Goal: Task Accomplishment & Management: Use online tool/utility

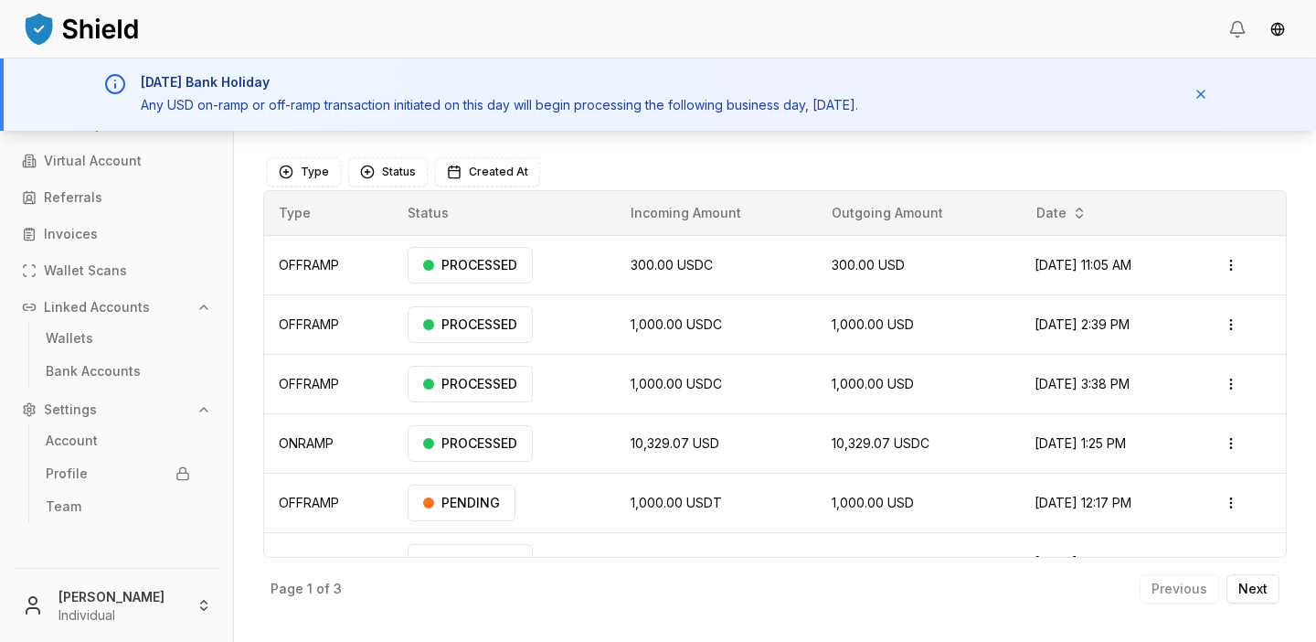
drag, startPoint x: 125, startPoint y: 71, endPoint x: 1035, endPoint y: 115, distance: 910.6
click at [1028, 117] on div "Labor Day Bank Holiday Any USD on-ramp or off-ramp transaction initiated on thi…" at bounding box center [660, 95] width 1112 height 72
click at [1024, 109] on p "Any USD on-ramp or off-ramp transaction initiated on this day will begin proces…" at bounding box center [649, 105] width 1016 height 21
drag, startPoint x: 1011, startPoint y: 82, endPoint x: 1074, endPoint y: 156, distance: 97.3
click at [1075, 157] on div "Transactions Counterparties Virtual Account Referrals Invoices Wallet Scans Lin…" at bounding box center [658, 350] width 1316 height 583
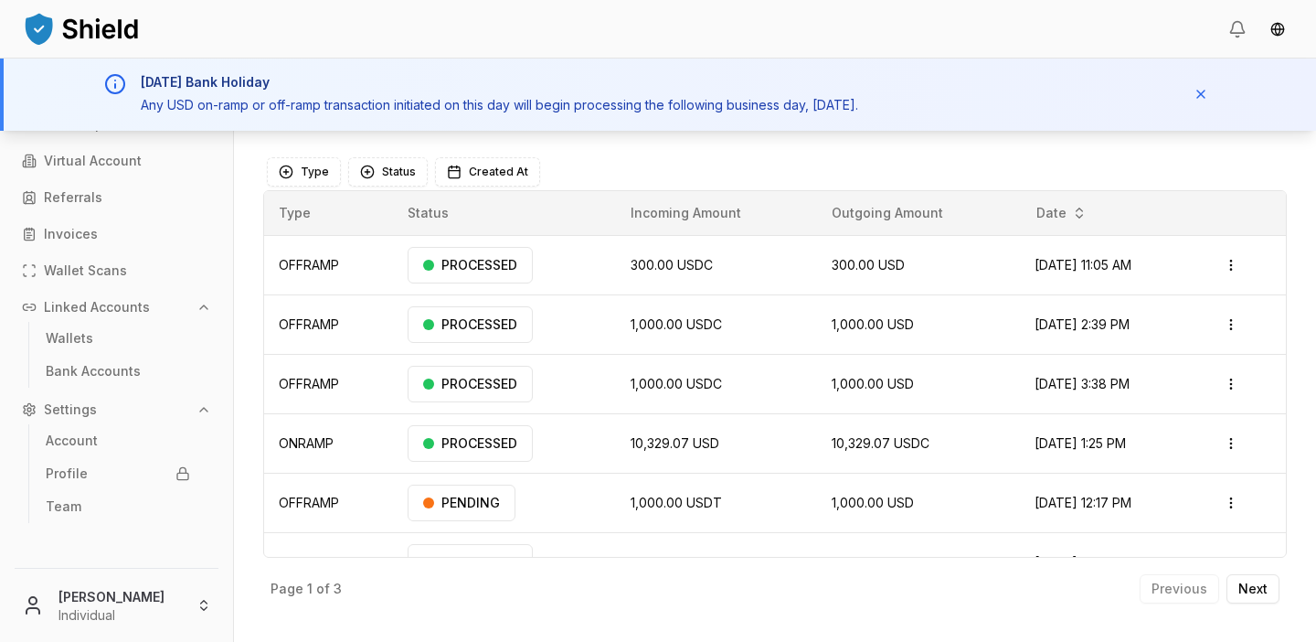
click at [1012, 130] on div "Toggle Sidebar Dashboard Transactions Transaction" at bounding box center [775, 110] width 1024 height 44
click at [95, 159] on p "Virtual Account" at bounding box center [93, 160] width 98 height 13
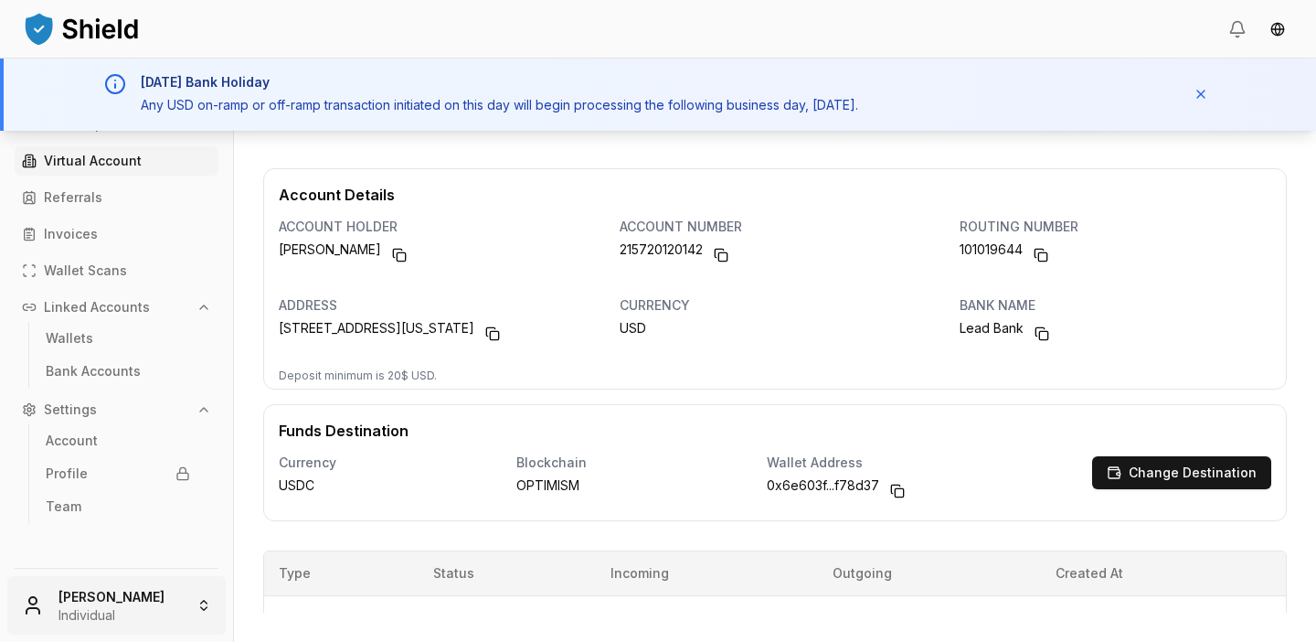
click at [164, 600] on html "Transactions Counterparties Virtual Account Referrals Invoices Wallet Scans Lin…" at bounding box center [658, 321] width 1316 height 642
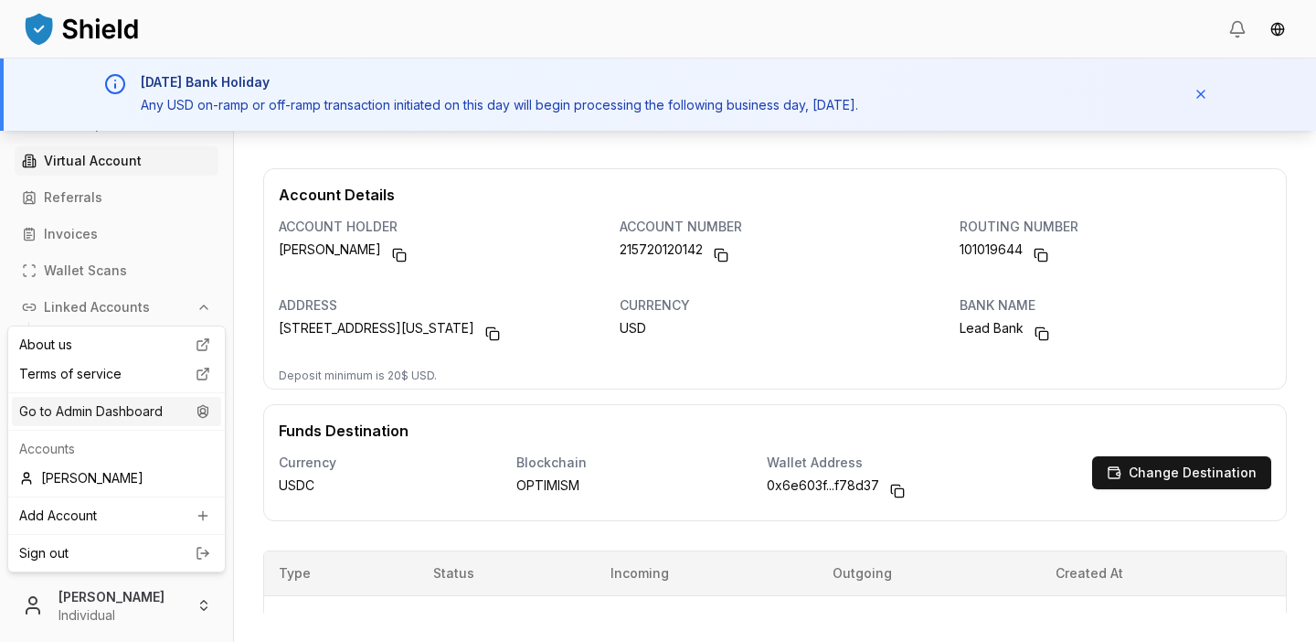
click at [127, 408] on div "Go to Admin Dashboard" at bounding box center [116, 411] width 209 height 29
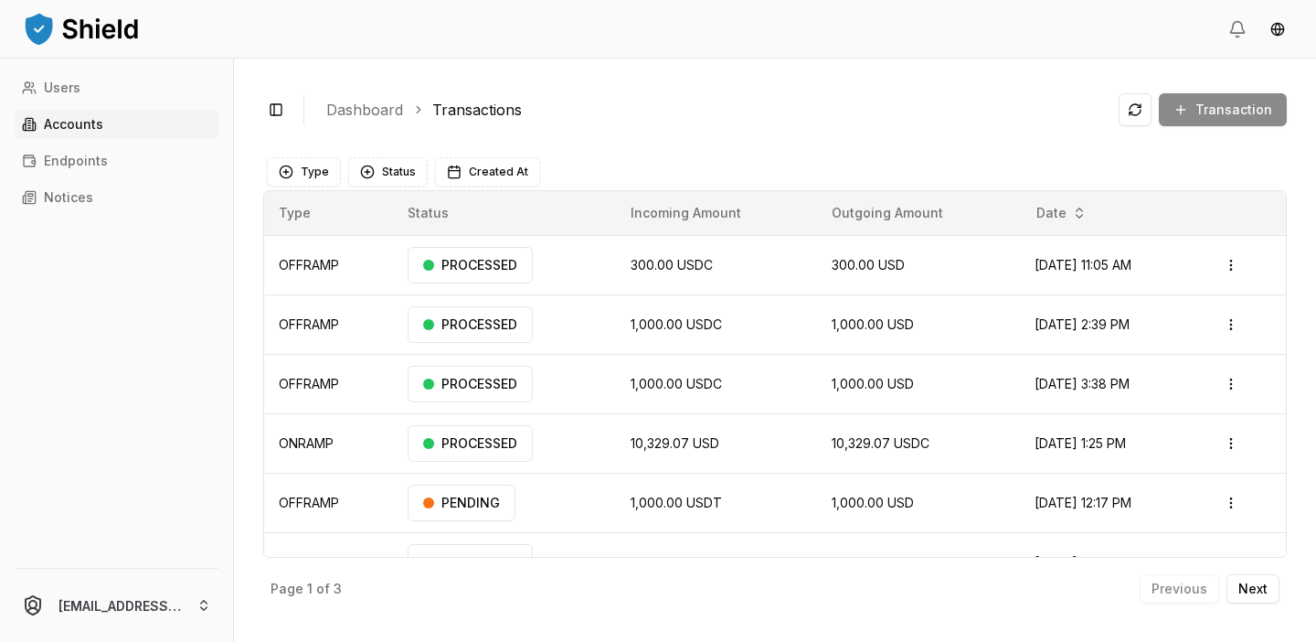
click at [92, 125] on p "Accounts" at bounding box center [73, 124] width 59 height 13
click at [92, 128] on p "Accounts" at bounding box center [73, 124] width 59 height 13
click at [118, 162] on link "Endpoints" at bounding box center [117, 160] width 204 height 29
click at [104, 125] on link "Accounts" at bounding box center [117, 124] width 204 height 29
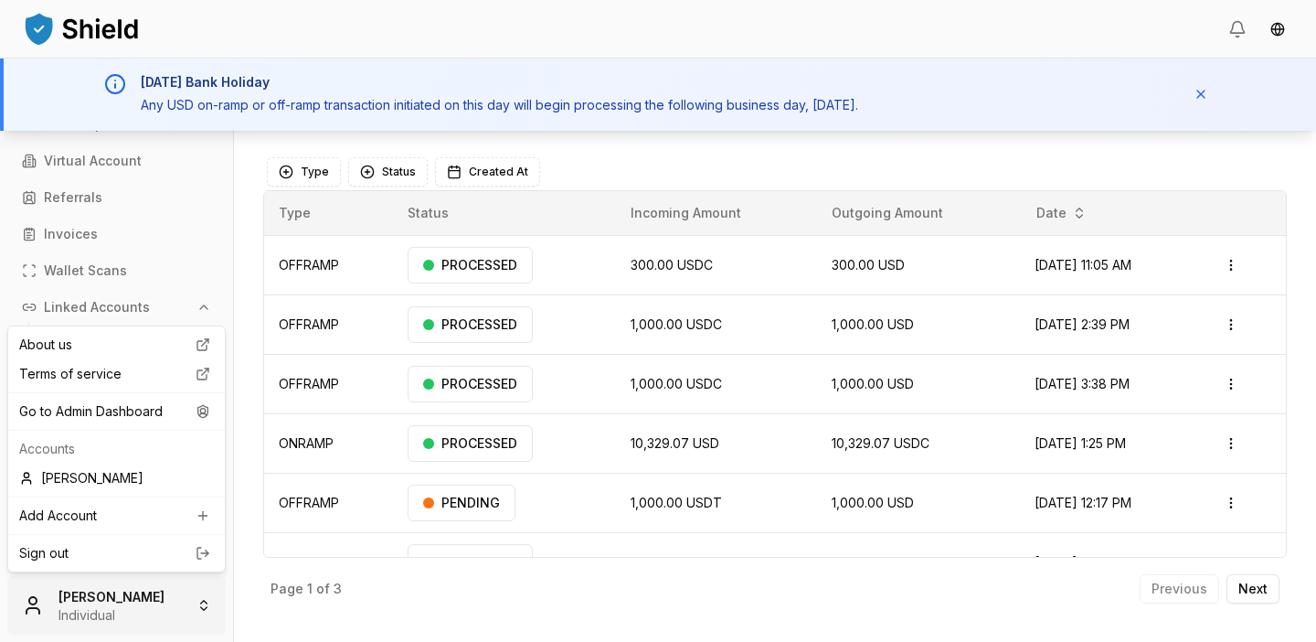
click at [120, 601] on html "Transactions Counterparties Virtual Account Referrals Invoices Wallet Scans Lin…" at bounding box center [658, 321] width 1316 height 642
click at [115, 411] on div "Go to Admin Dashboard" at bounding box center [116, 411] width 209 height 29
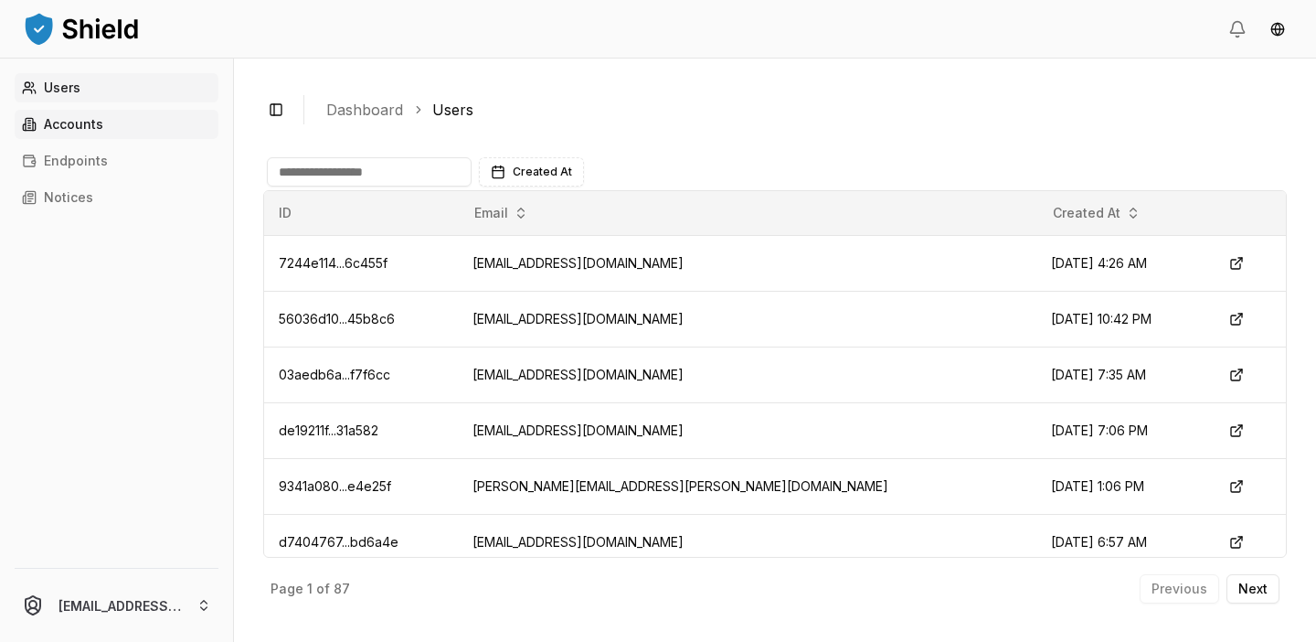
click at [122, 116] on link "Accounts" at bounding box center [117, 124] width 204 height 29
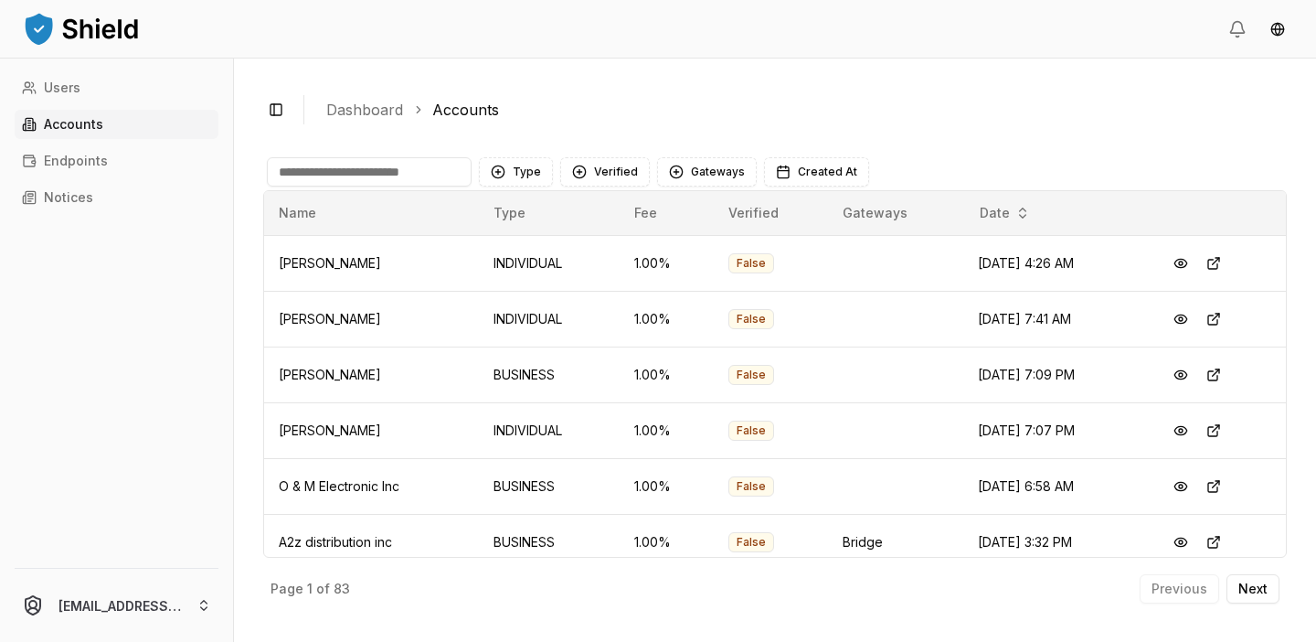
click at [350, 168] on input at bounding box center [369, 171] width 205 height 29
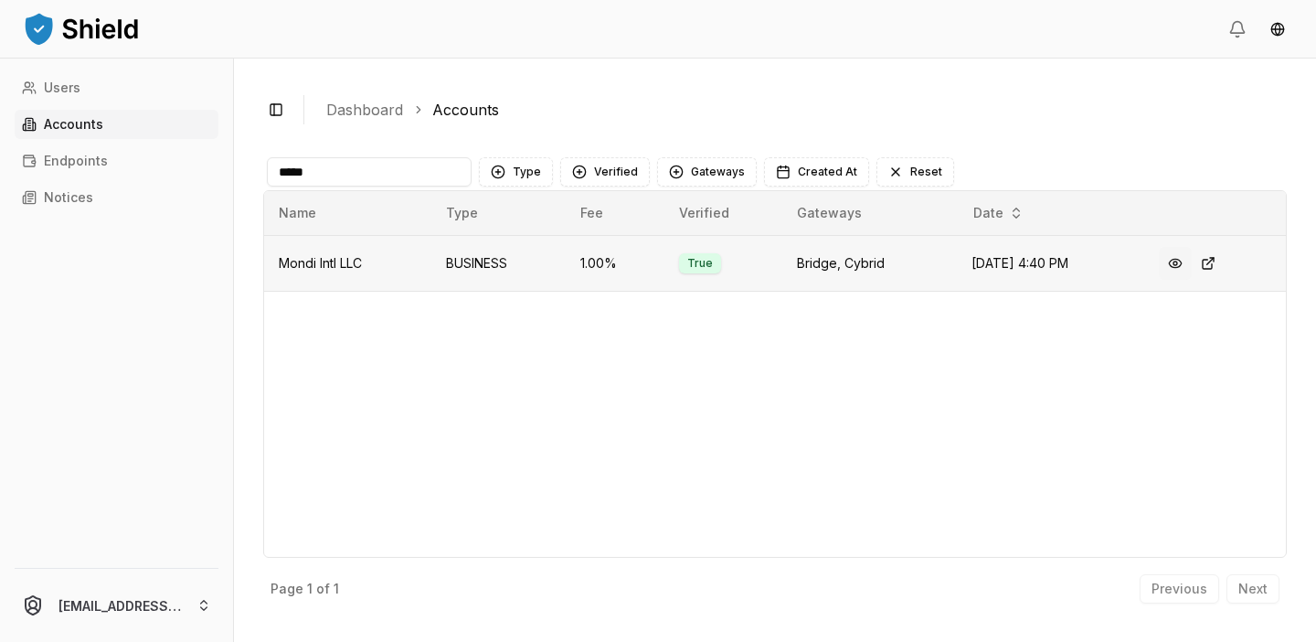
type input "*****"
click at [1185, 258] on button at bounding box center [1175, 263] width 33 height 33
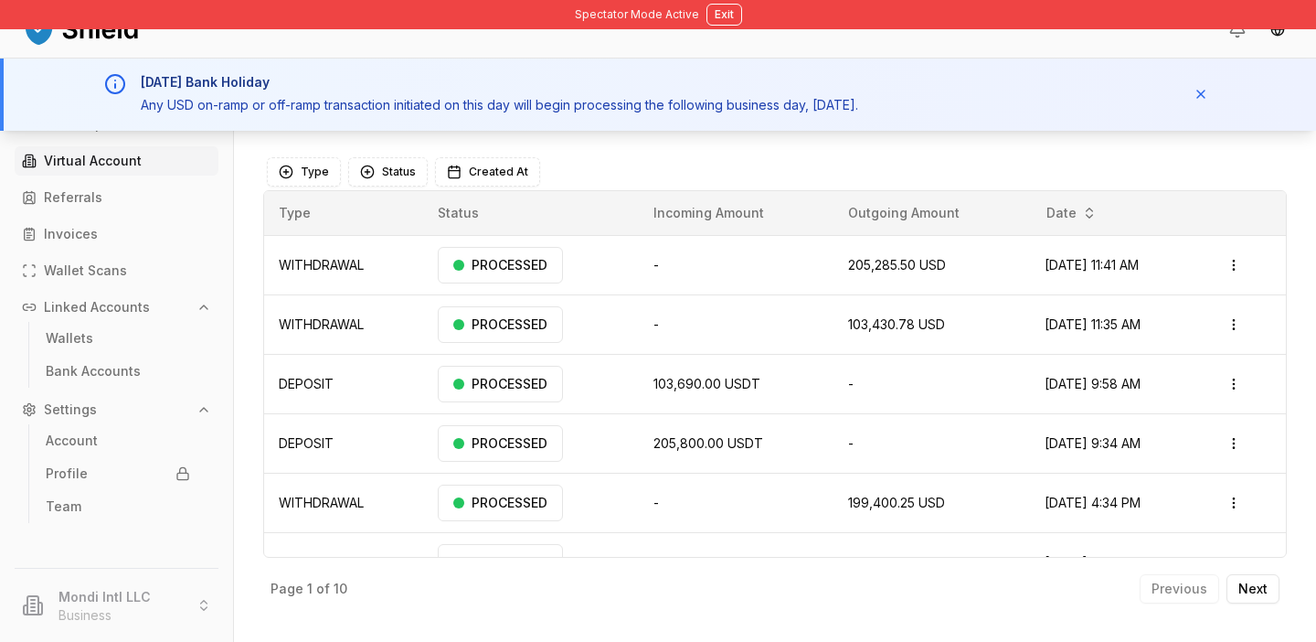
click at [106, 154] on p "Virtual Account" at bounding box center [93, 160] width 98 height 13
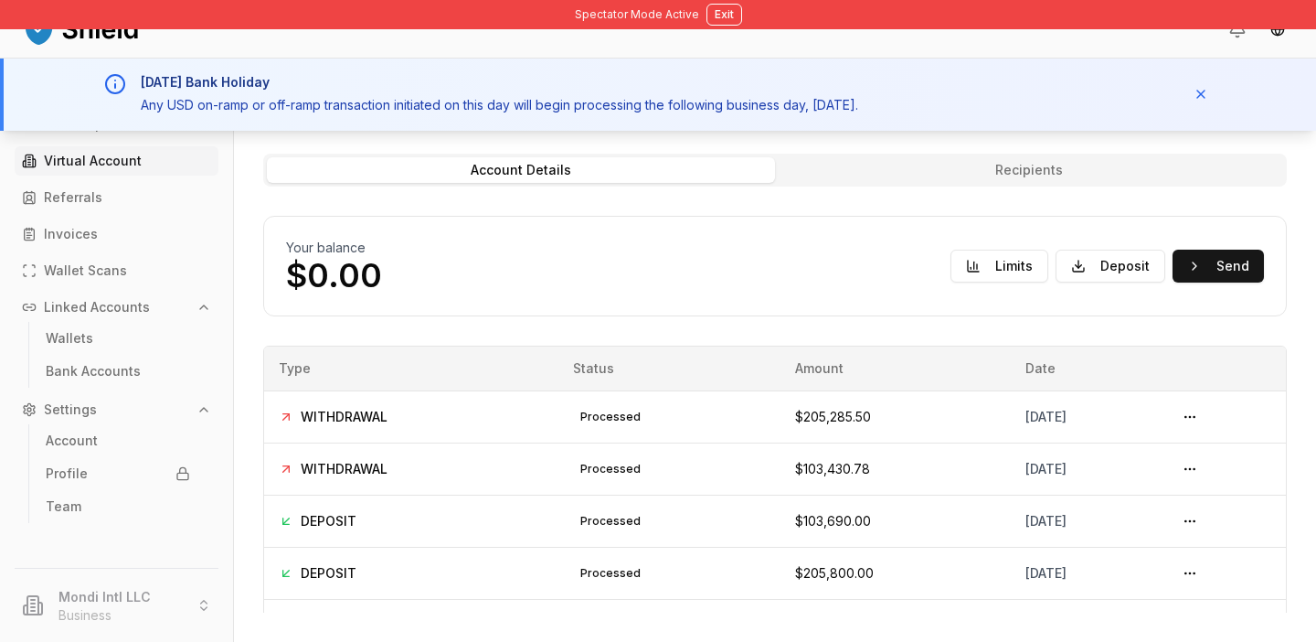
click at [146, 159] on link "Virtual Account" at bounding box center [117, 160] width 204 height 29
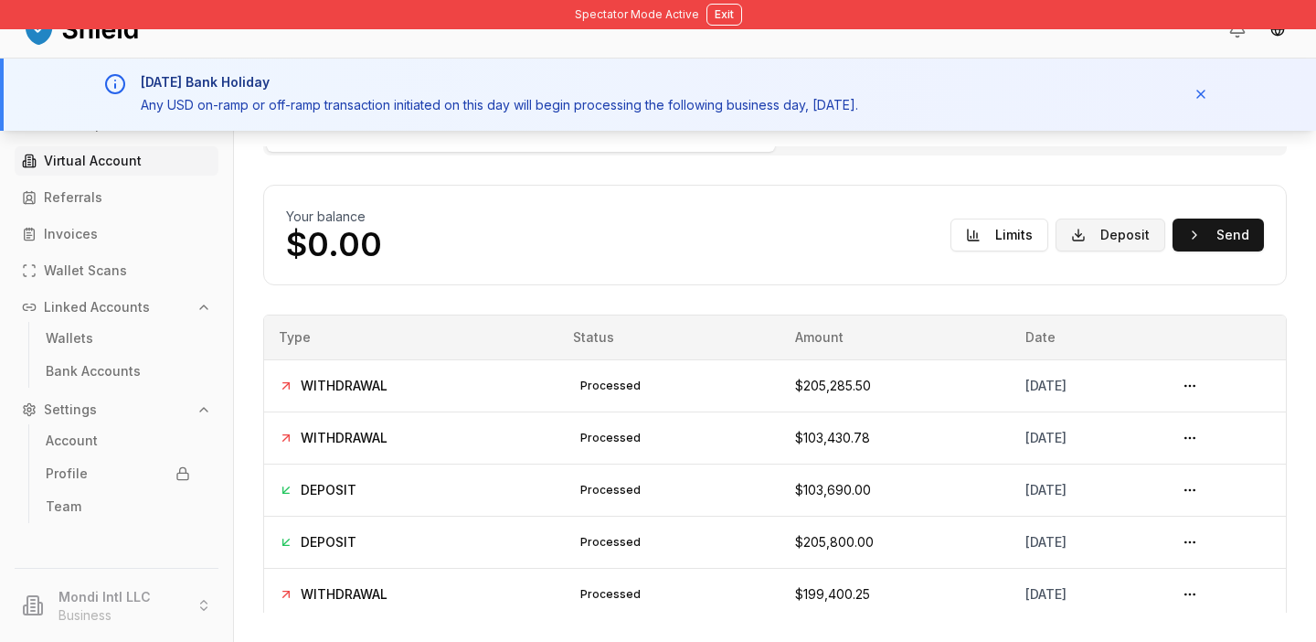
click at [1104, 231] on button "Deposit" at bounding box center [1111, 234] width 110 height 33
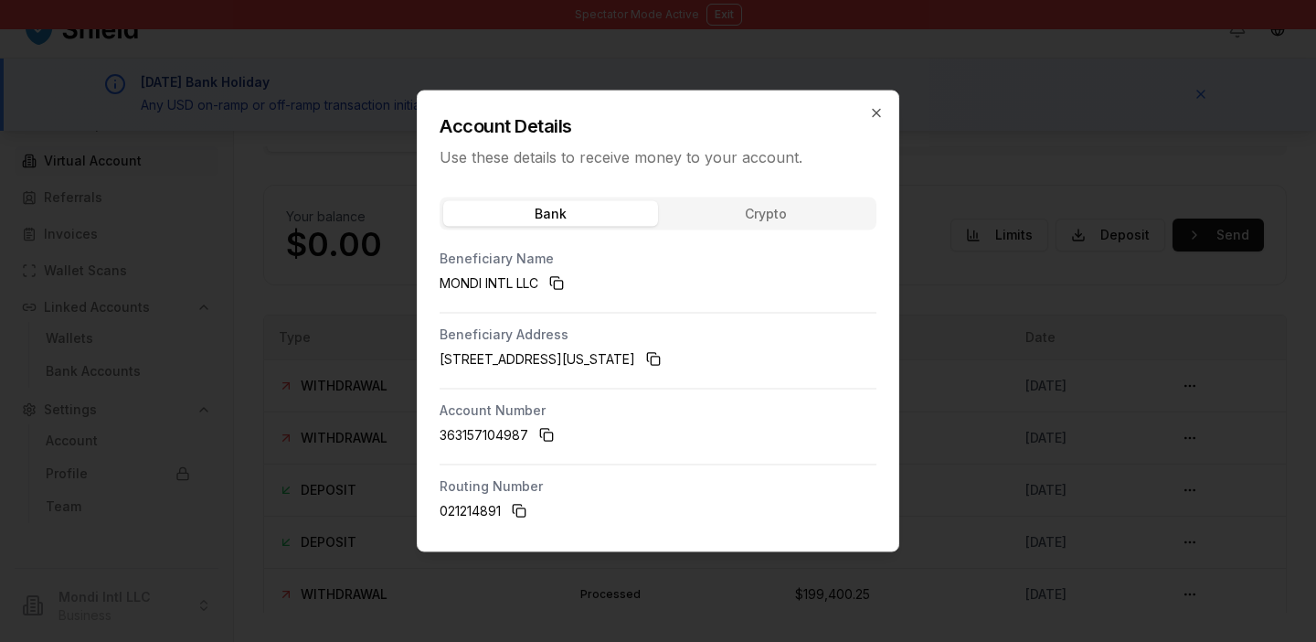
click at [765, 220] on button "Crypto" at bounding box center [765, 214] width 215 height 26
click at [617, 226] on div "Bank Crypto" at bounding box center [658, 213] width 437 height 33
click at [775, 210] on div "Bank Crypto Beneficiary Name MONDI INTL LLC Beneficiary Address 1970 Northwest …" at bounding box center [658, 367] width 481 height 368
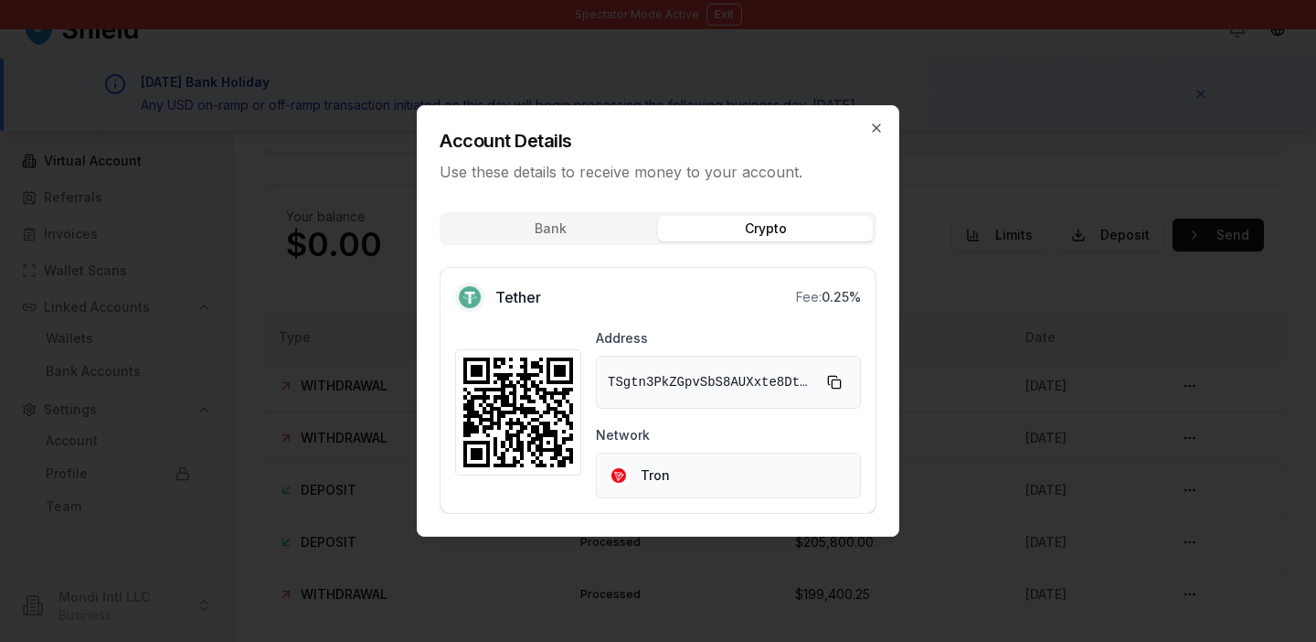
click at [1091, 322] on div at bounding box center [658, 321] width 1316 height 642
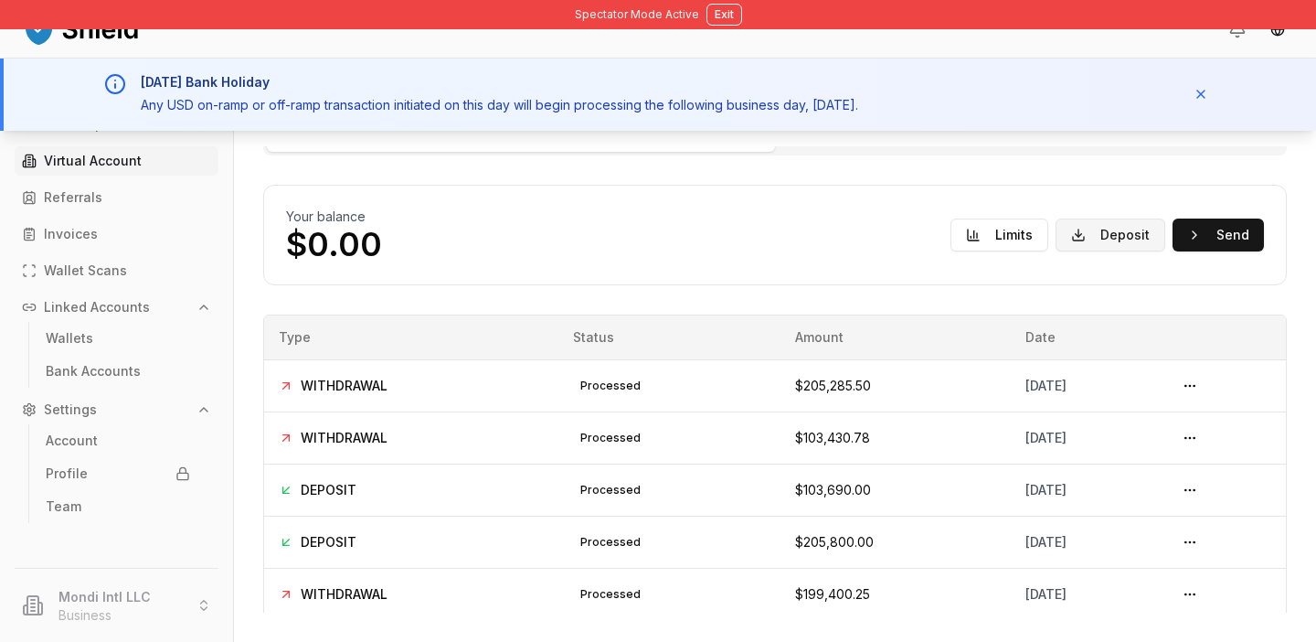
click at [1100, 247] on button "Deposit" at bounding box center [1111, 234] width 110 height 33
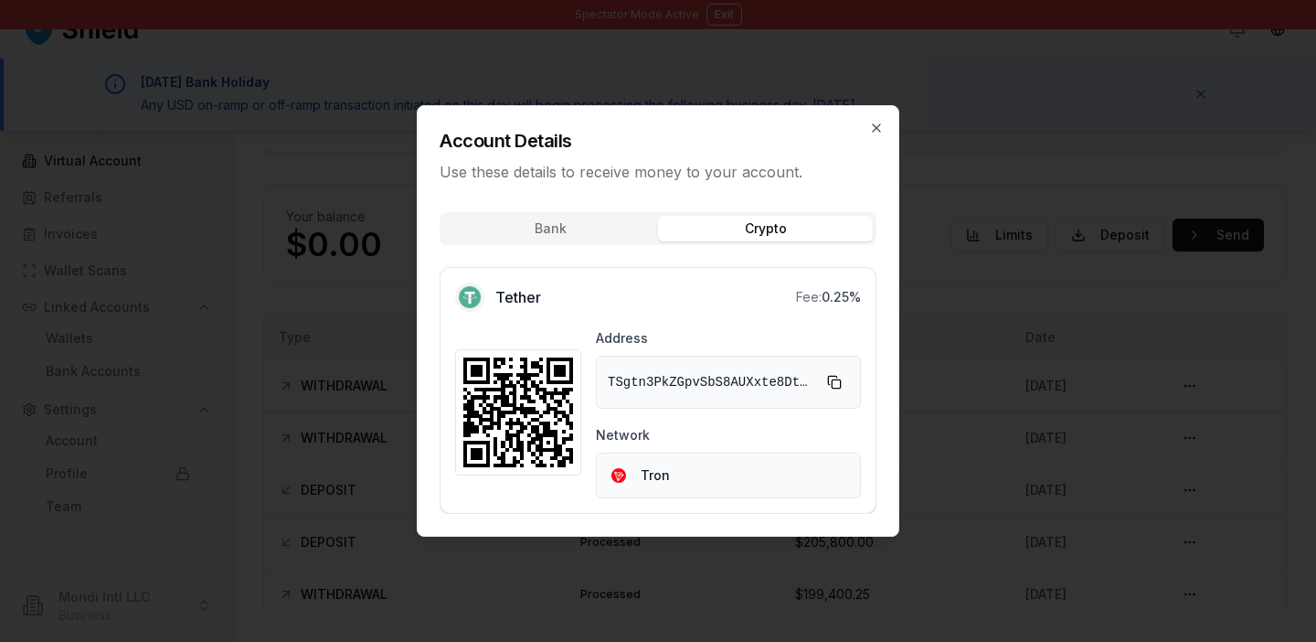
click at [775, 222] on button "Crypto" at bounding box center [765, 229] width 215 height 26
click at [525, 235] on div "Bank Crypto Tether Fee: 0.25 % Address TSgtn3PkZGpvSbS8AUXxte8Dtk2aDe6Zhu Netwo…" at bounding box center [658, 366] width 481 height 338
click at [744, 222] on button "Crypto" at bounding box center [765, 229] width 215 height 26
click at [579, 227] on div "Bank Crypto" at bounding box center [658, 228] width 437 height 33
click at [763, 219] on button "Crypto" at bounding box center [765, 229] width 215 height 26
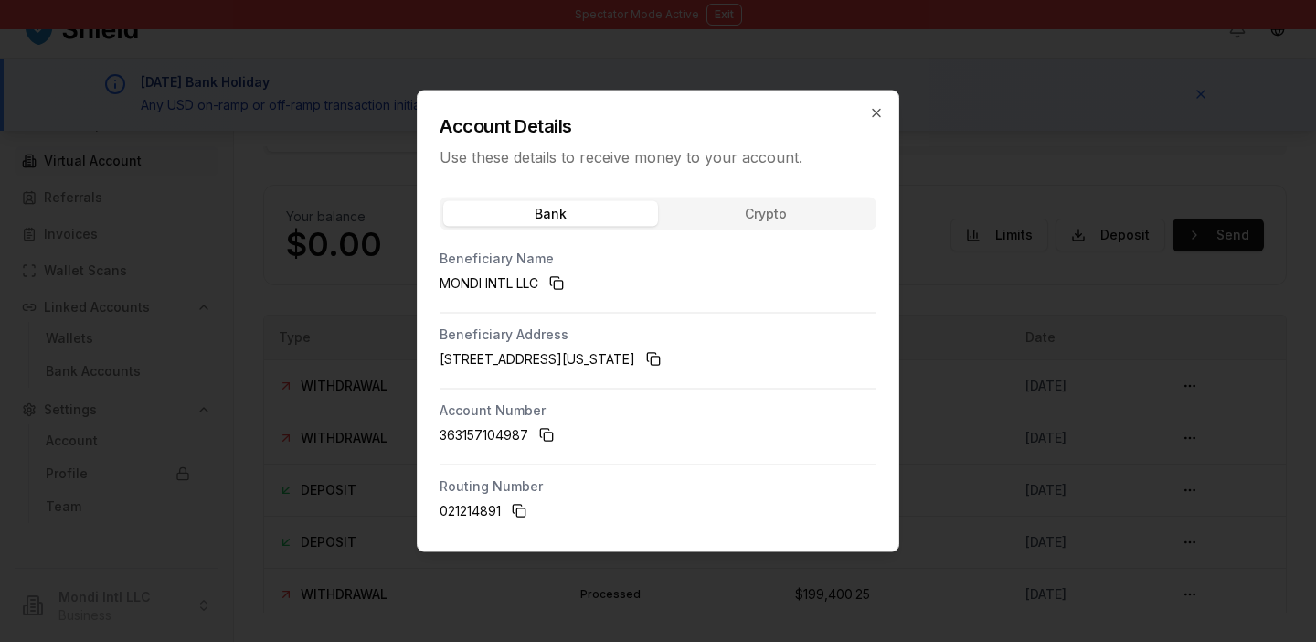
drag, startPoint x: 471, startPoint y: 224, endPoint x: 432, endPoint y: 340, distance: 122.3
click at [429, 342] on div "Bank Crypto Beneficiary Name MONDI INTL LLC Beneficiary Address 1970 Northwest …" at bounding box center [658, 367] width 481 height 368
click at [681, 230] on div "Bank Crypto Beneficiary Name MONDI INTL LLC Beneficiary Address 1970 Northwest …" at bounding box center [658, 367] width 481 height 368
click at [742, 206] on div "Bank Crypto Beneficiary Name MONDI INTL LLC Beneficiary Address 1970 Northwest …" at bounding box center [658, 367] width 481 height 368
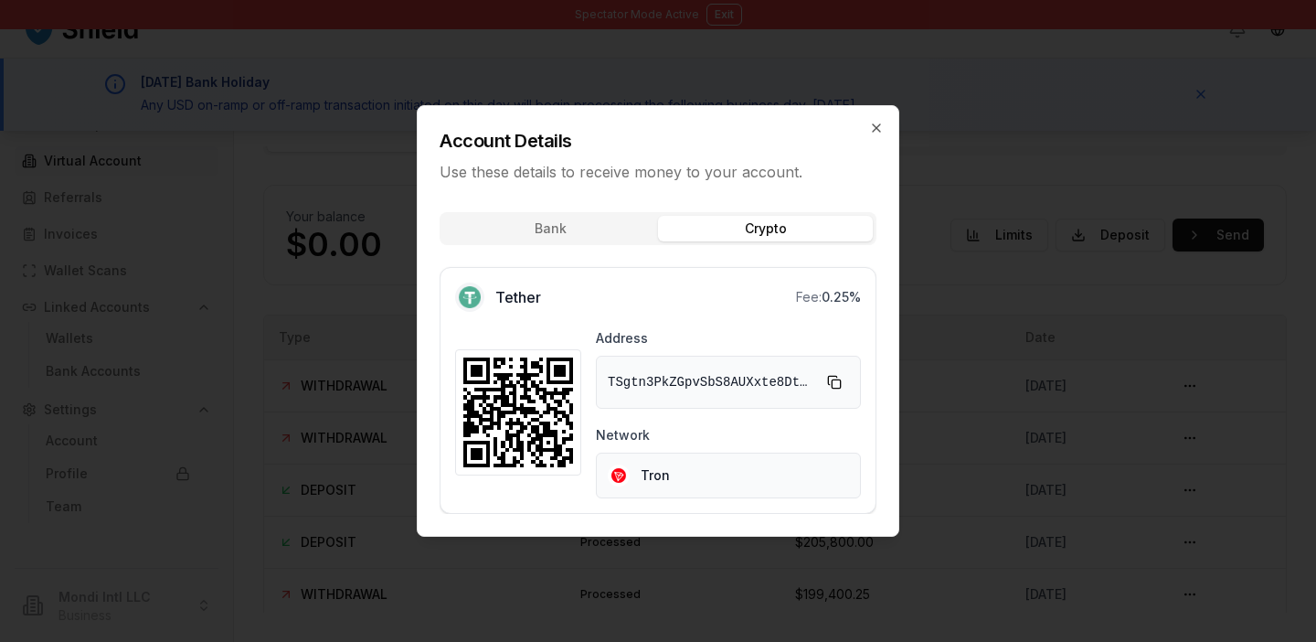
click at [324, 154] on div at bounding box center [658, 321] width 1316 height 642
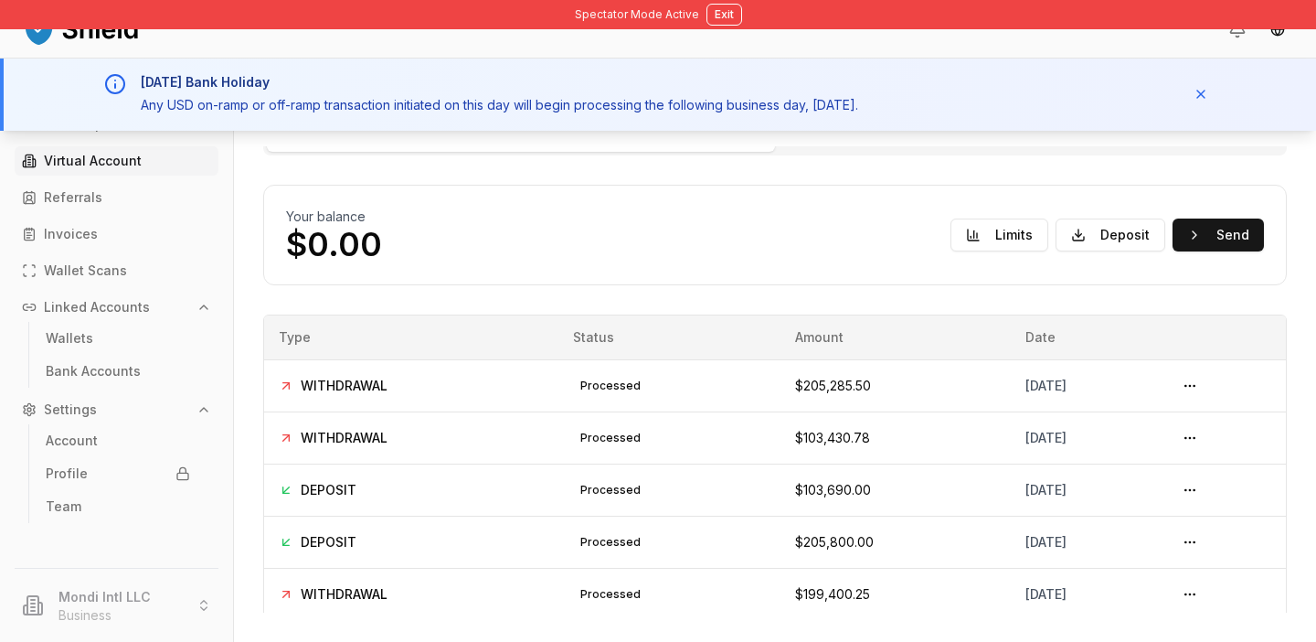
click at [764, 5] on div "Spectator Mode Active Exit" at bounding box center [658, 14] width 1316 height 29
click at [714, 22] on button "Exit" at bounding box center [725, 15] width 36 height 22
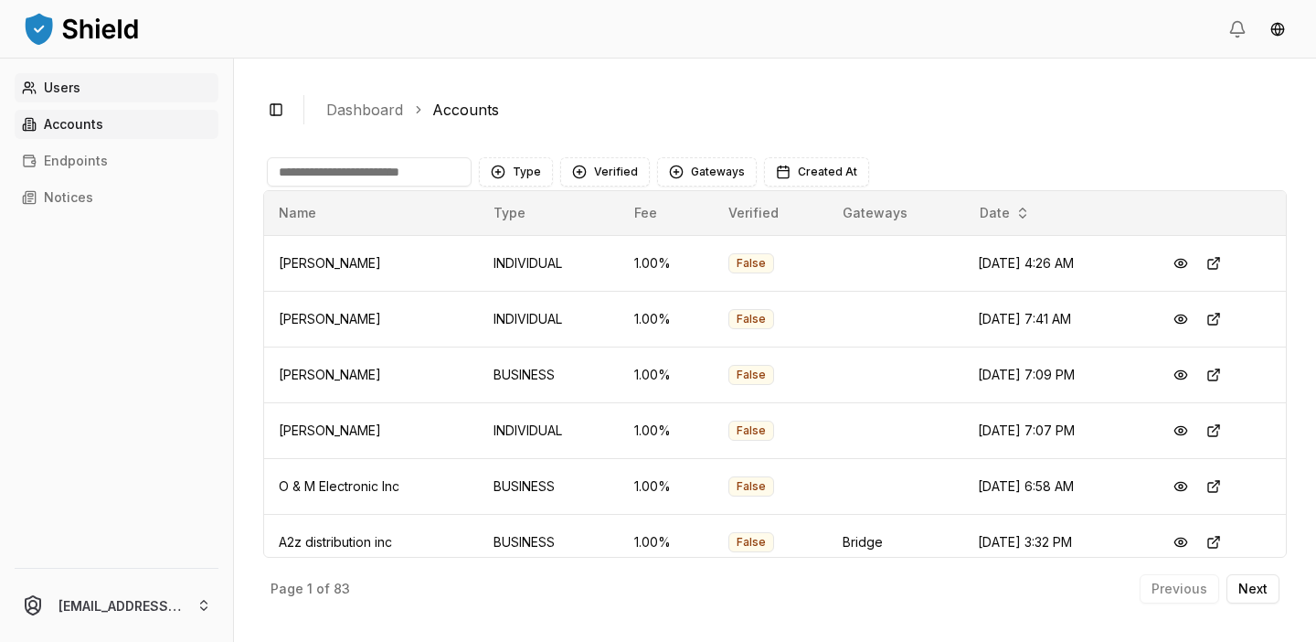
click at [106, 93] on link "Users" at bounding box center [117, 87] width 204 height 29
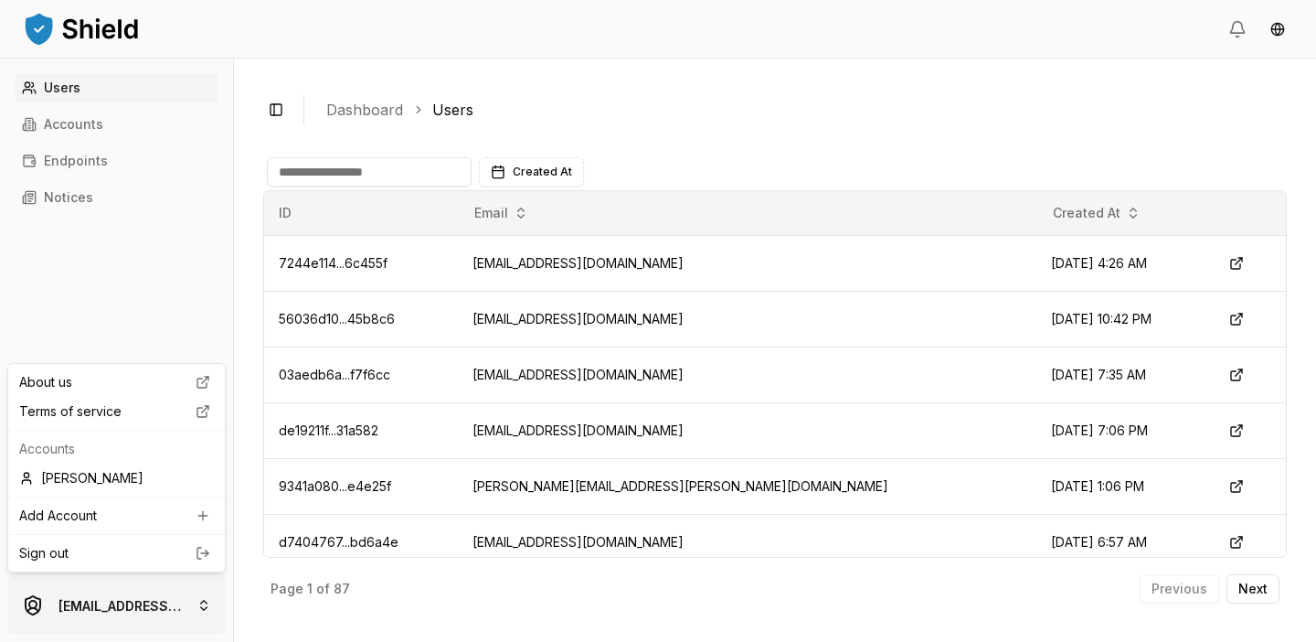
click at [112, 630] on html "Users Accounts Endpoints Notices luiscarchi23@gmail.com Toggle Sidebar Dashboar…" at bounding box center [658, 321] width 1316 height 642
click at [113, 609] on html "Users Accounts Endpoints Notices luiscarchi23@gmail.com Toggle Sidebar Dashboar…" at bounding box center [658, 321] width 1316 height 642
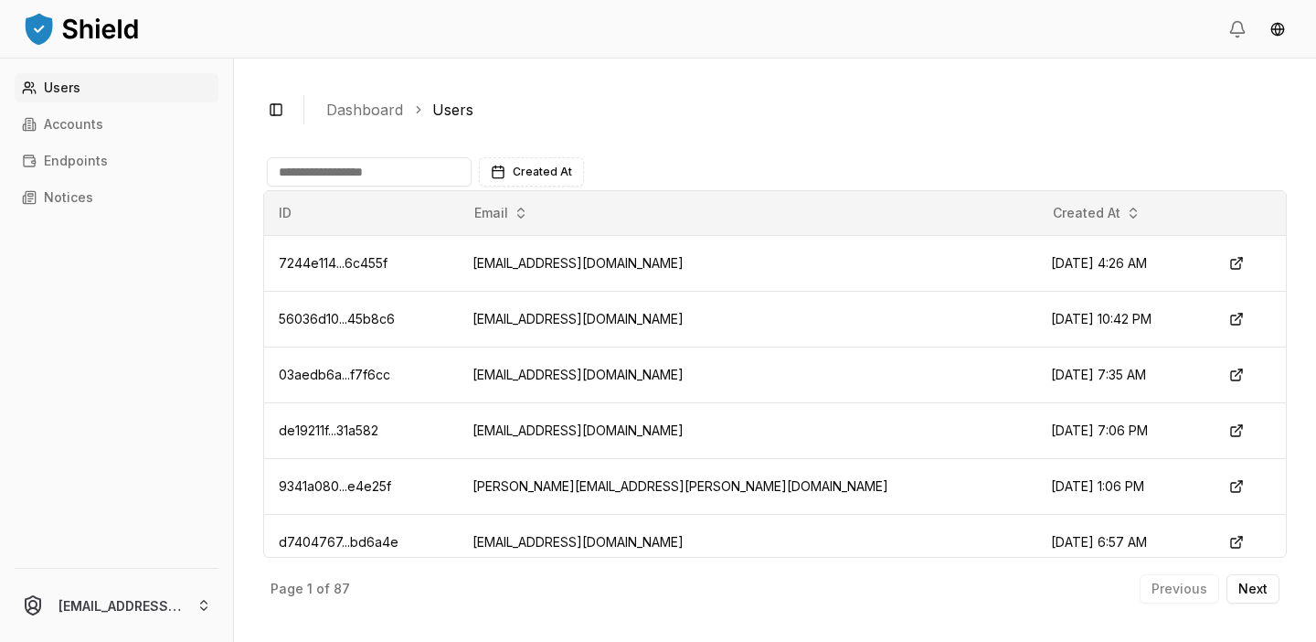
click at [113, 609] on html "Users Accounts Endpoints Notices luiscarchi23@gmail.com Toggle Sidebar Dashboar…" at bounding box center [658, 321] width 1316 height 642
click at [97, 478] on div "[PERSON_NAME]" at bounding box center [116, 477] width 209 height 29
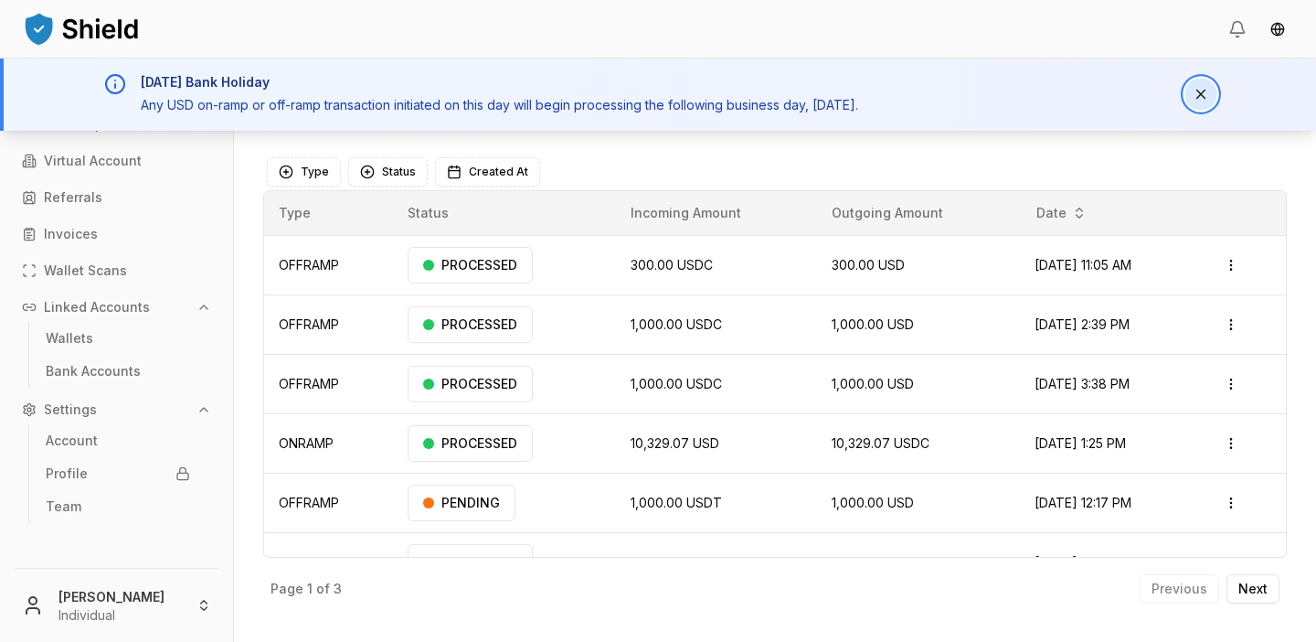
click at [1205, 89] on button "Dismiss notification" at bounding box center [1201, 95] width 32 height 32
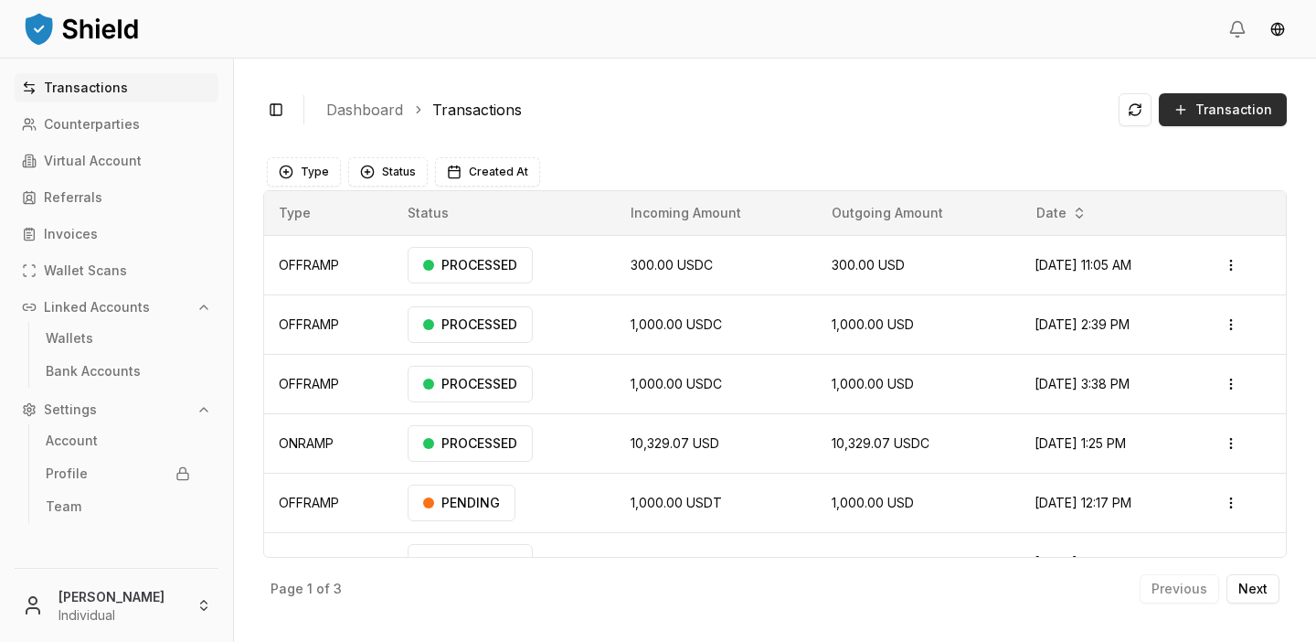
click at [1239, 94] on button "Transaction" at bounding box center [1223, 109] width 128 height 33
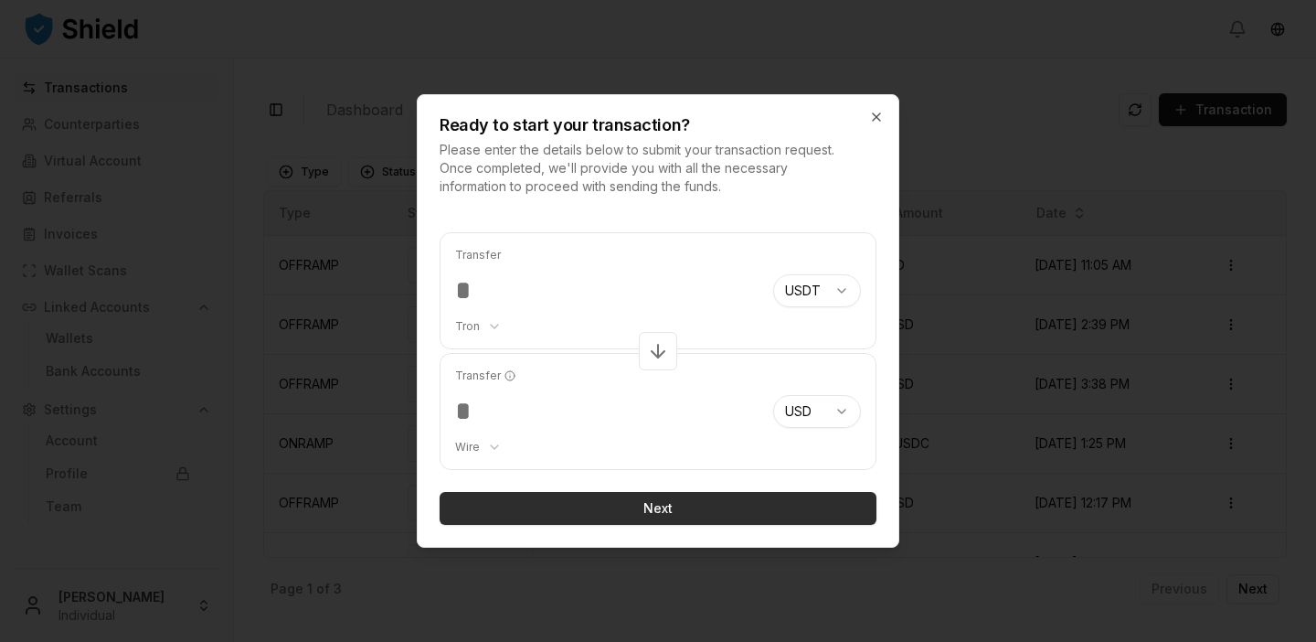
type input "***"
click at [680, 493] on button "Next" at bounding box center [658, 508] width 437 height 33
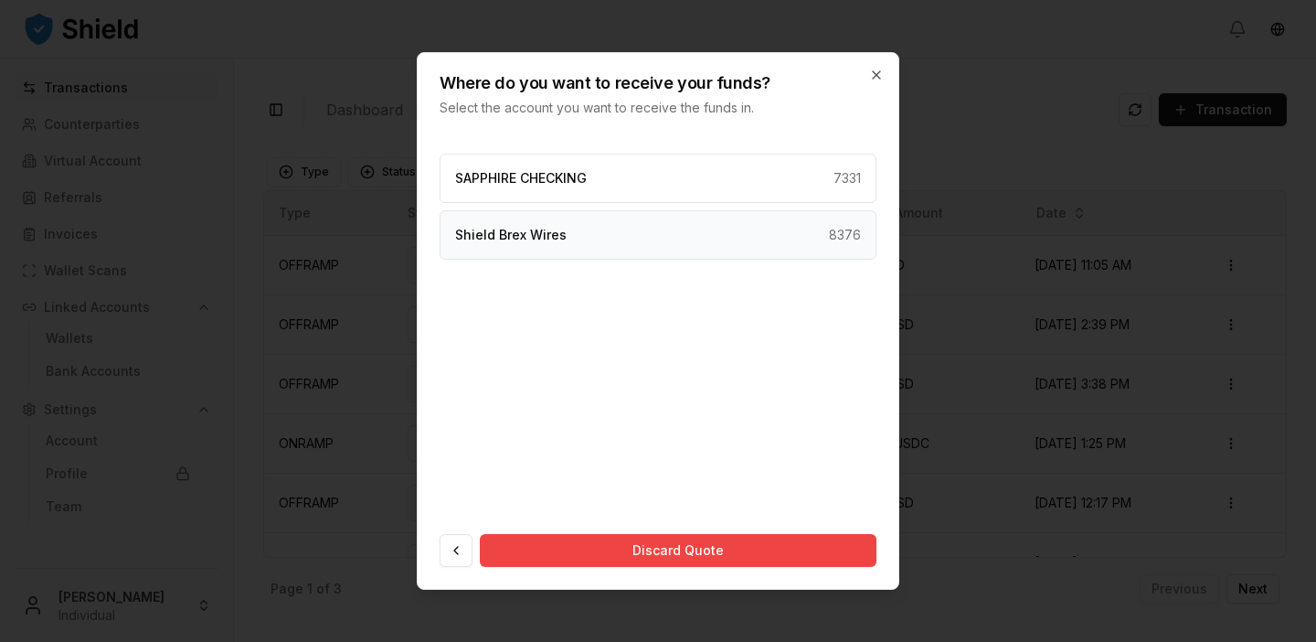
click at [668, 237] on div "Shield Brex Wires 8376" at bounding box center [658, 234] width 437 height 49
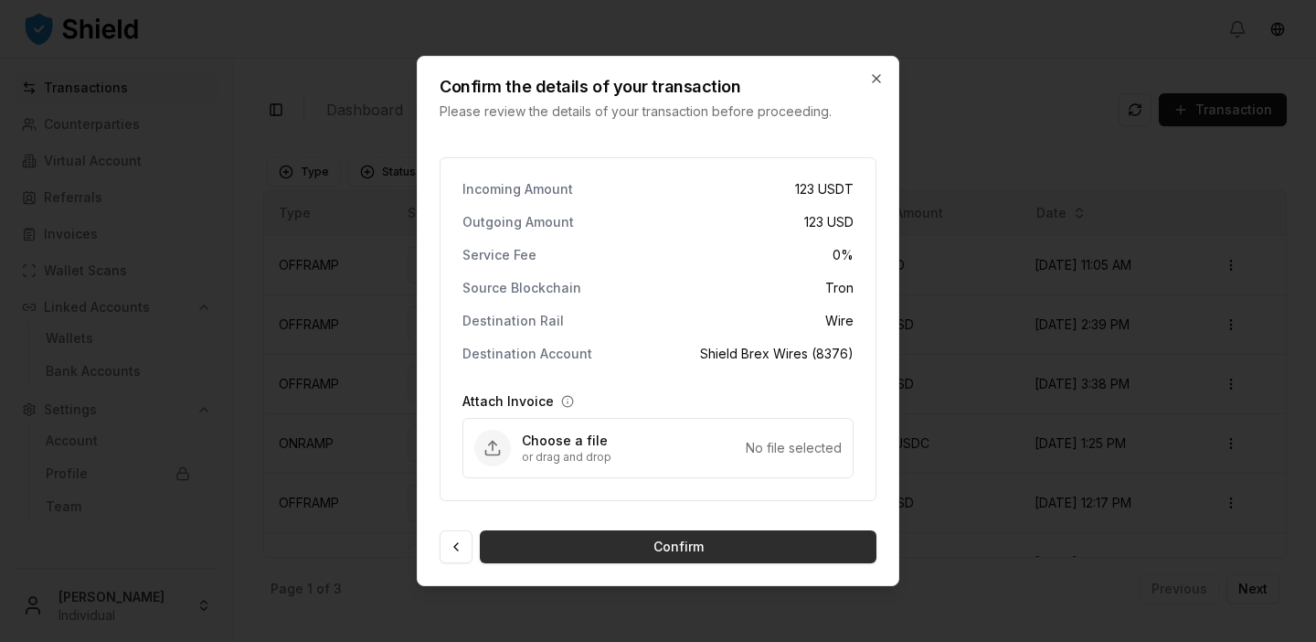
click at [660, 550] on button "Confirm" at bounding box center [678, 546] width 397 height 33
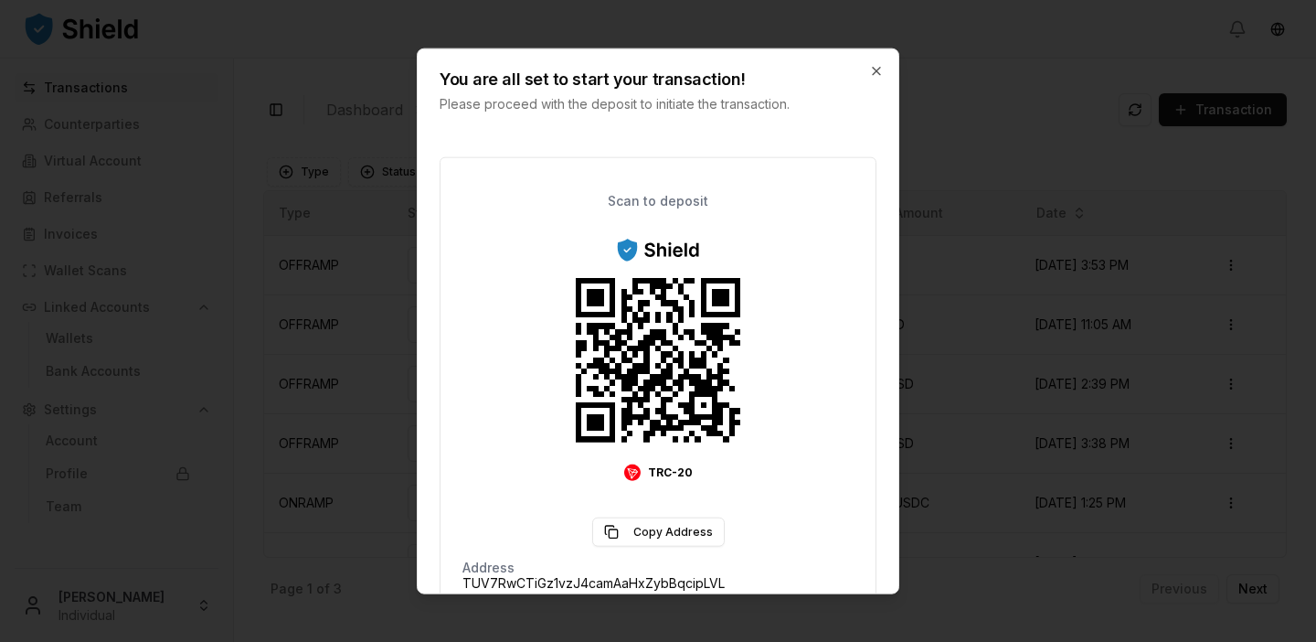
scroll to position [291, 0]
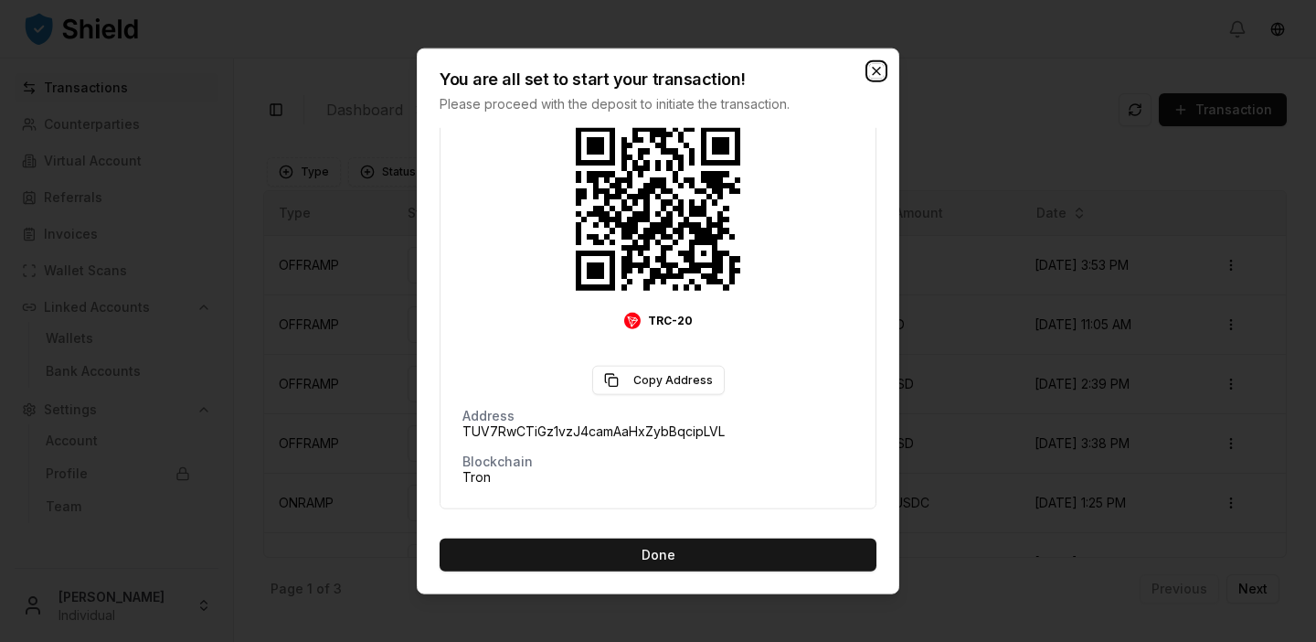
click at [881, 69] on icon "button" at bounding box center [876, 71] width 15 height 15
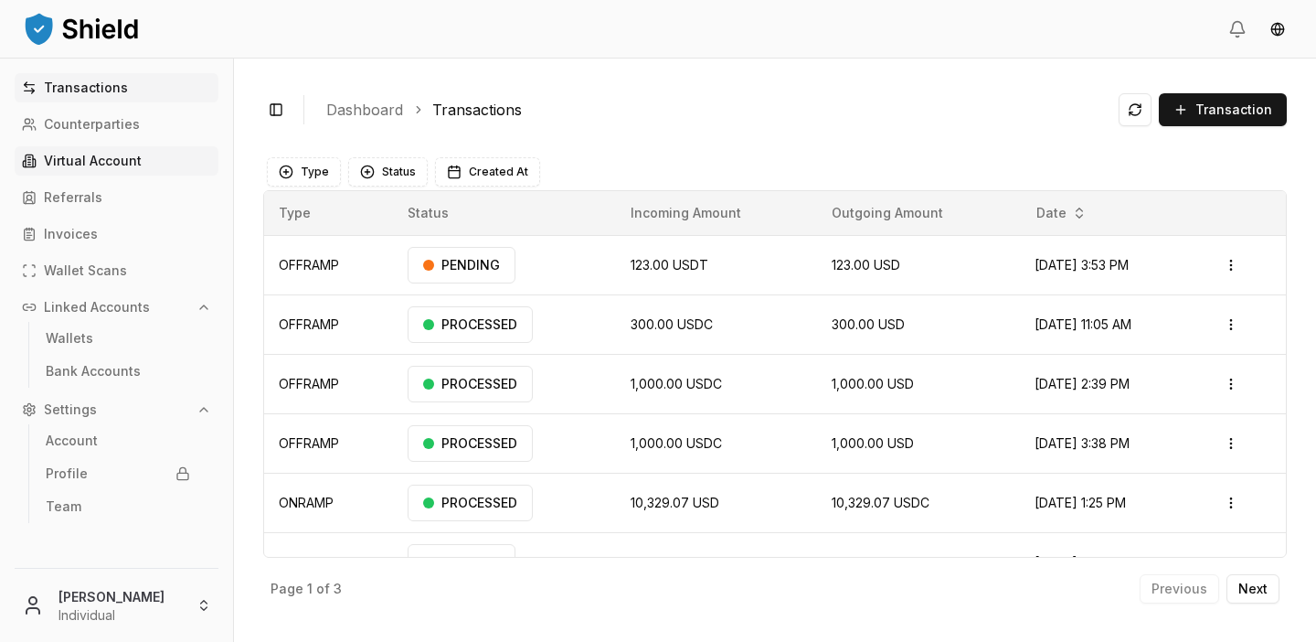
click at [111, 161] on p "Virtual Account" at bounding box center [93, 160] width 98 height 13
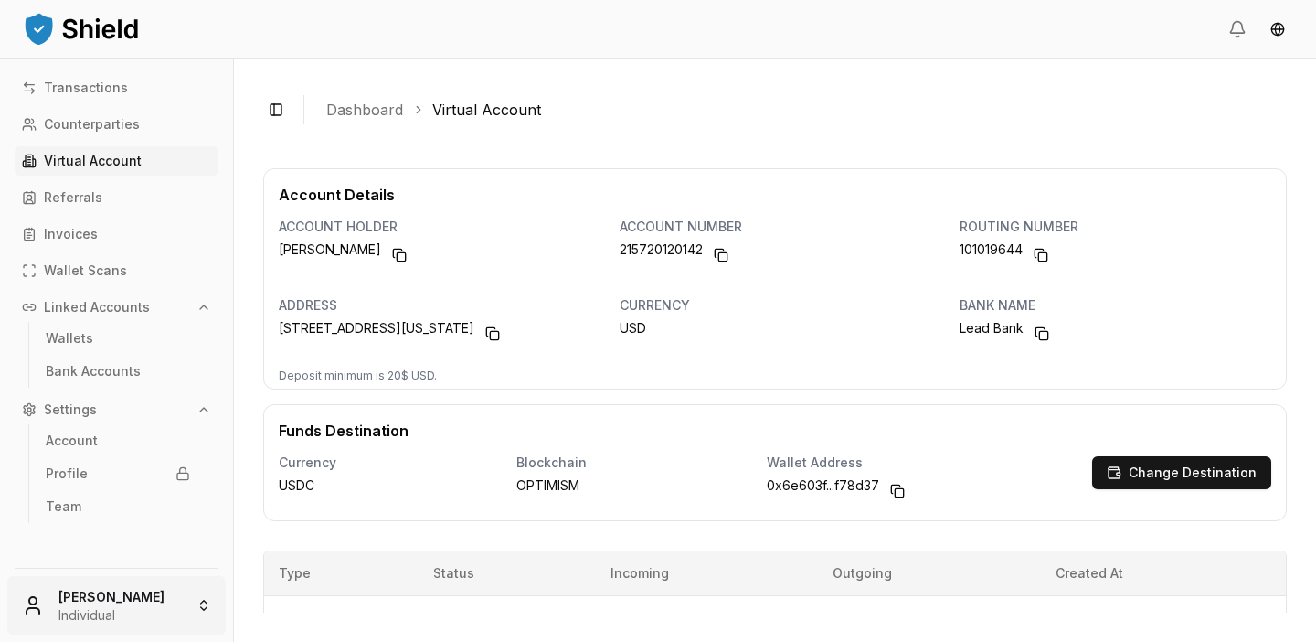
click at [143, 594] on html "Transactions Counterparties Virtual Account Referrals Invoices Wallet Scans Lin…" at bounding box center [658, 321] width 1316 height 642
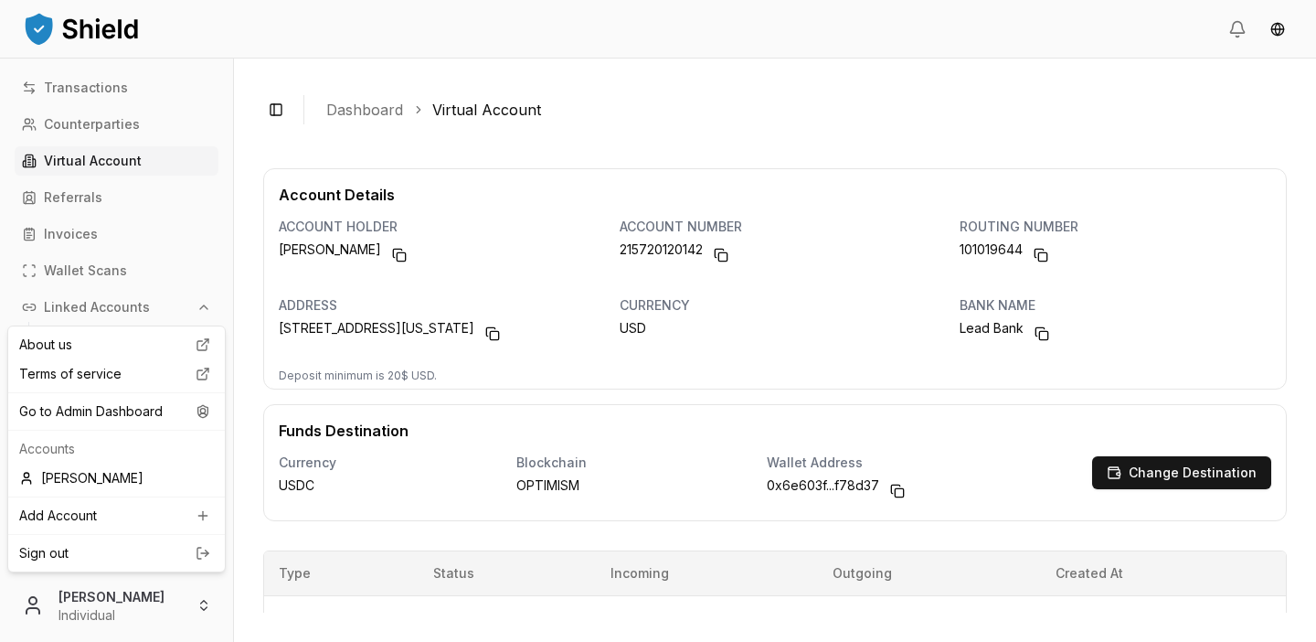
click at [457, 338] on html "Transactions Counterparties Virtual Account Referrals Invoices Wallet Scans Lin…" at bounding box center [658, 321] width 1316 height 642
click at [134, 599] on html "Transactions Counterparties Virtual Account Referrals Invoices Wallet Scans Lin…" at bounding box center [658, 321] width 1316 height 642
click at [417, 404] on html "Transactions Counterparties Virtual Account Referrals Invoices Wallet Scans Lin…" at bounding box center [658, 321] width 1316 height 642
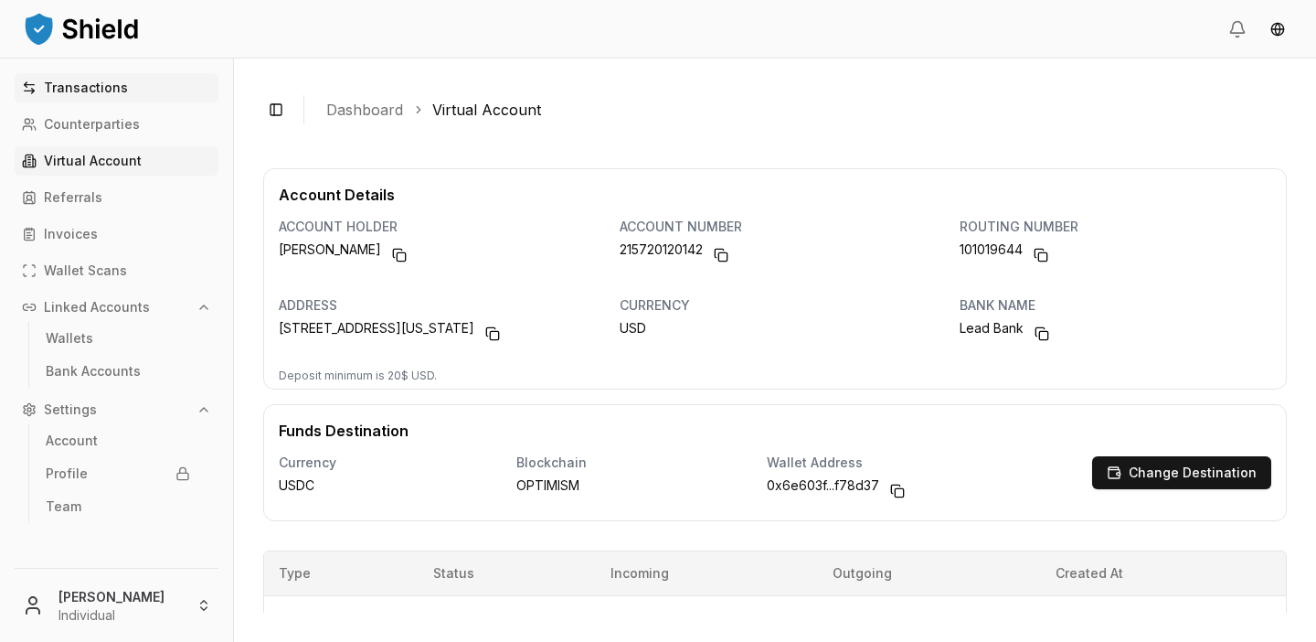
click at [121, 91] on p "Transactions" at bounding box center [86, 87] width 84 height 13
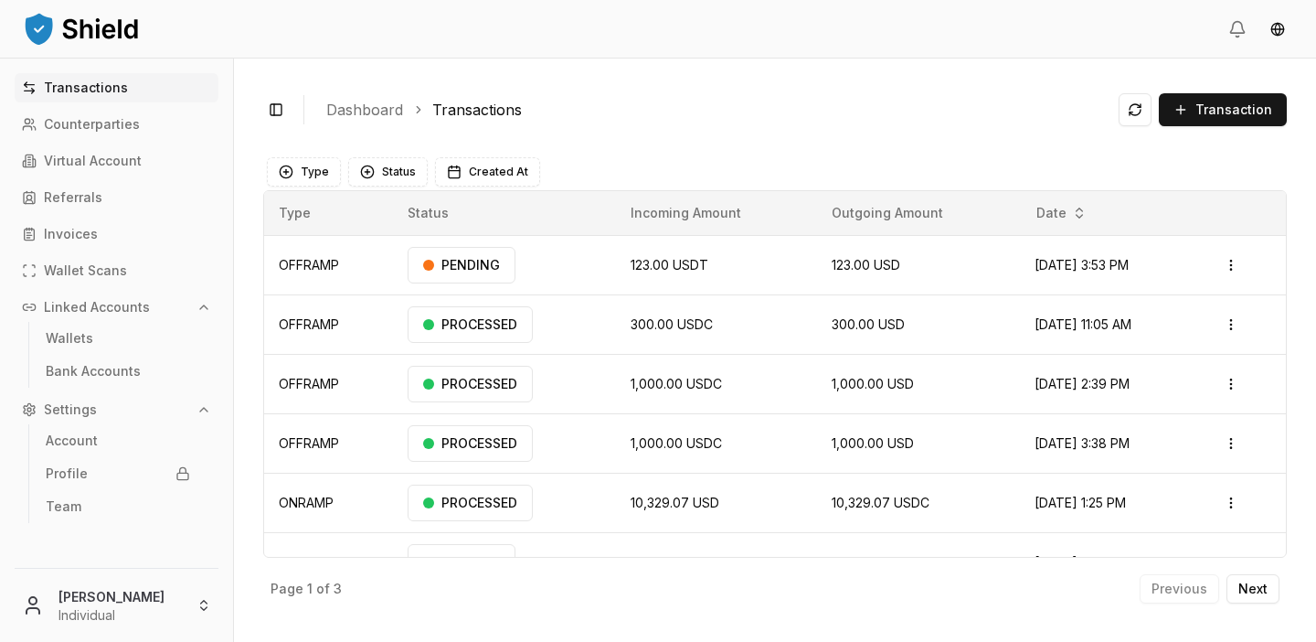
click at [1117, 129] on div "Toggle Sidebar Dashboard Transactions Transaction" at bounding box center [775, 110] width 1024 height 44
click at [1170, 145] on div "Toggle Sidebar Dashboard Transactions Transaction OFFRAMP 123.00 USDT 123.00 US…" at bounding box center [775, 350] width 1082 height 583
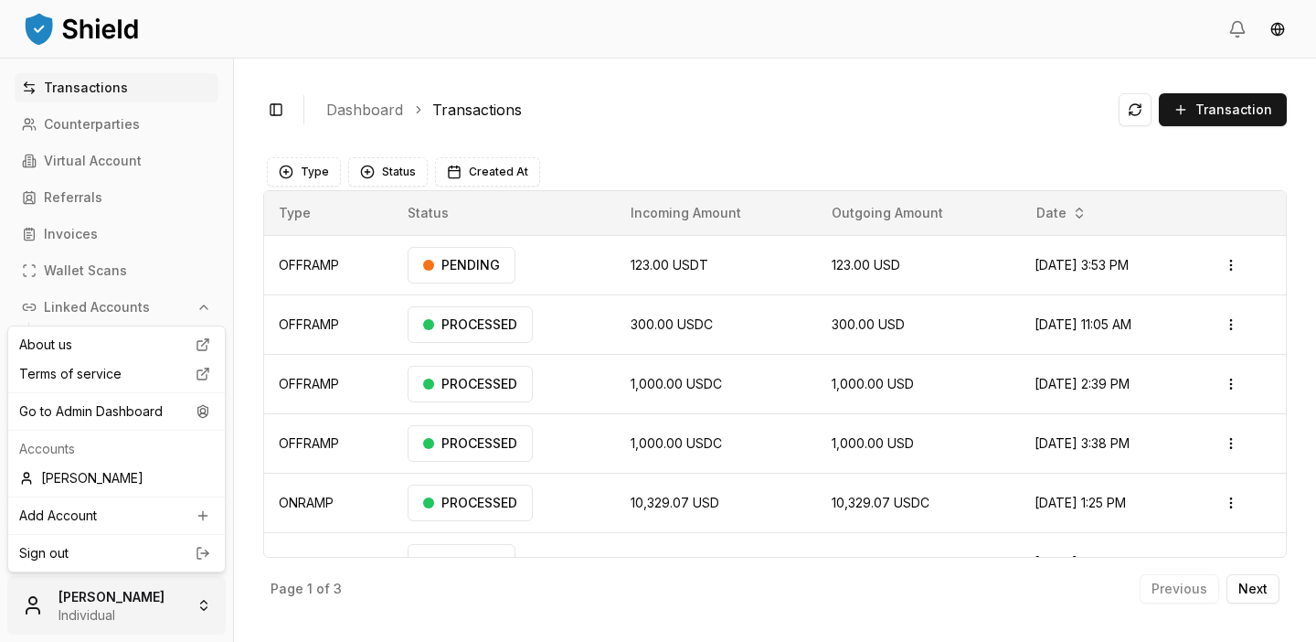
click at [136, 588] on html "Transactions Counterparties Virtual Account Referrals Invoices Wallet Scans Lin…" at bounding box center [658, 321] width 1316 height 642
click at [133, 422] on div "Go to Admin Dashboard" at bounding box center [116, 411] width 209 height 29
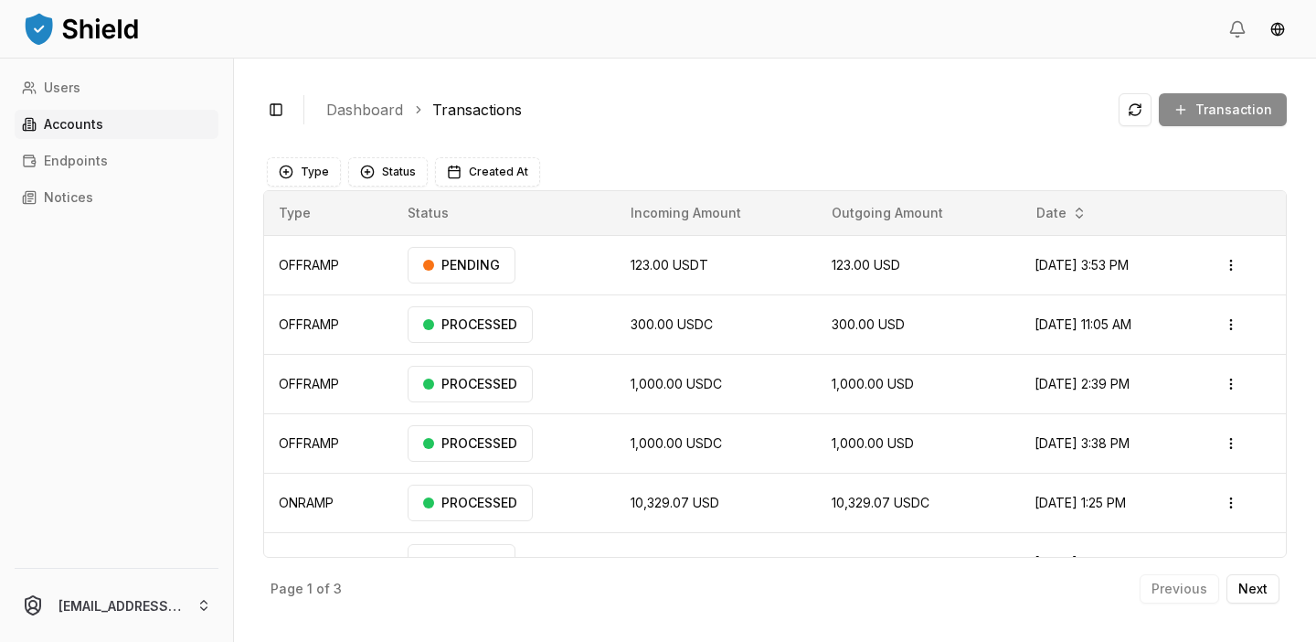
click at [112, 129] on link "Accounts" at bounding box center [117, 124] width 204 height 29
click at [116, 167] on link "Endpoints" at bounding box center [117, 160] width 204 height 29
click at [117, 111] on link "Accounts" at bounding box center [117, 124] width 204 height 29
click at [100, 166] on p "Endpoints" at bounding box center [76, 160] width 64 height 13
click at [99, 127] on p "Accounts" at bounding box center [73, 124] width 59 height 13
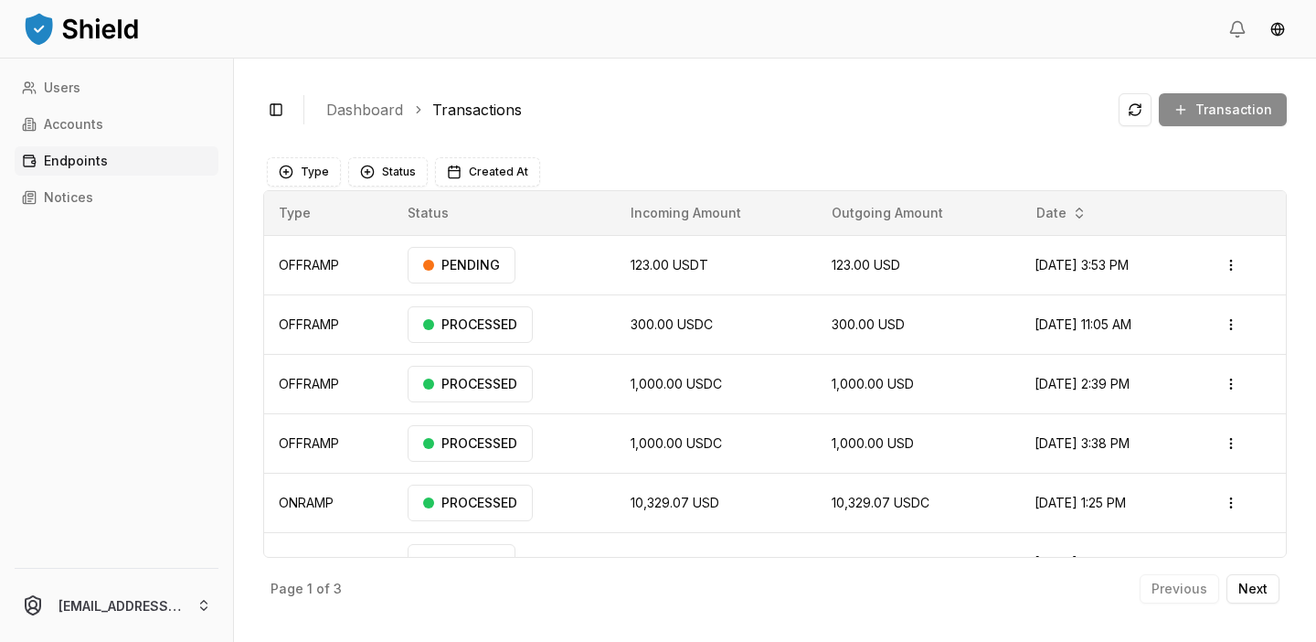
click at [100, 161] on p "Endpoints" at bounding box center [76, 160] width 64 height 13
click at [97, 138] on link "Accounts" at bounding box center [117, 124] width 204 height 29
click at [99, 133] on link "Accounts" at bounding box center [117, 124] width 204 height 29
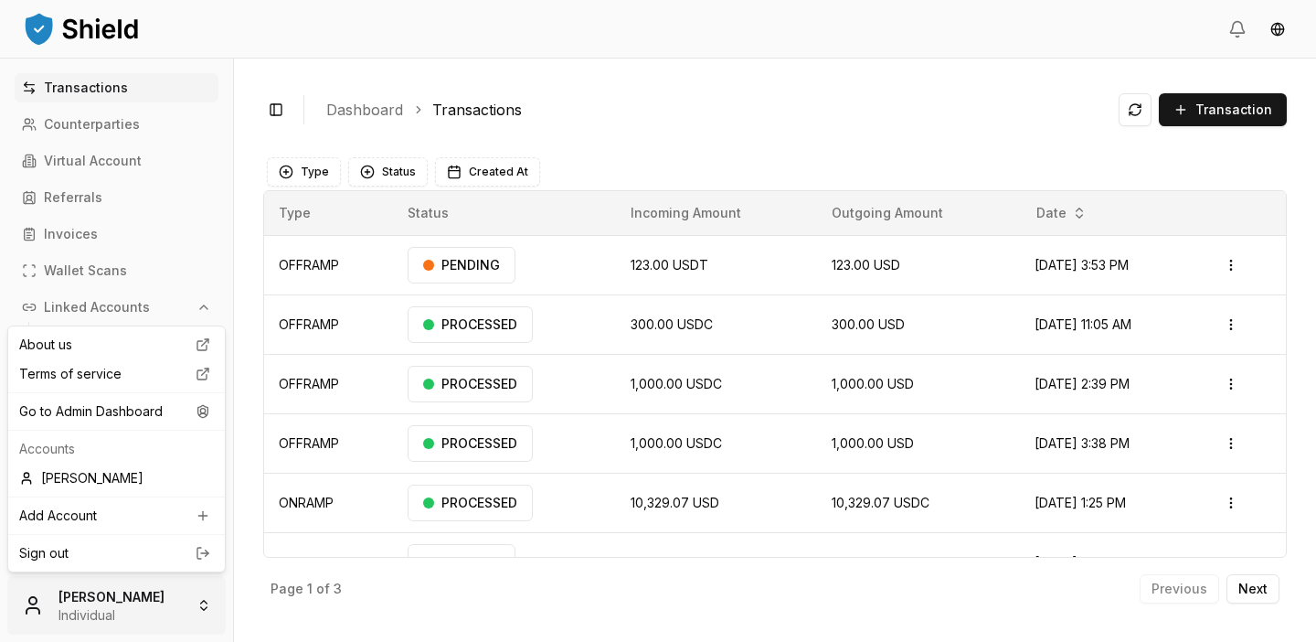
click at [125, 580] on html "Transactions Counterparties Virtual Account Referrals Invoices Wallet Scans Lin…" at bounding box center [658, 321] width 1316 height 642
click at [132, 418] on div "Go to Admin Dashboard" at bounding box center [116, 411] width 209 height 29
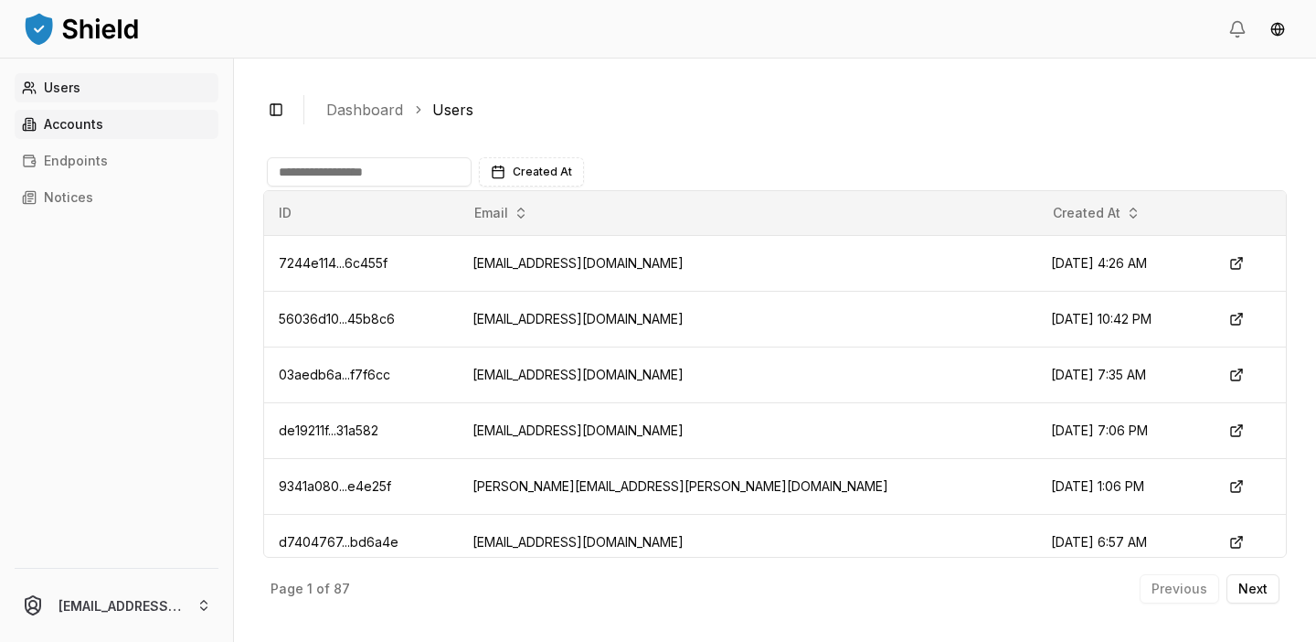
click at [98, 128] on p "Accounts" at bounding box center [73, 124] width 59 height 13
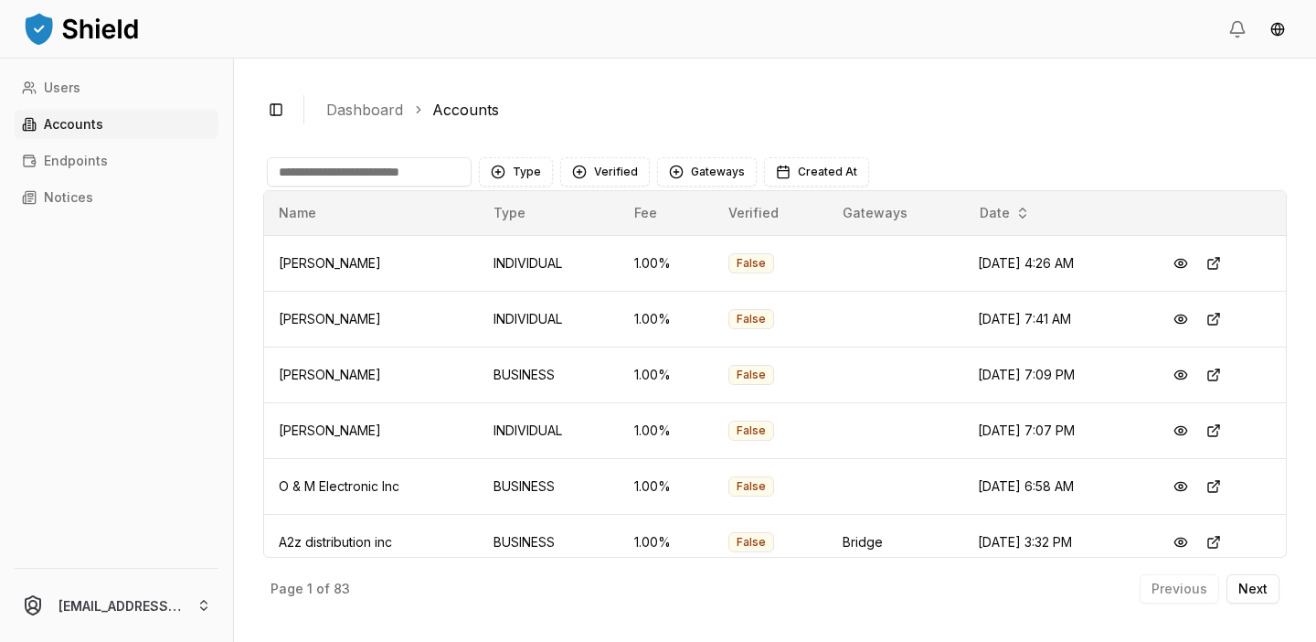
click at [404, 160] on input at bounding box center [369, 171] width 205 height 29
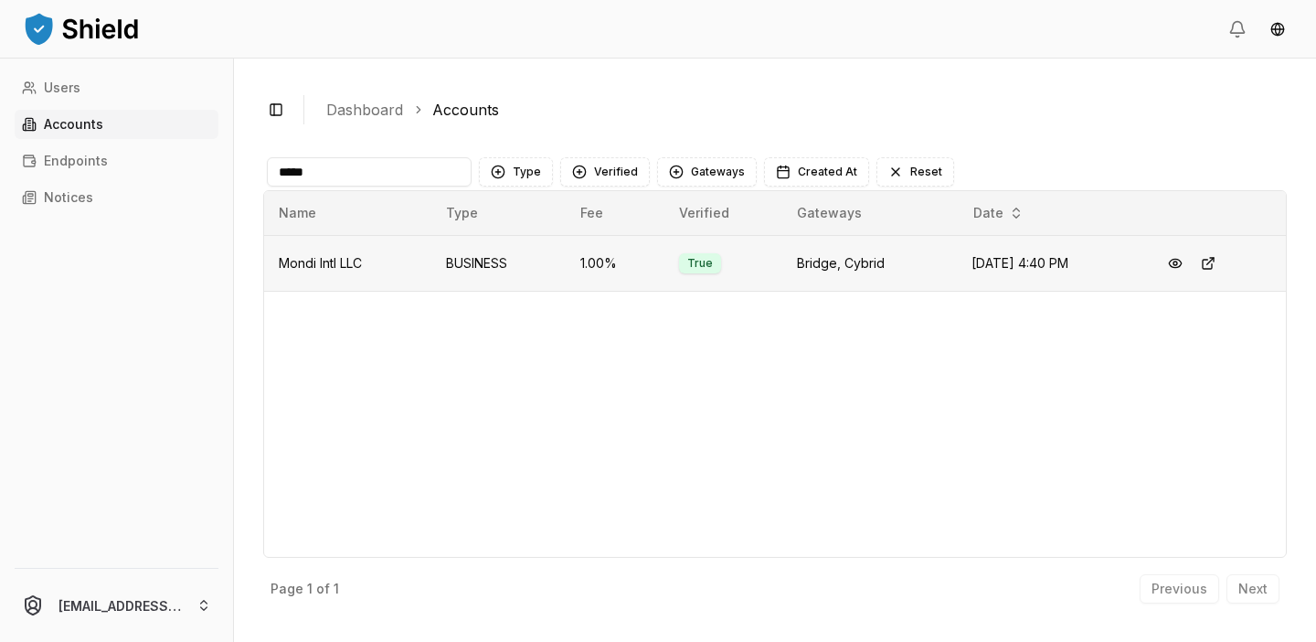
type input "*****"
click at [442, 252] on td "BUSINESS" at bounding box center [498, 263] width 134 height 56
click at [1173, 269] on button at bounding box center [1175, 263] width 33 height 33
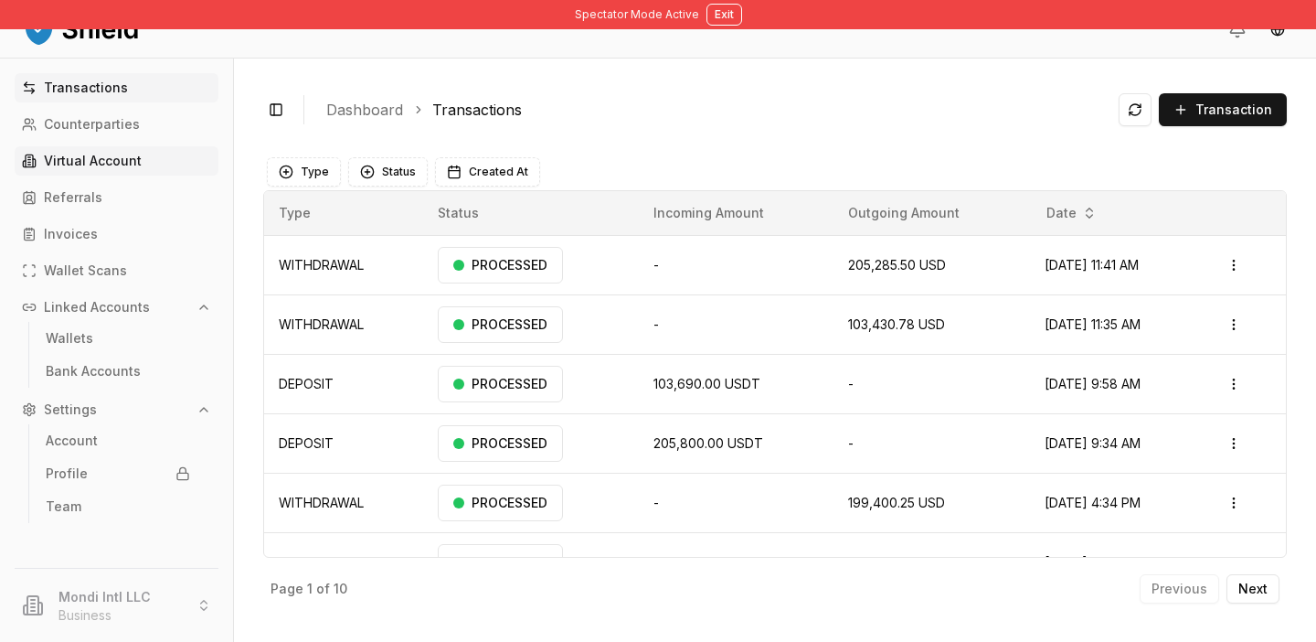
click at [126, 159] on p "Virtual Account" at bounding box center [93, 160] width 98 height 13
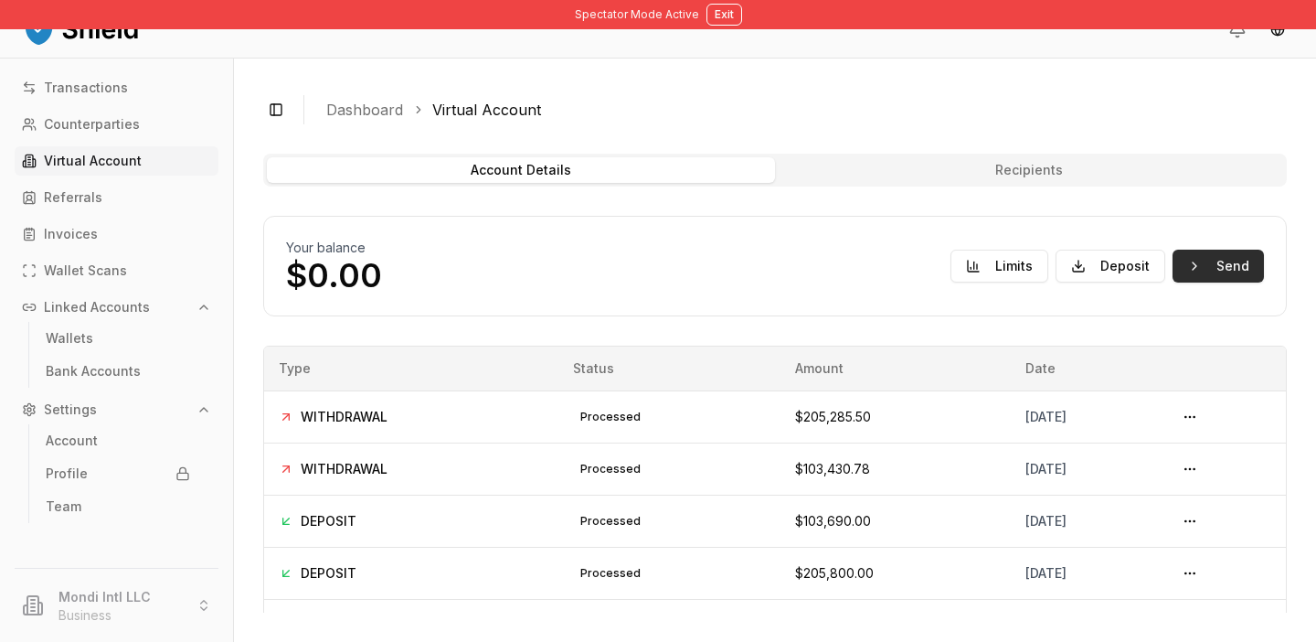
click at [1208, 273] on button "Send" at bounding box center [1218, 266] width 91 height 33
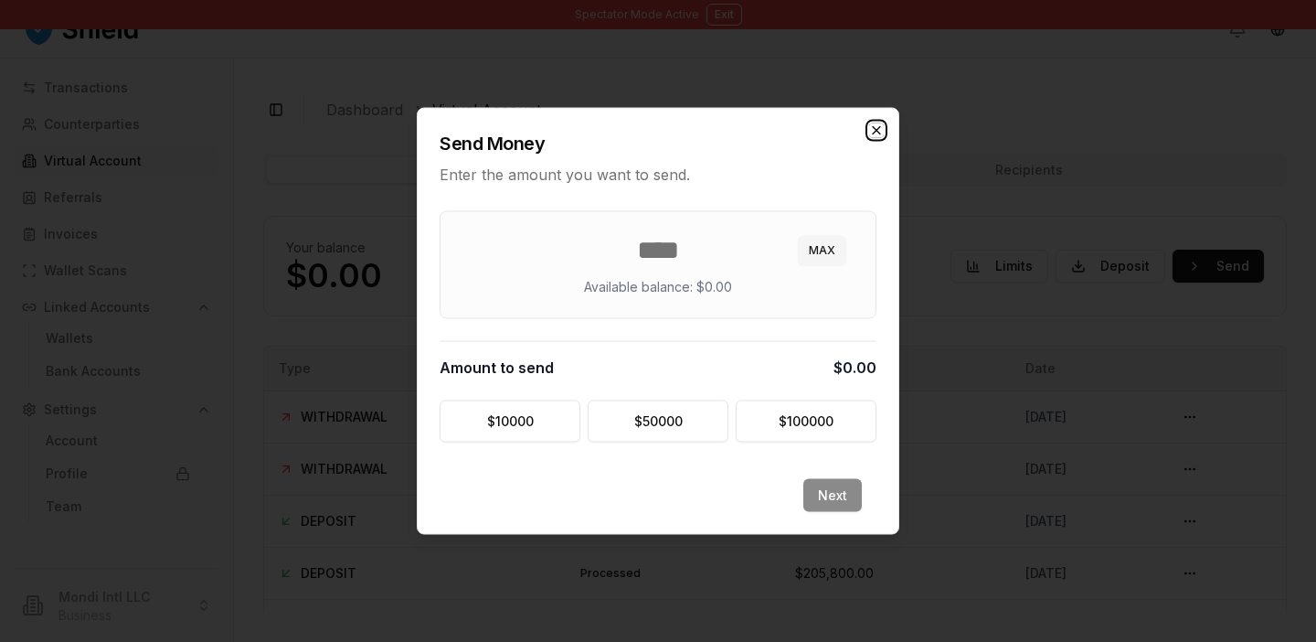
click at [876, 133] on icon "button" at bounding box center [876, 130] width 15 height 15
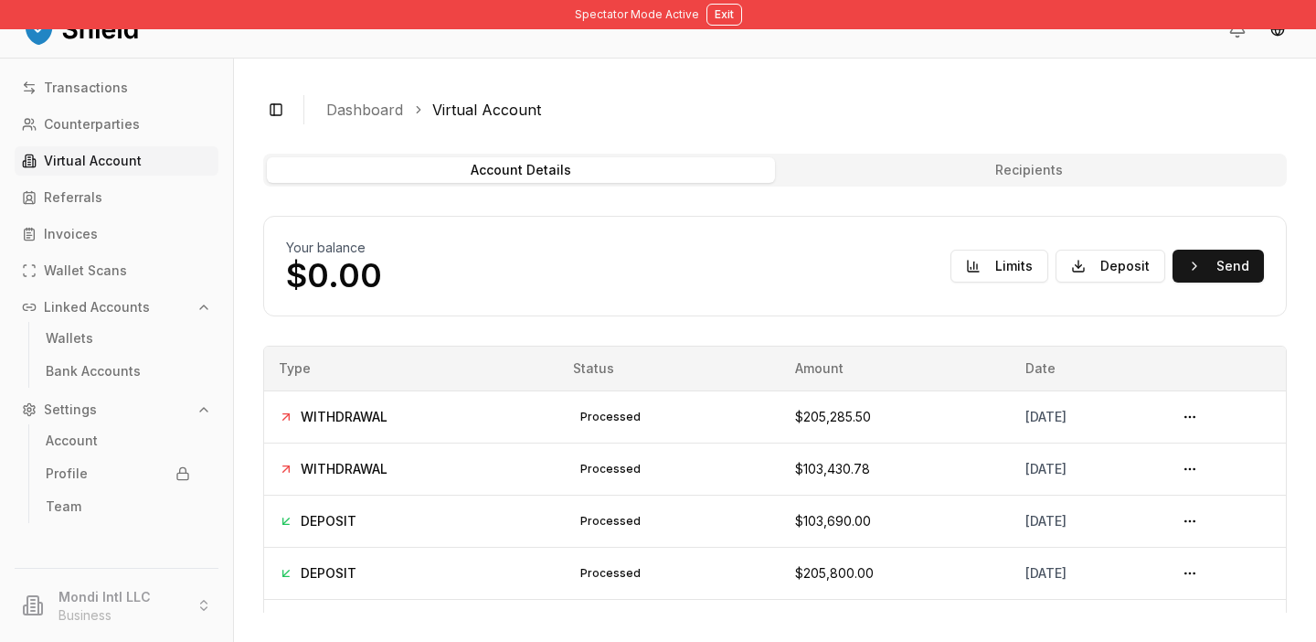
click at [168, 585] on li "Mondi Intl LLC Business" at bounding box center [116, 605] width 218 height 59
click at [727, 18] on button "Exit" at bounding box center [725, 15] width 36 height 22
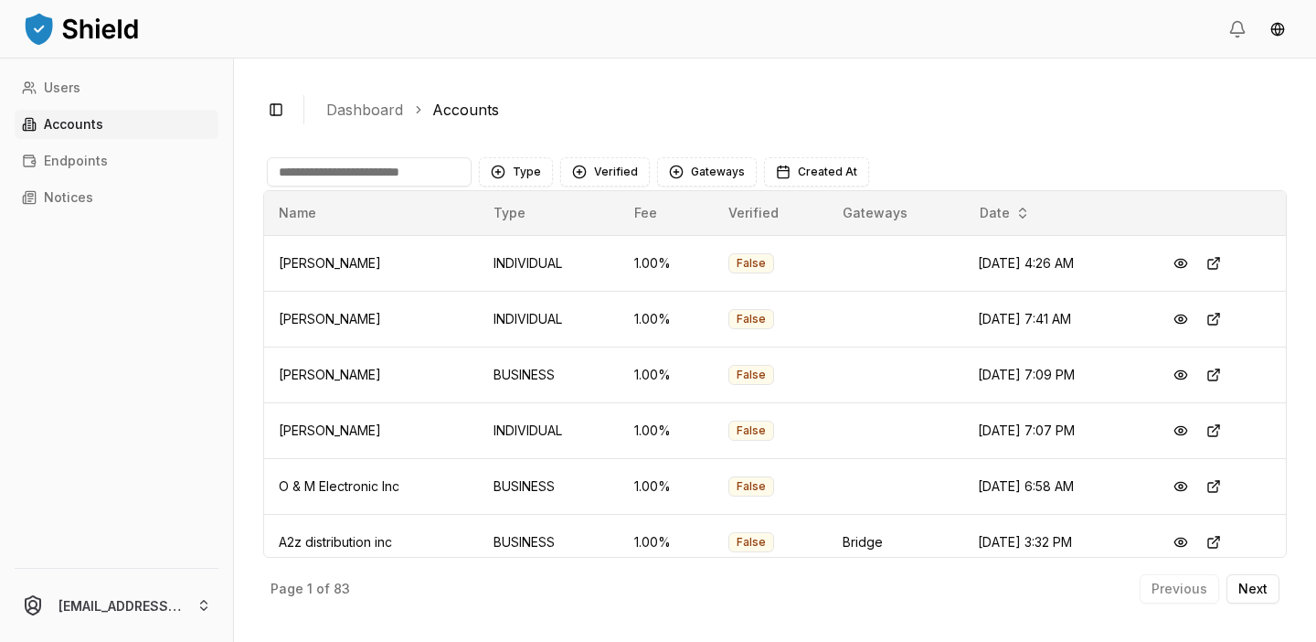
click at [390, 164] on input at bounding box center [369, 171] width 205 height 29
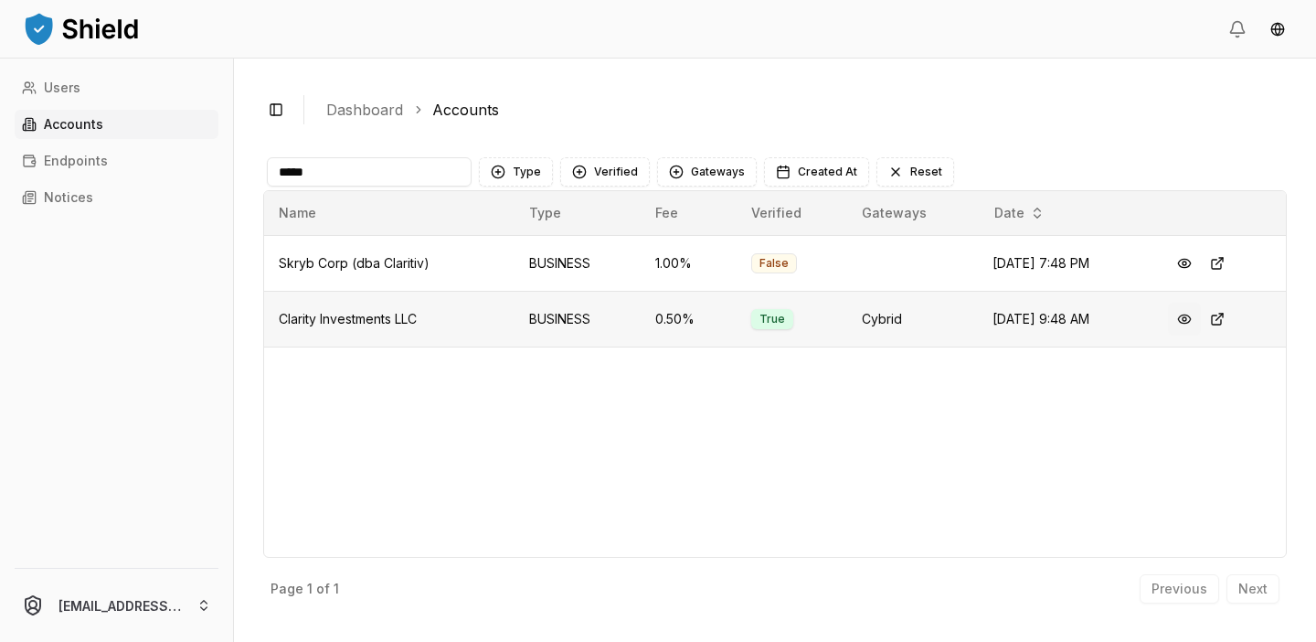
type input "*****"
click at [1176, 318] on button at bounding box center [1184, 319] width 33 height 33
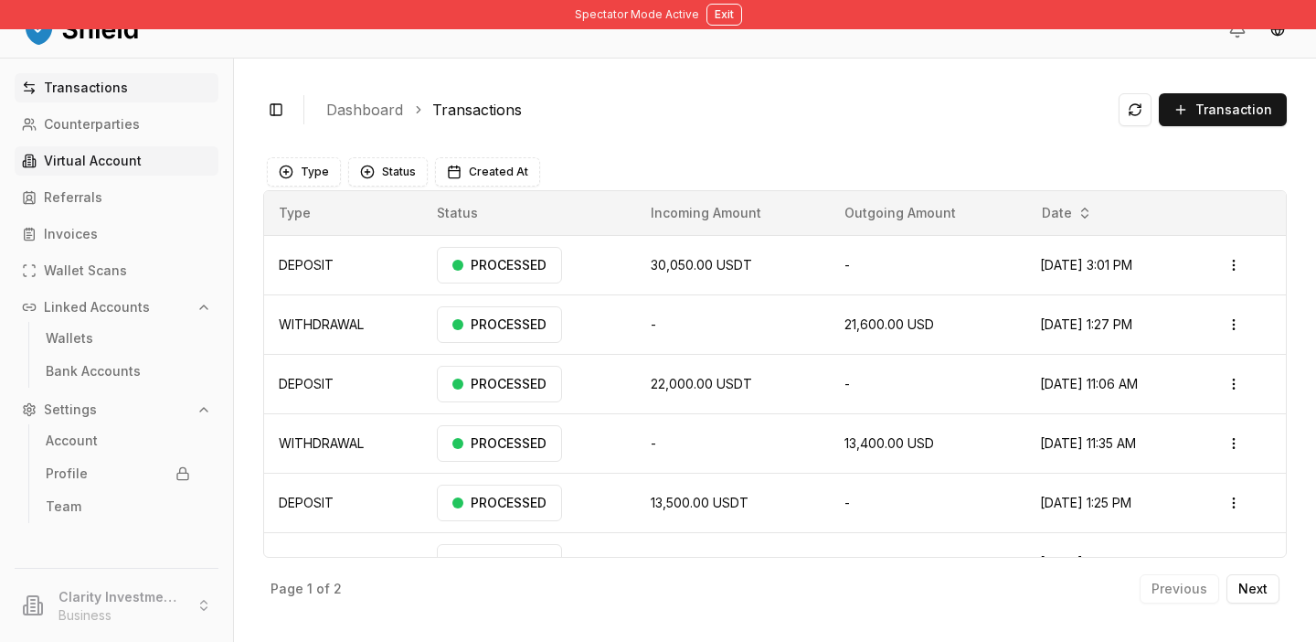
click at [154, 166] on link "Virtual Account" at bounding box center [117, 160] width 204 height 29
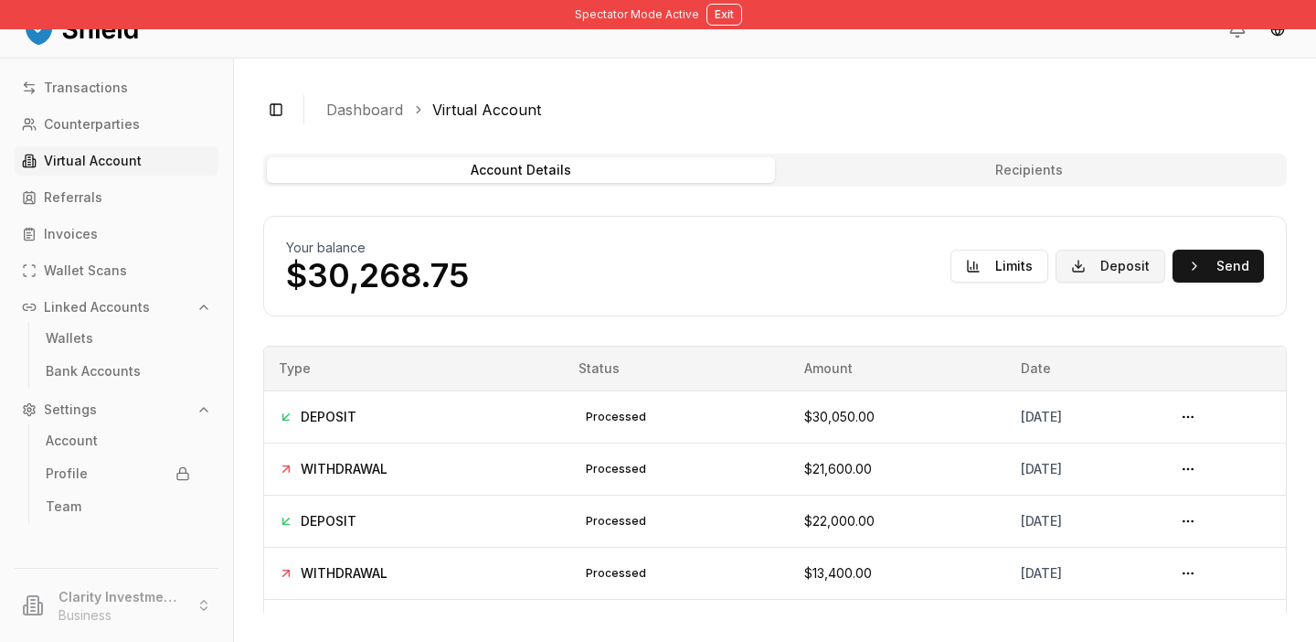
click at [1114, 264] on button "Deposit" at bounding box center [1111, 266] width 110 height 33
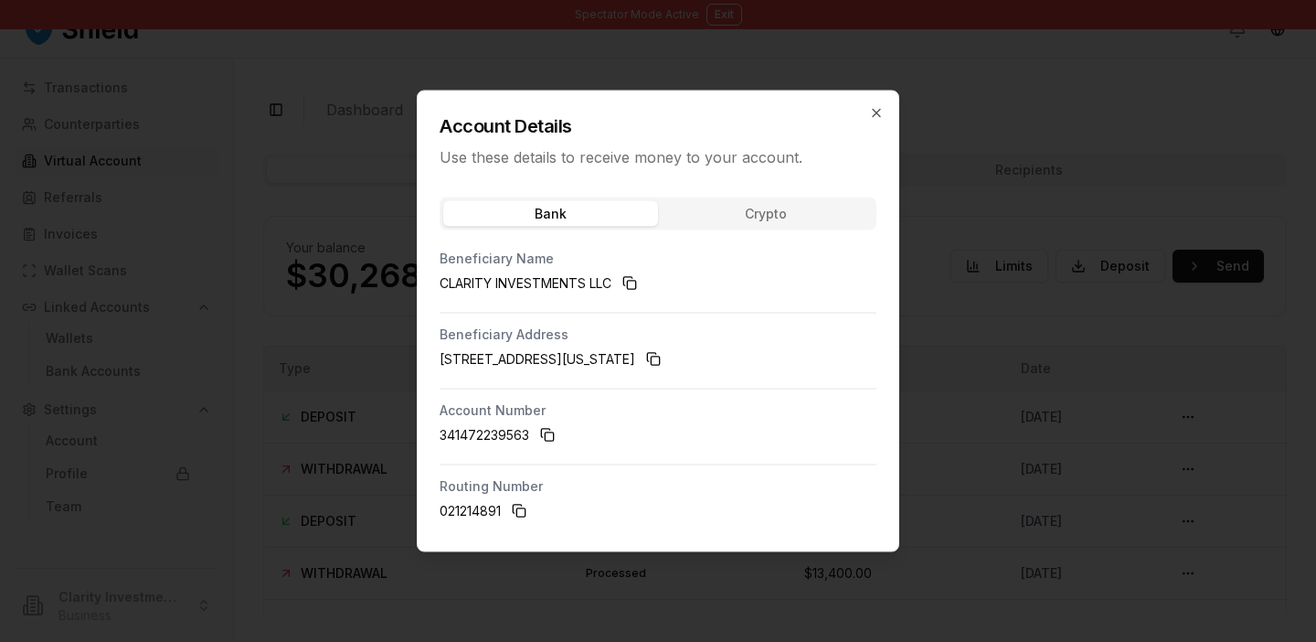
click at [819, 219] on button "Crypto" at bounding box center [765, 214] width 215 height 26
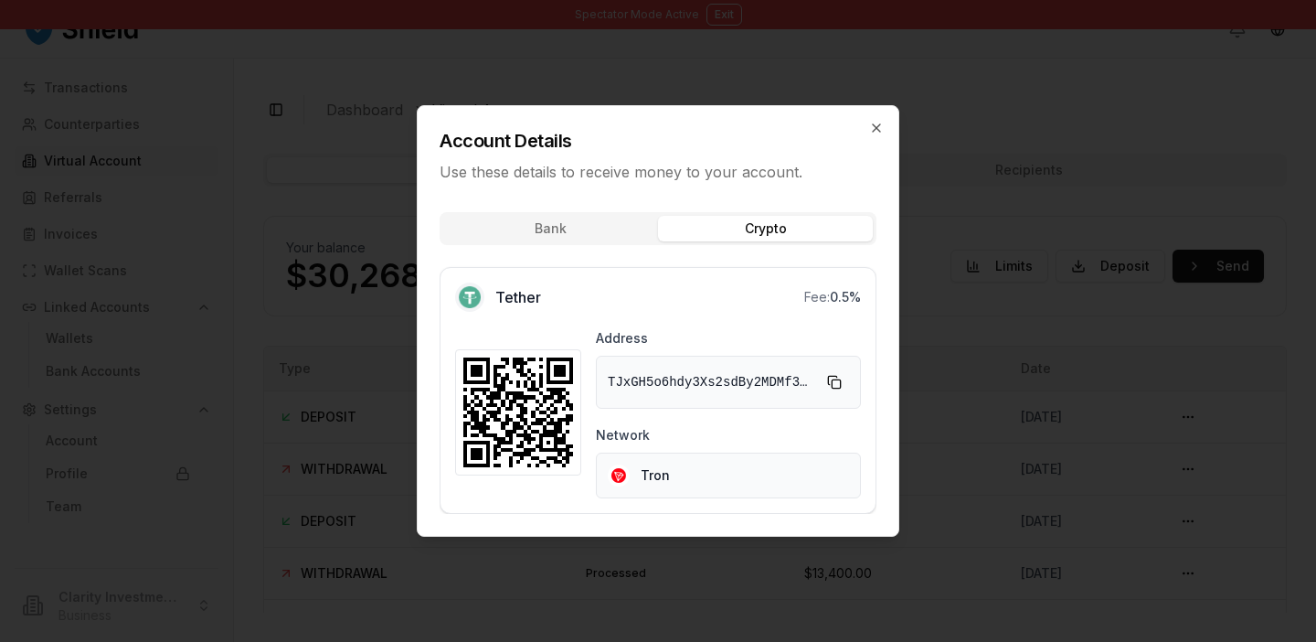
click at [998, 151] on div at bounding box center [658, 321] width 1316 height 642
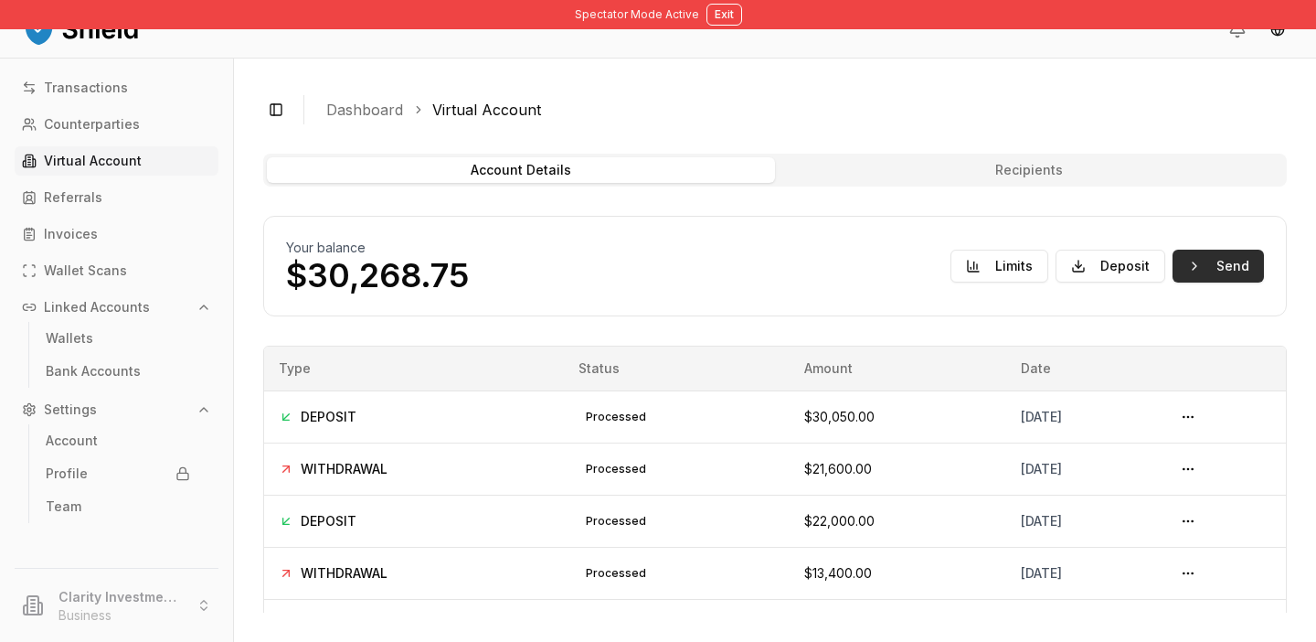
click at [1212, 256] on button "Send" at bounding box center [1218, 266] width 91 height 33
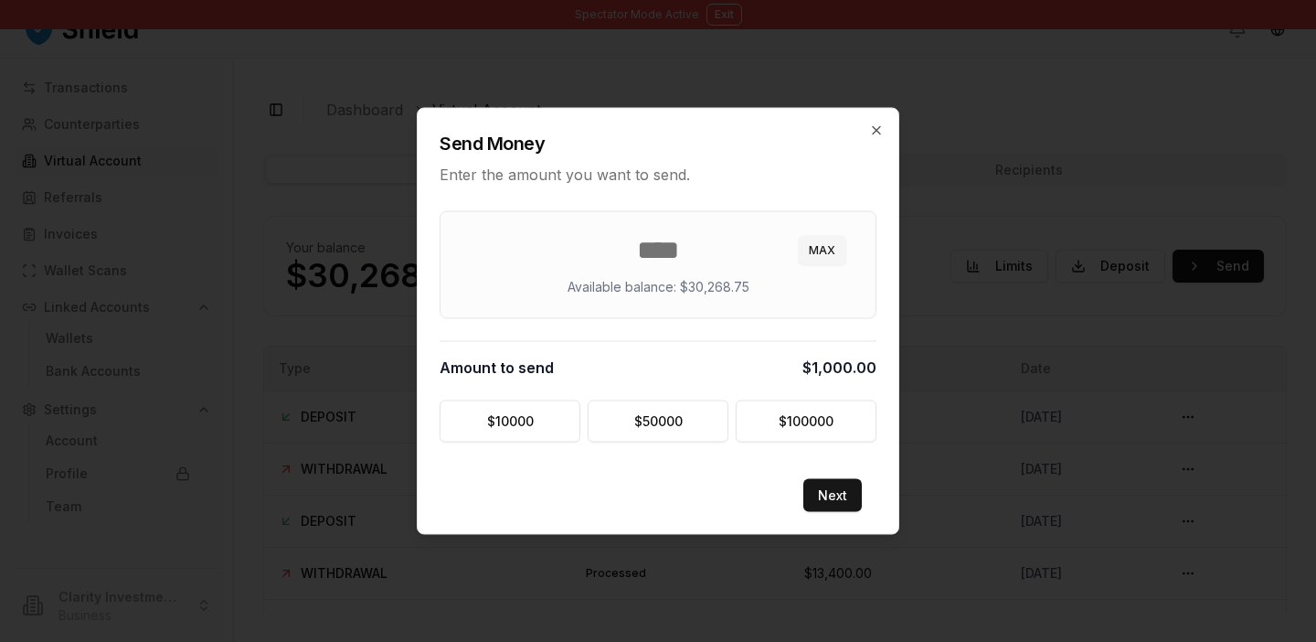
type input "****"
click at [745, 197] on div "Send Money Enter the amount you want to send. **** MAX Available balance: $30,2…" at bounding box center [658, 321] width 483 height 427
click at [835, 495] on button "Next" at bounding box center [832, 495] width 59 height 33
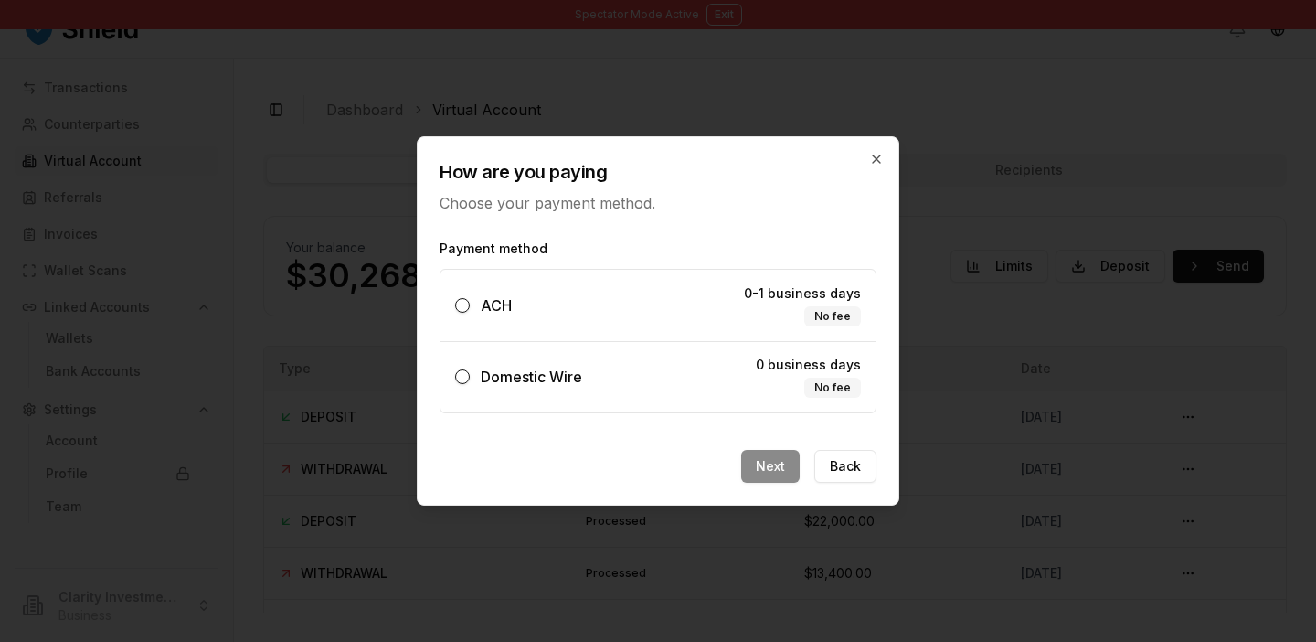
click at [659, 361] on label "Domestic Wire 0 business days No fee" at bounding box center [658, 376] width 435 height 71
click at [470, 369] on button "Domestic Wire 0 business days No fee" at bounding box center [462, 376] width 15 height 15
click at [854, 463] on button "Back" at bounding box center [845, 466] width 62 height 33
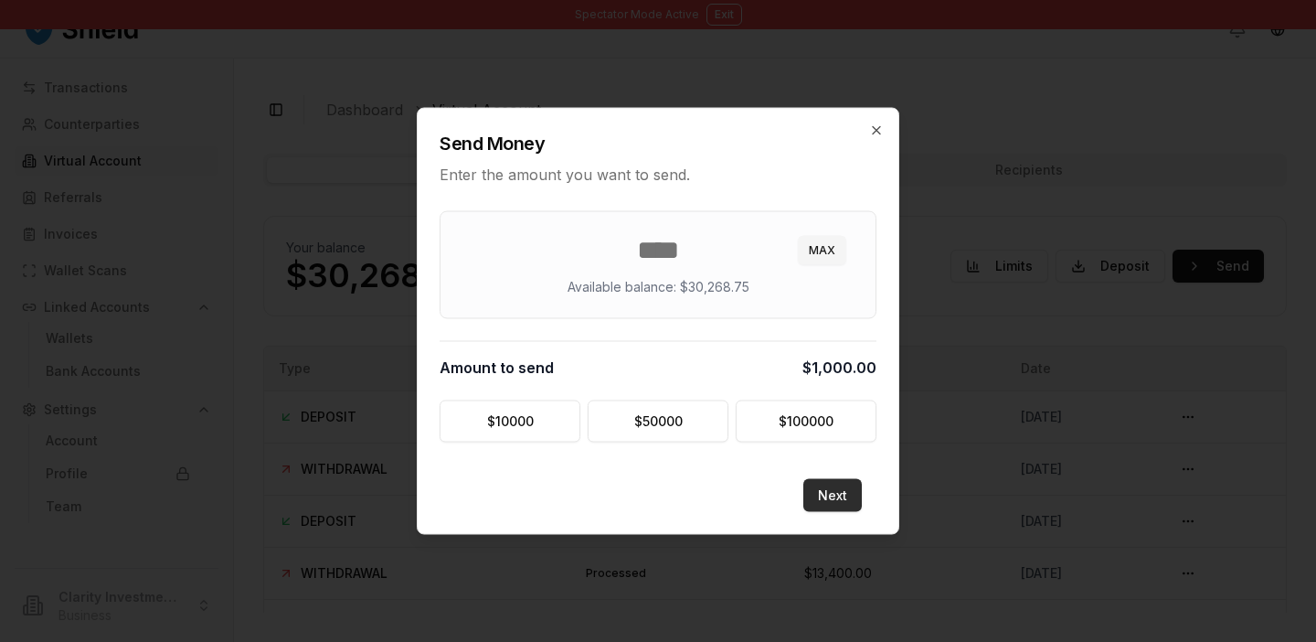
click at [835, 500] on button "Next" at bounding box center [832, 495] width 59 height 33
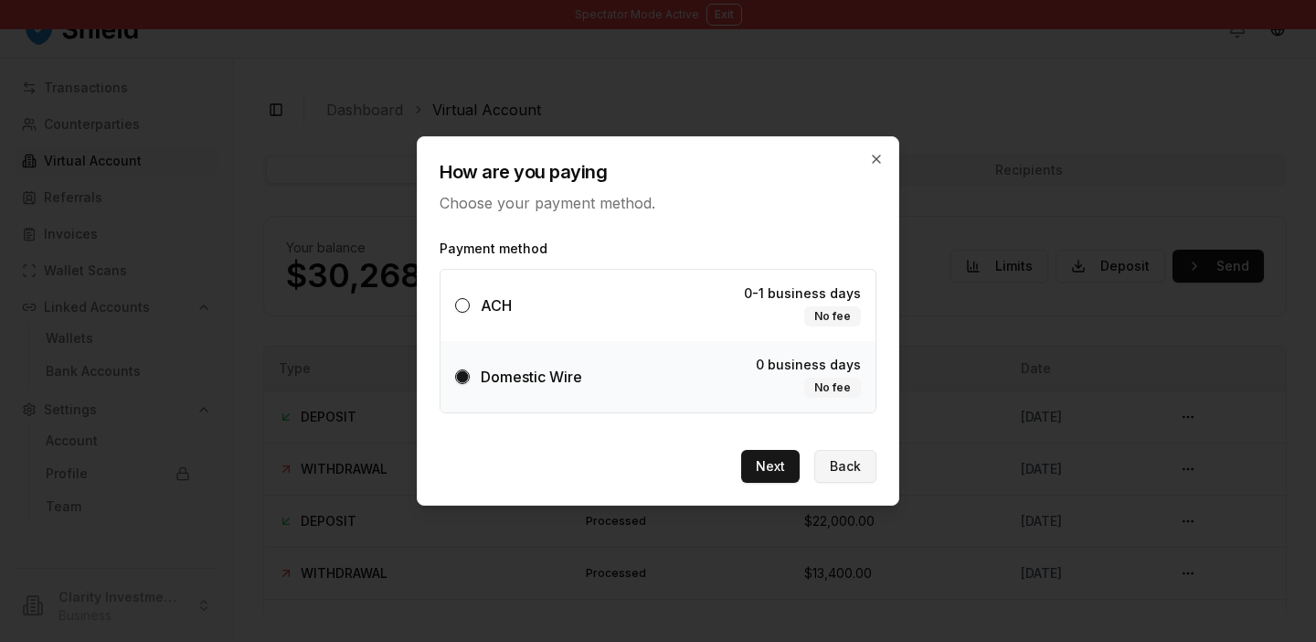
click at [847, 465] on button "Back" at bounding box center [845, 466] width 62 height 33
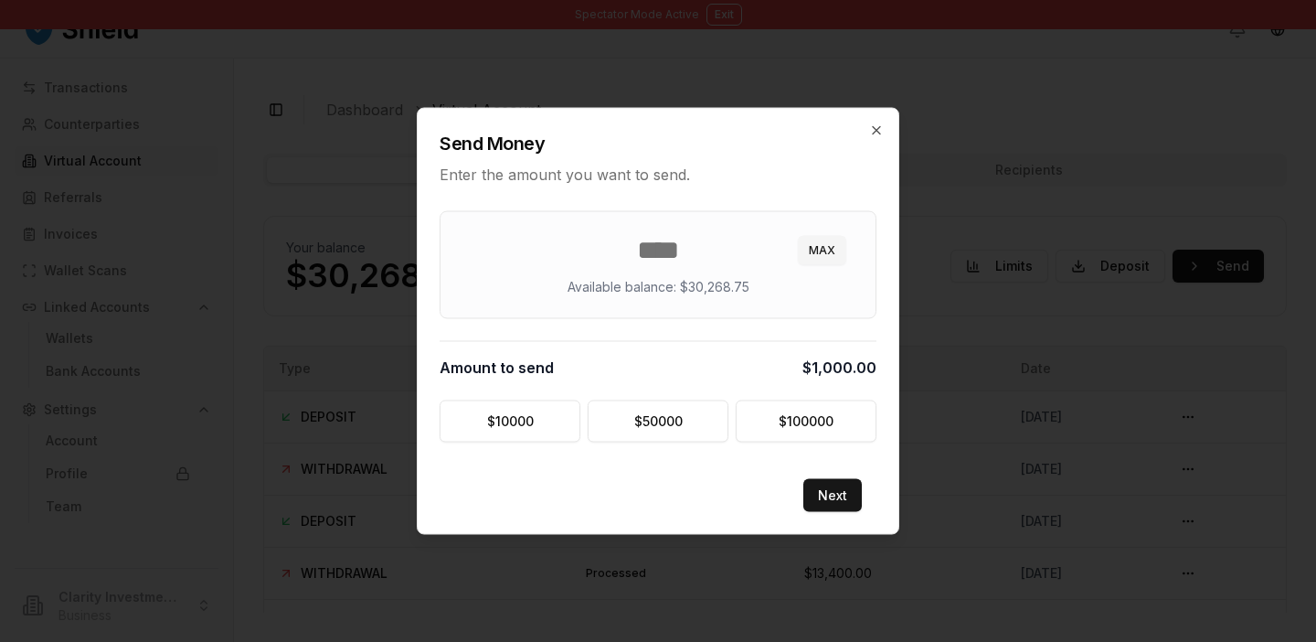
click at [886, 137] on div "Send Money Enter the amount you want to send." at bounding box center [658, 147] width 481 height 77
click at [858, 492] on button "Next" at bounding box center [832, 495] width 59 height 33
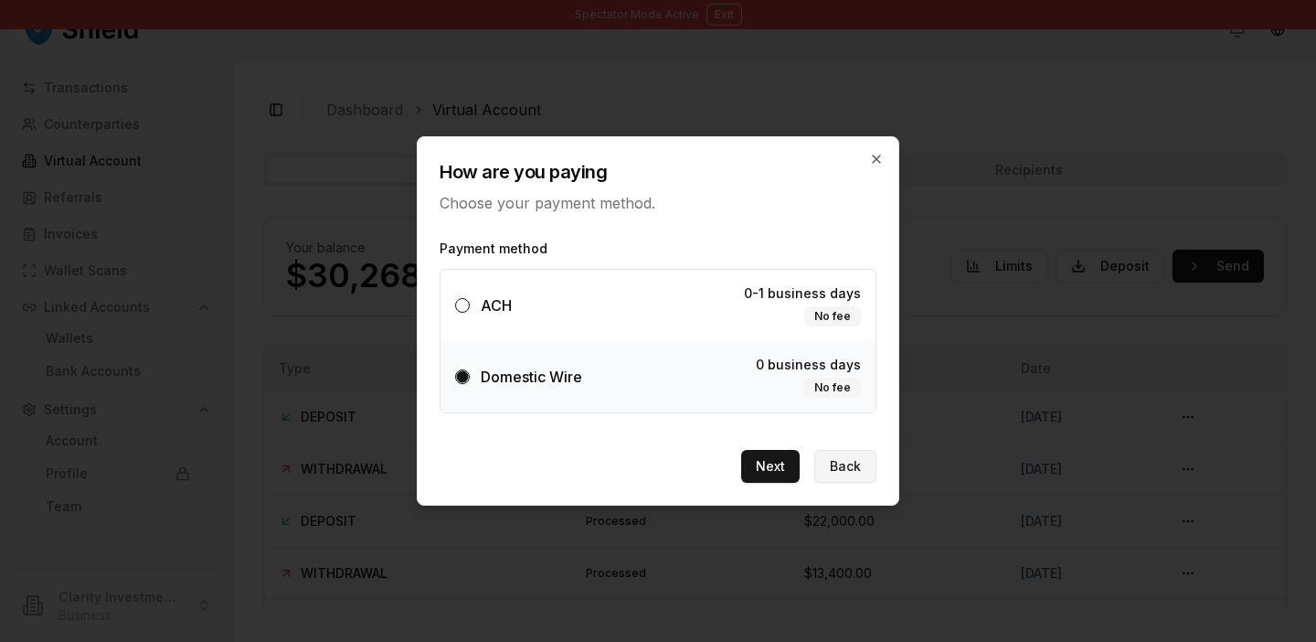
click at [848, 467] on button "Back" at bounding box center [845, 466] width 62 height 33
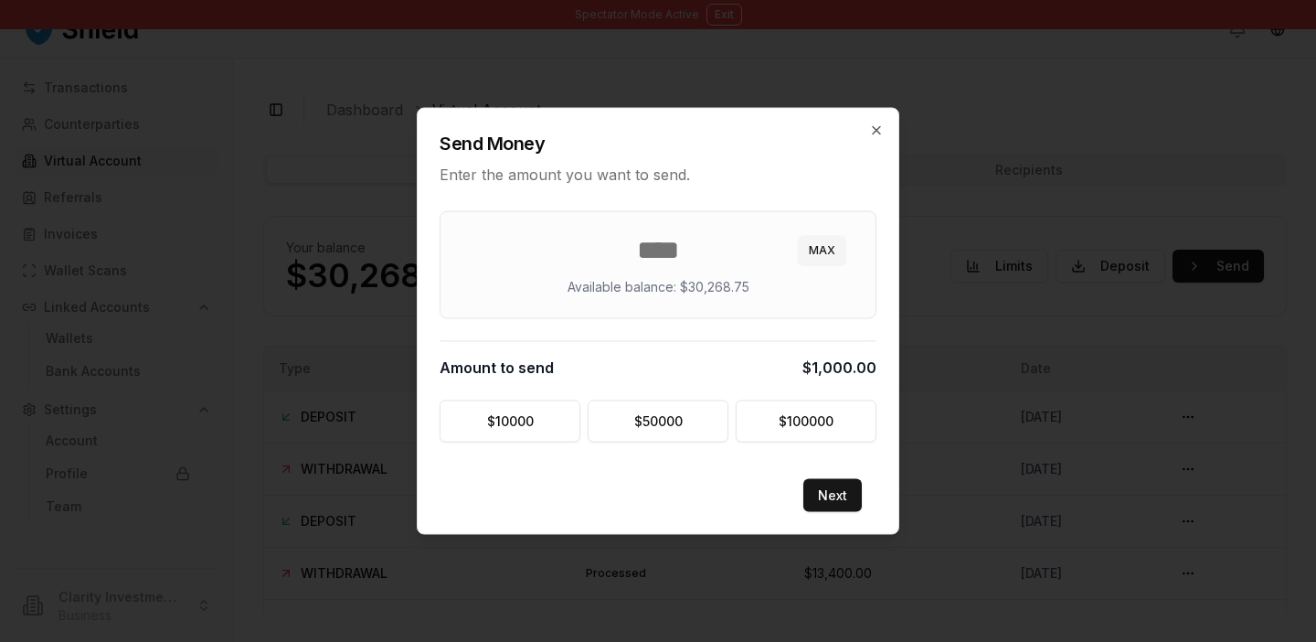
click at [881, 121] on div "Send Money Enter the amount you want to send." at bounding box center [658, 147] width 481 height 77
click at [871, 130] on icon "button" at bounding box center [876, 130] width 15 height 15
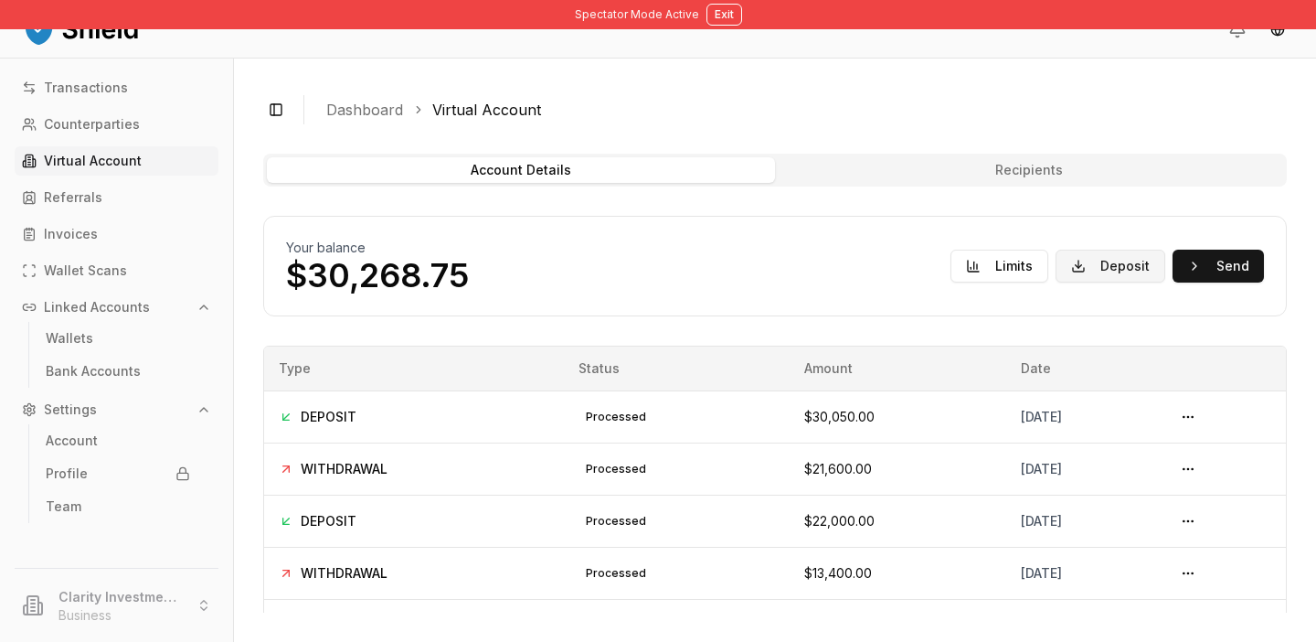
click at [1120, 268] on button "Deposit" at bounding box center [1111, 266] width 110 height 33
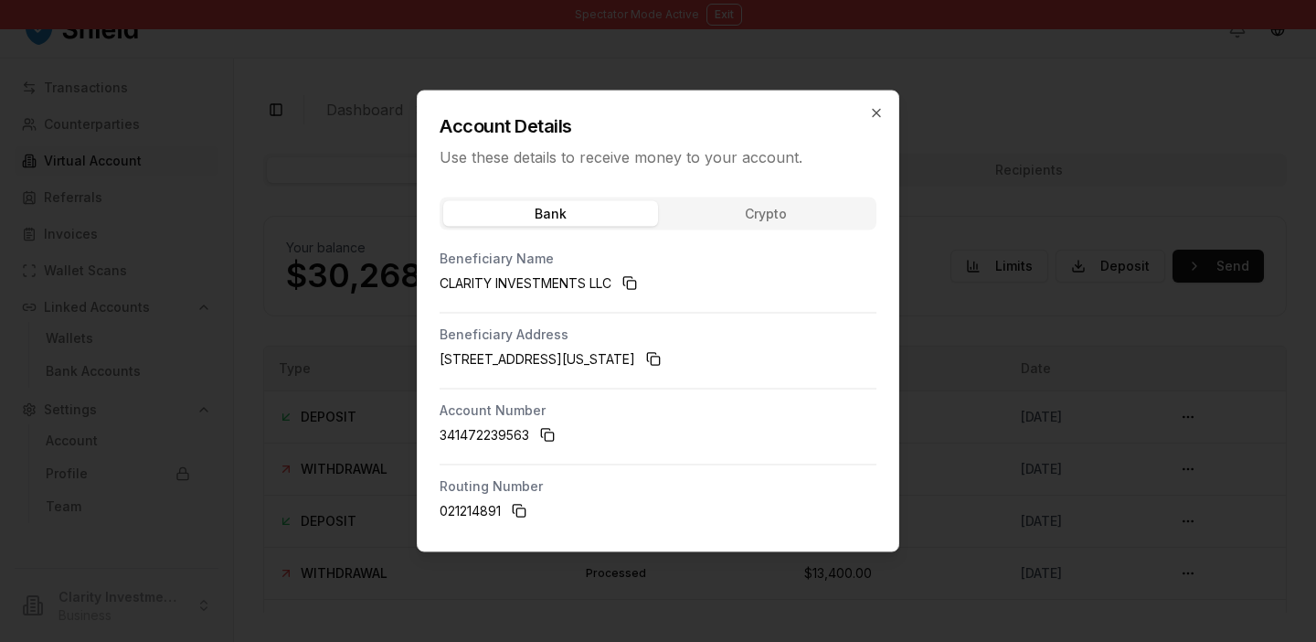
click at [829, 213] on div "Bank Crypto" at bounding box center [658, 213] width 437 height 33
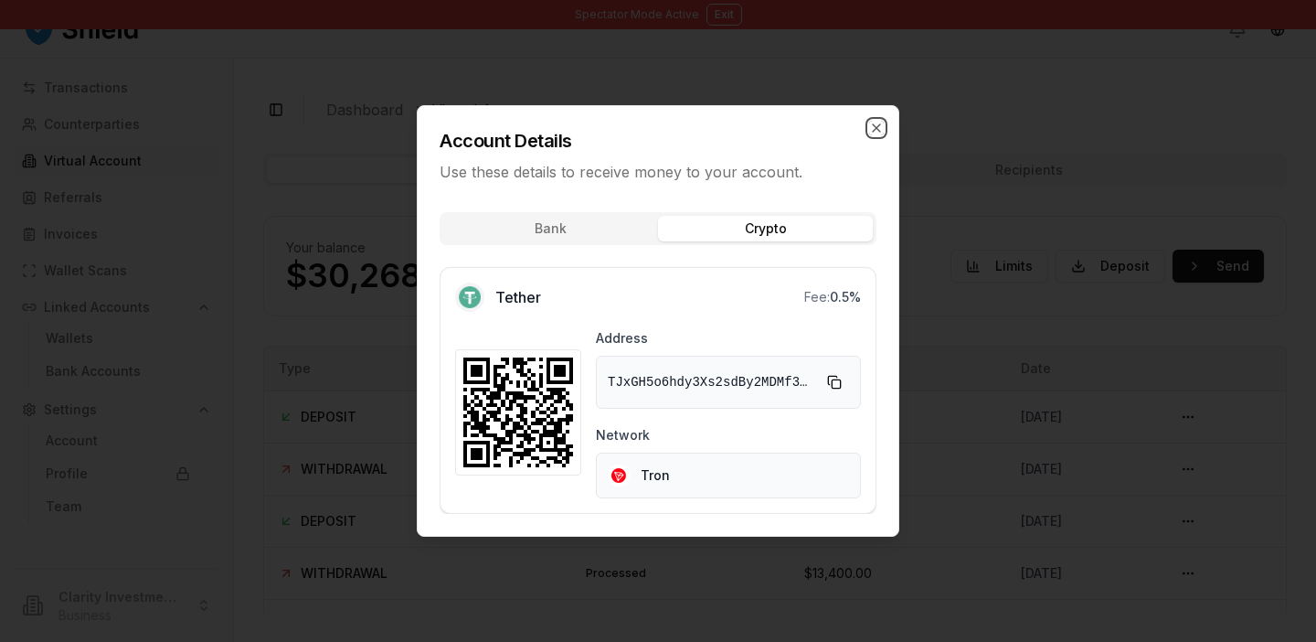
drag, startPoint x: 869, startPoint y: 122, endPoint x: 649, endPoint y: 538, distance: 471.5
click at [641, 515] on div "Account Details Use these details to receive money to your account. Bank Crypto…" at bounding box center [658, 320] width 483 height 431
click at [1084, 202] on div at bounding box center [658, 321] width 1316 height 642
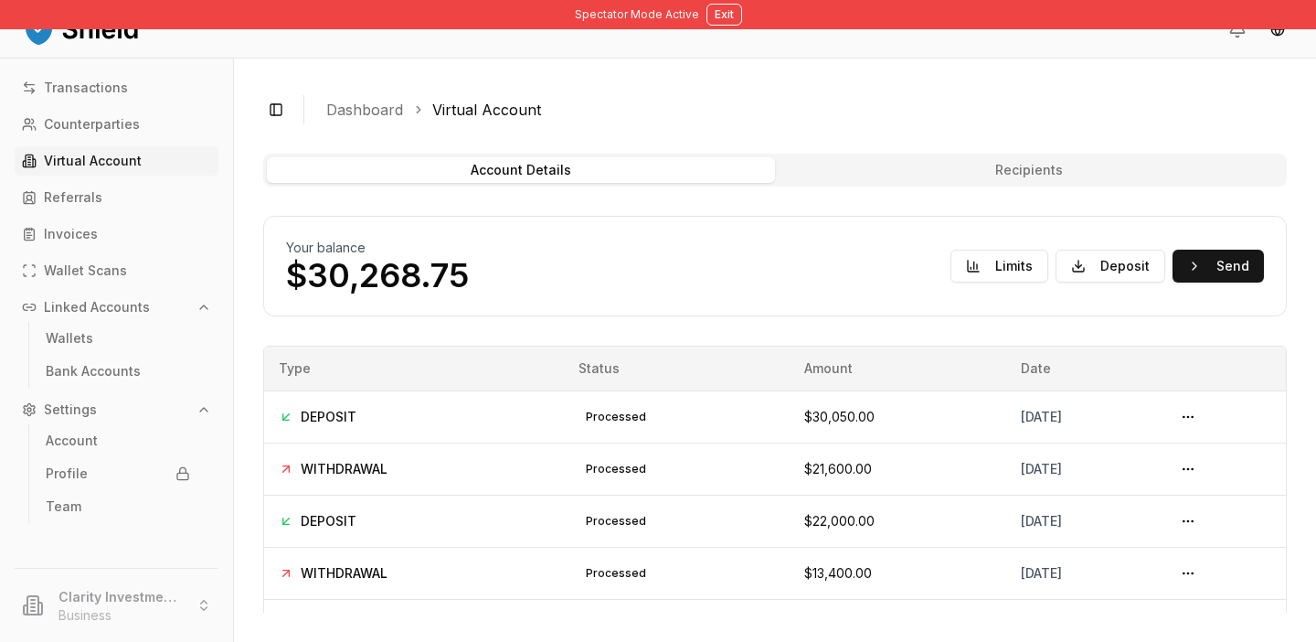
click at [1128, 282] on div "Your balance $30,268.75 Limits Deposit Send" at bounding box center [775, 266] width 978 height 55
click at [1129, 273] on button "Deposit" at bounding box center [1111, 266] width 110 height 33
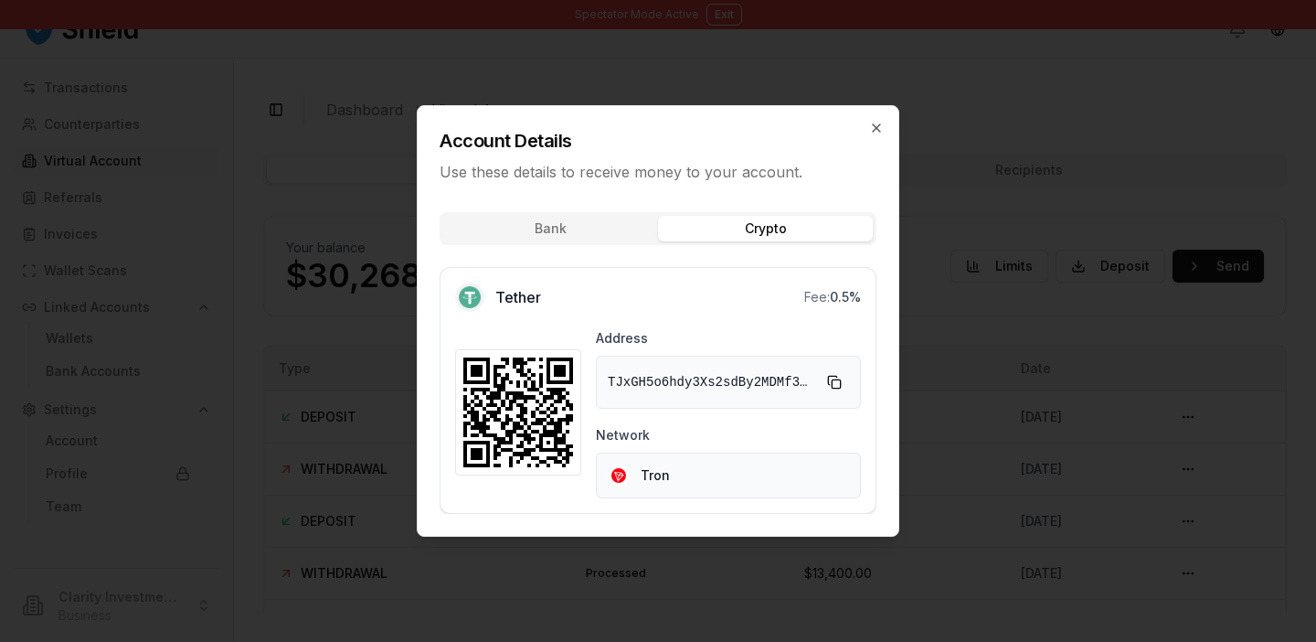
click at [768, 222] on button "Crypto" at bounding box center [765, 229] width 215 height 26
click at [762, 227] on button "Crypto" at bounding box center [765, 229] width 215 height 26
click at [610, 226] on button "Bank" at bounding box center [550, 229] width 215 height 26
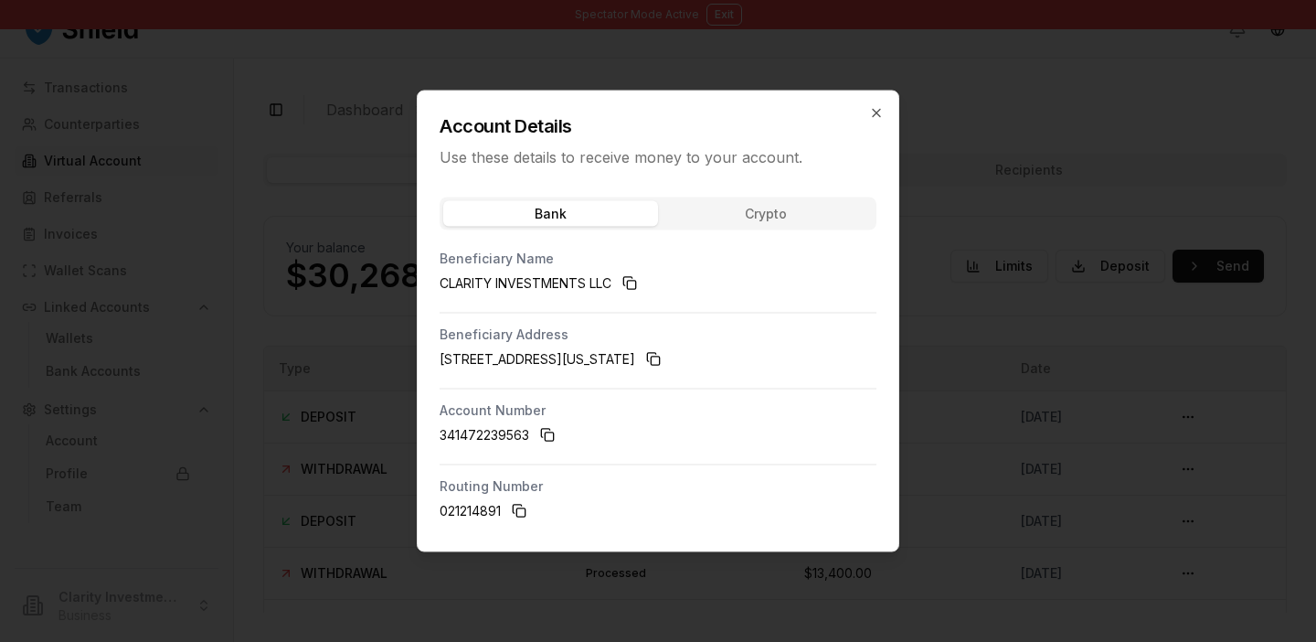
click at [1056, 213] on div at bounding box center [658, 321] width 1316 height 642
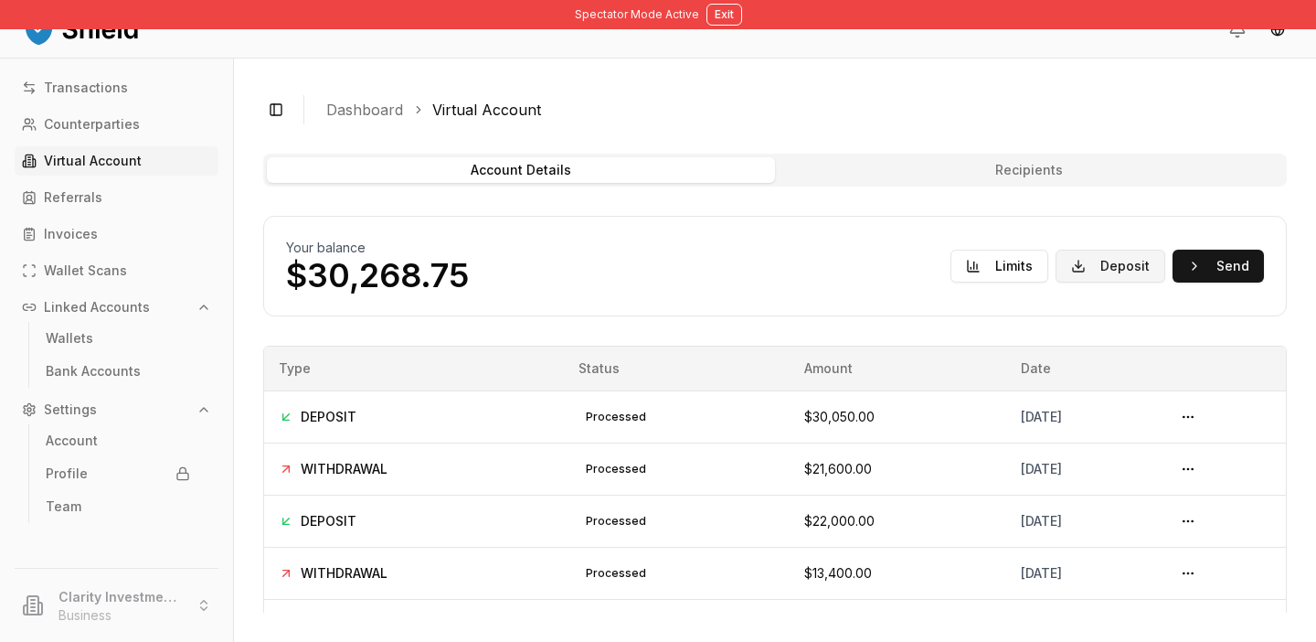
click at [1122, 272] on button "Deposit" at bounding box center [1111, 266] width 110 height 33
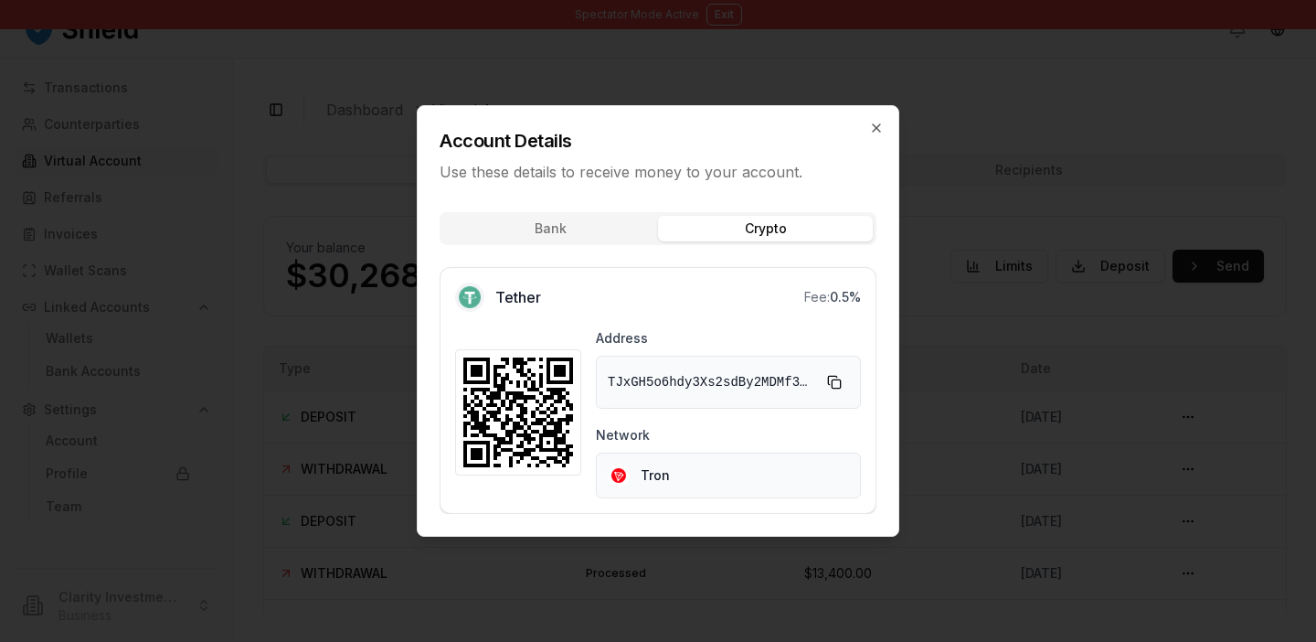
click at [760, 221] on button "Crypto" at bounding box center [765, 229] width 215 height 26
click at [588, 226] on button "Bank" at bounding box center [550, 229] width 215 height 26
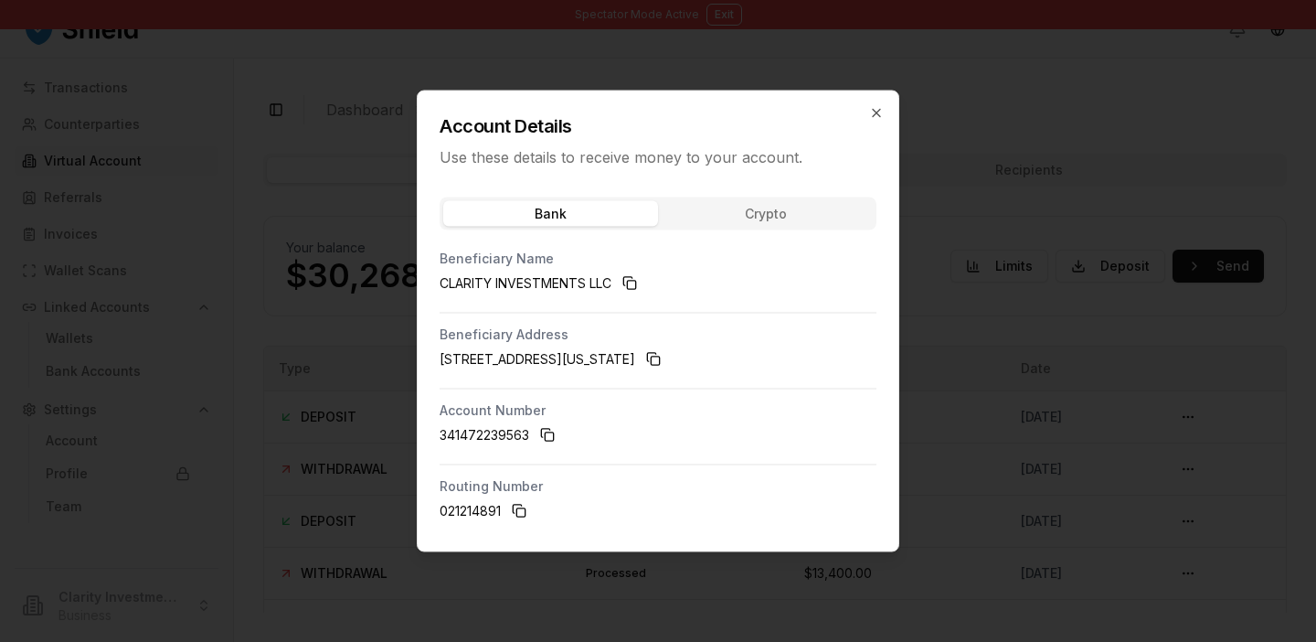
click at [754, 218] on button "Crypto" at bounding box center [765, 214] width 215 height 26
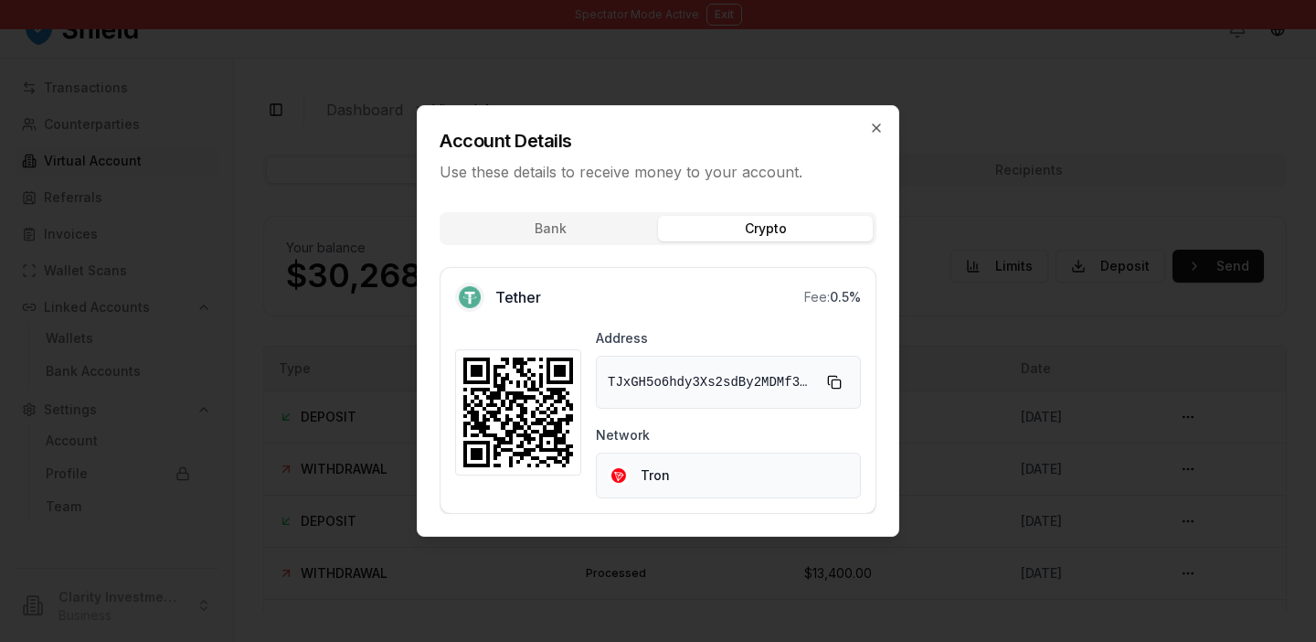
click at [1089, 249] on div at bounding box center [658, 321] width 1316 height 642
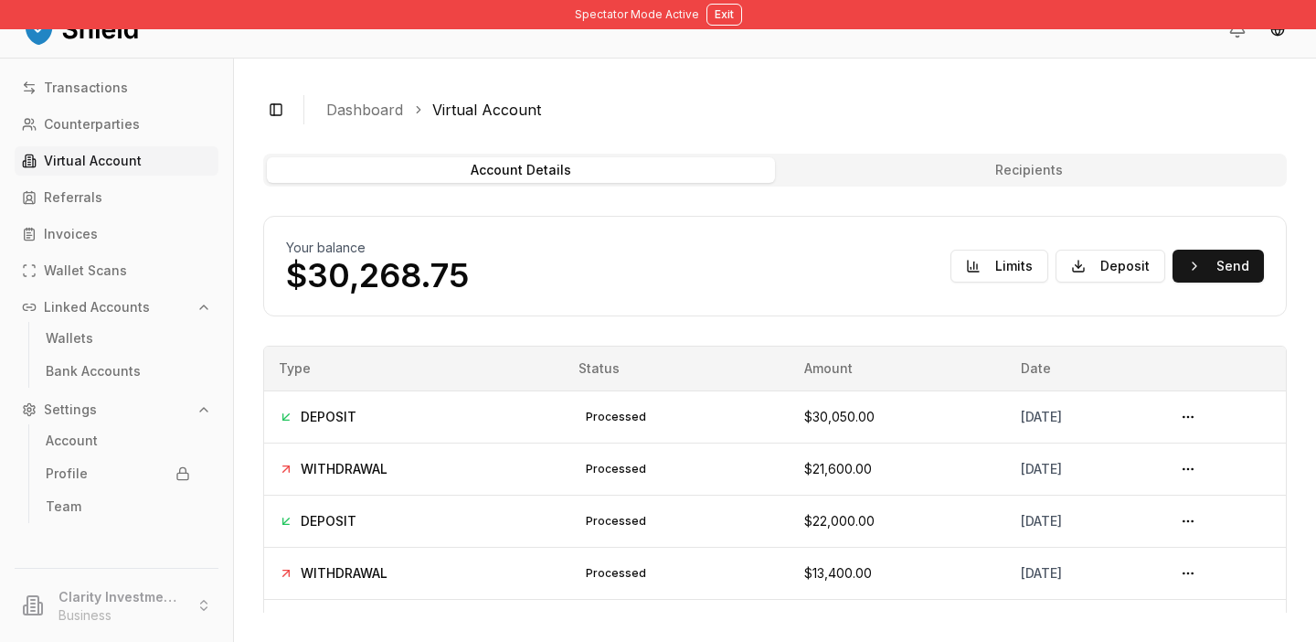
drag, startPoint x: 1095, startPoint y: 259, endPoint x: 1093, endPoint y: 324, distance: 64.9
click at [1095, 325] on div "Your balance $30,268.75 Limits Deposit Send DEPOSIT processed August 29, 2025 +…" at bounding box center [775, 539] width 1024 height 647
click at [1097, 260] on button "Deposit" at bounding box center [1111, 266] width 110 height 33
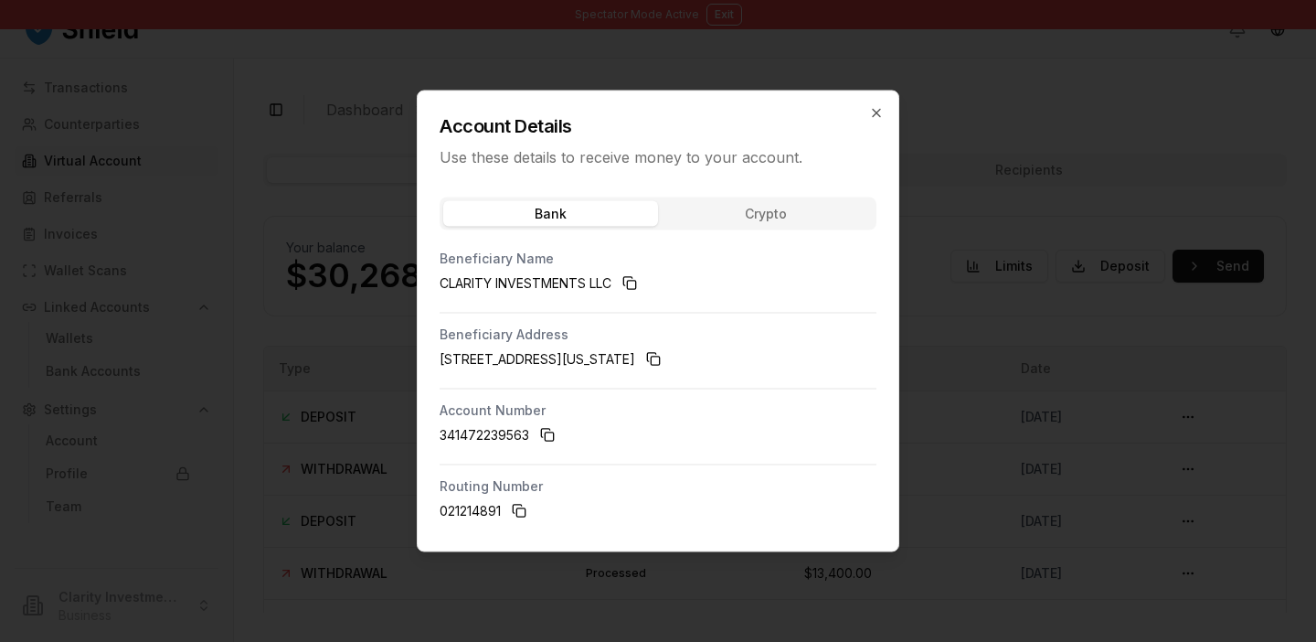
click at [1087, 258] on div at bounding box center [658, 321] width 1316 height 642
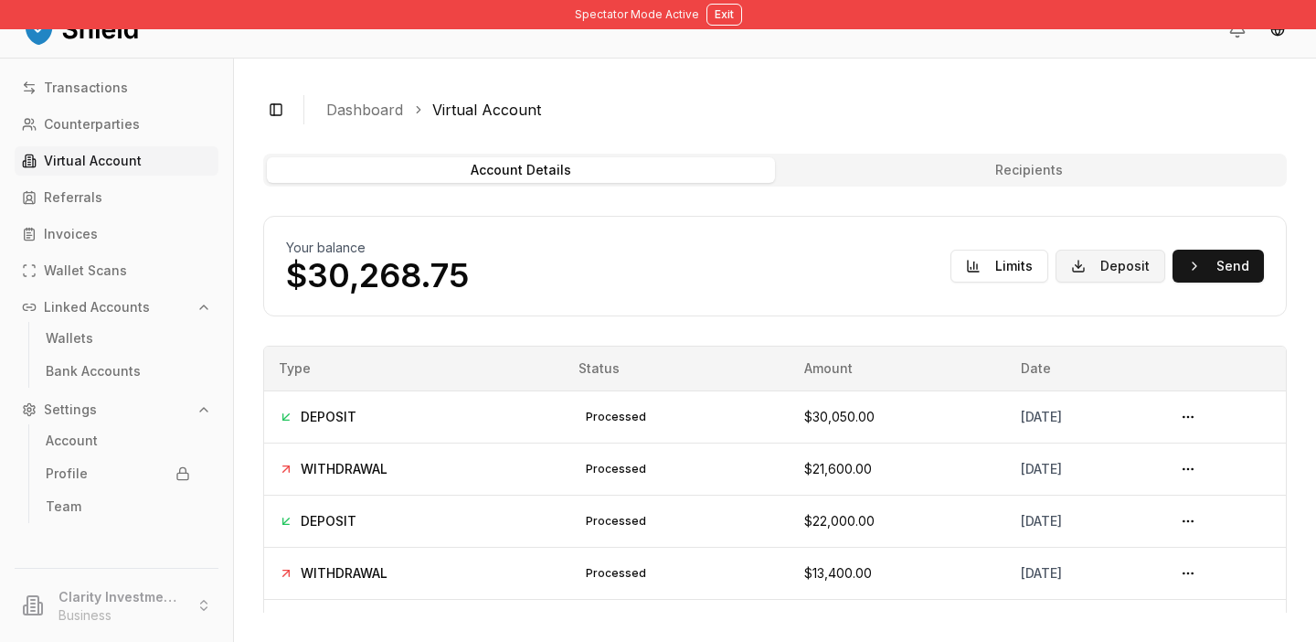
click at [1095, 277] on button "Deposit" at bounding box center [1111, 266] width 110 height 33
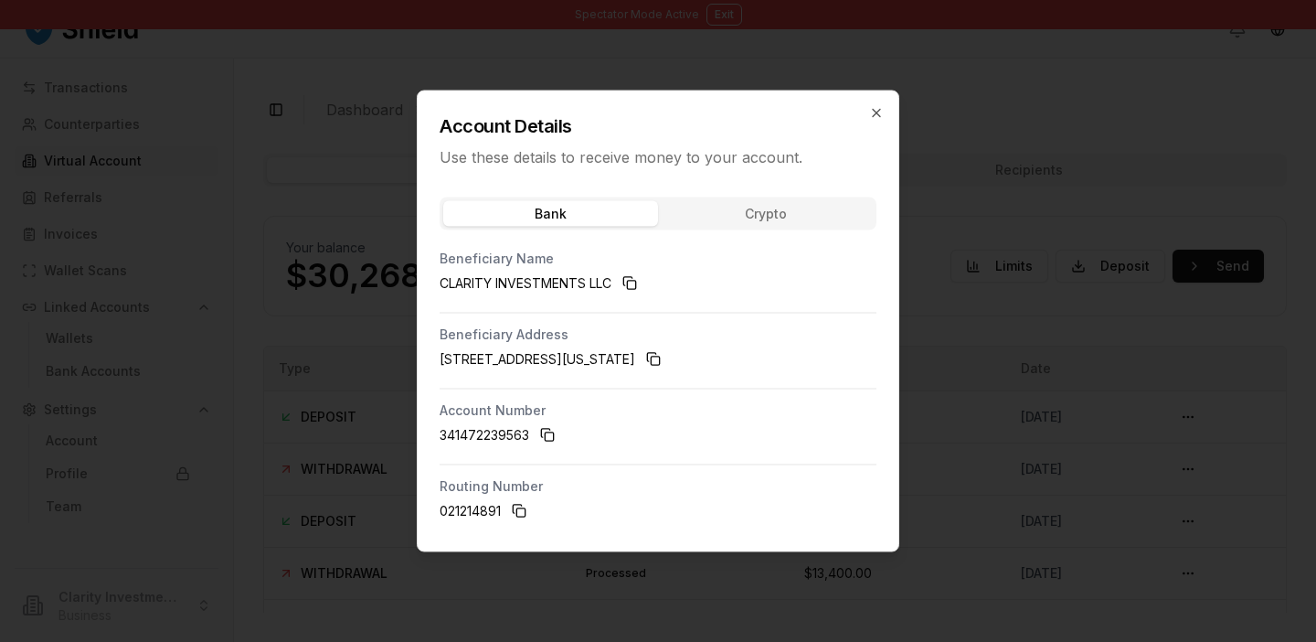
click at [871, 125] on h2 "Account Details" at bounding box center [658, 126] width 437 height 26
click at [871, 112] on icon "button" at bounding box center [876, 113] width 15 height 15
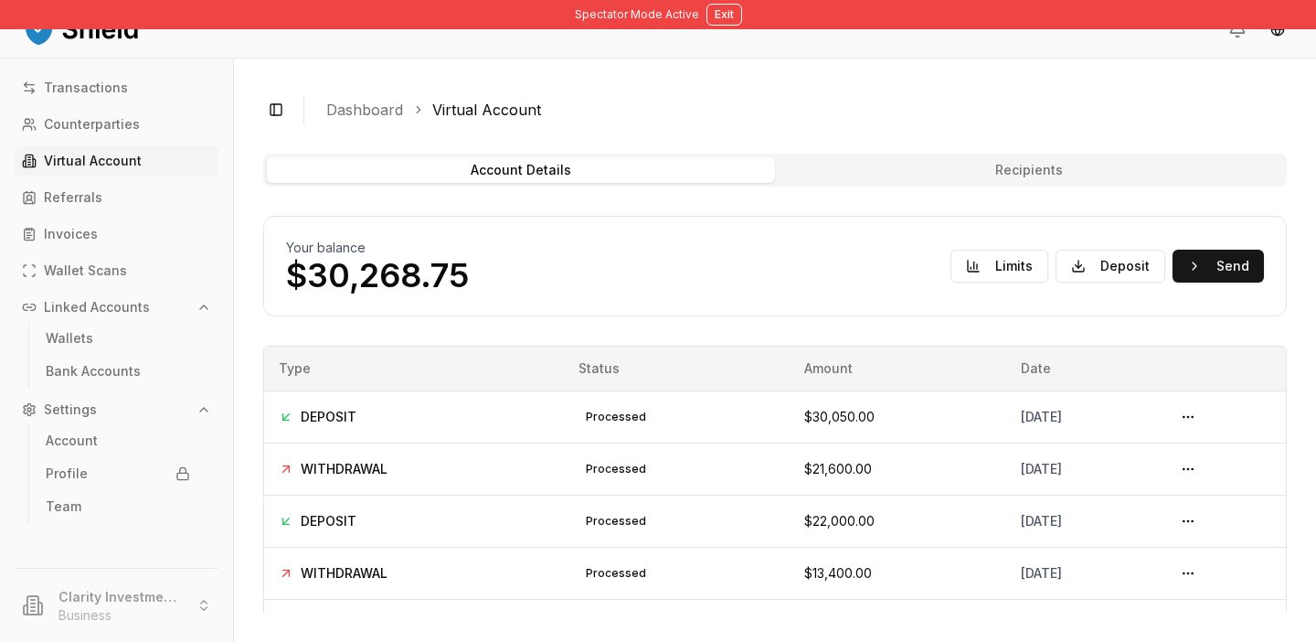
click at [138, 582] on li "Clarity Investments LLC Business" at bounding box center [116, 605] width 218 height 59
click at [709, 20] on button "Exit" at bounding box center [725, 15] width 36 height 22
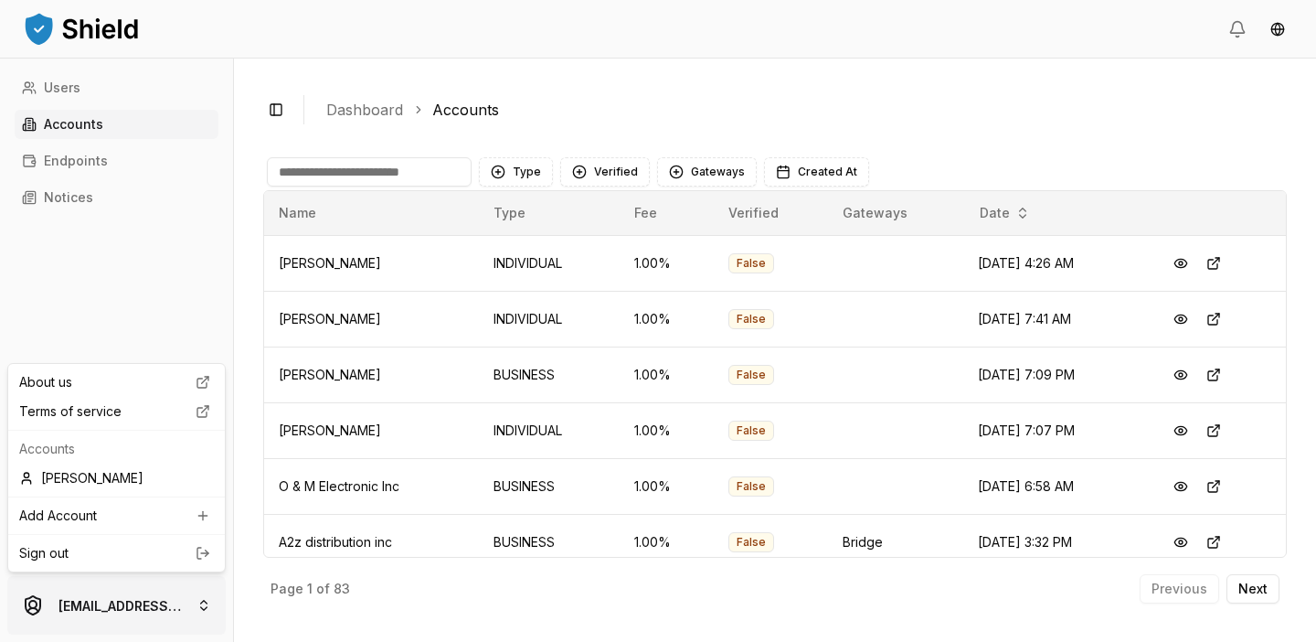
click at [140, 601] on html "Users Accounts Endpoints Notices luiscarchi23@gmail.com Toggle Sidebar Dashboar…" at bounding box center [658, 321] width 1316 height 642
click at [138, 605] on html "Users Accounts Endpoints Notices luiscarchi23@gmail.com Toggle Sidebar Dashboar…" at bounding box center [658, 321] width 1316 height 642
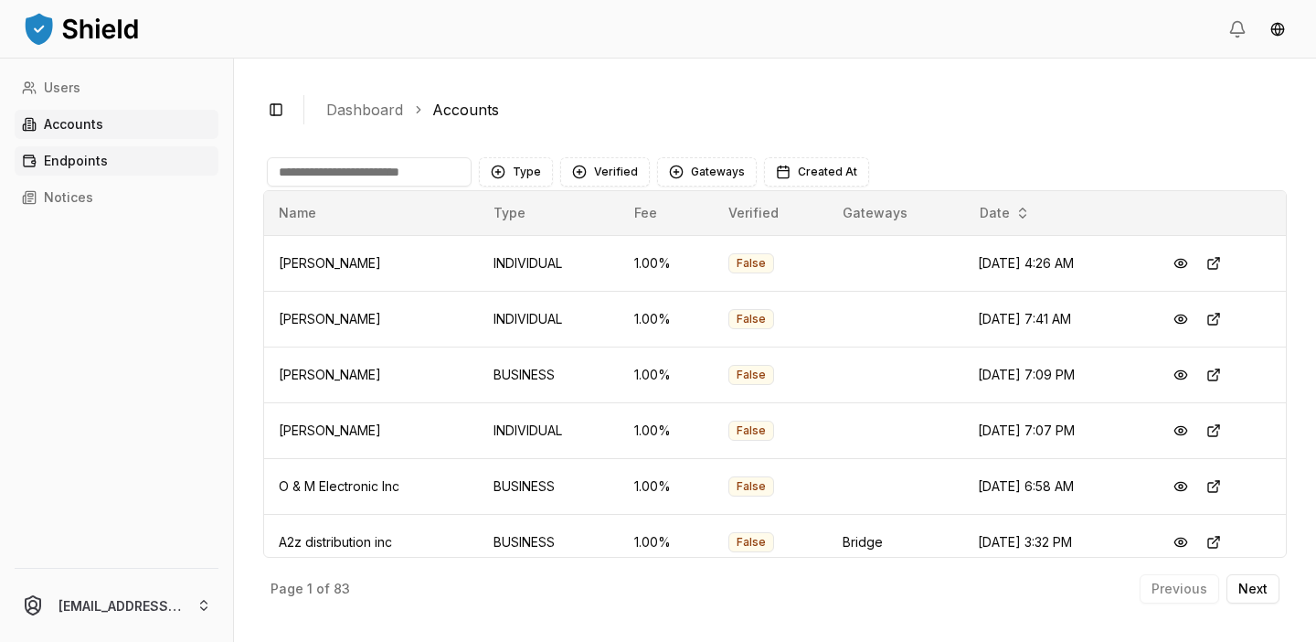
click at [103, 159] on p "Endpoints" at bounding box center [76, 160] width 64 height 13
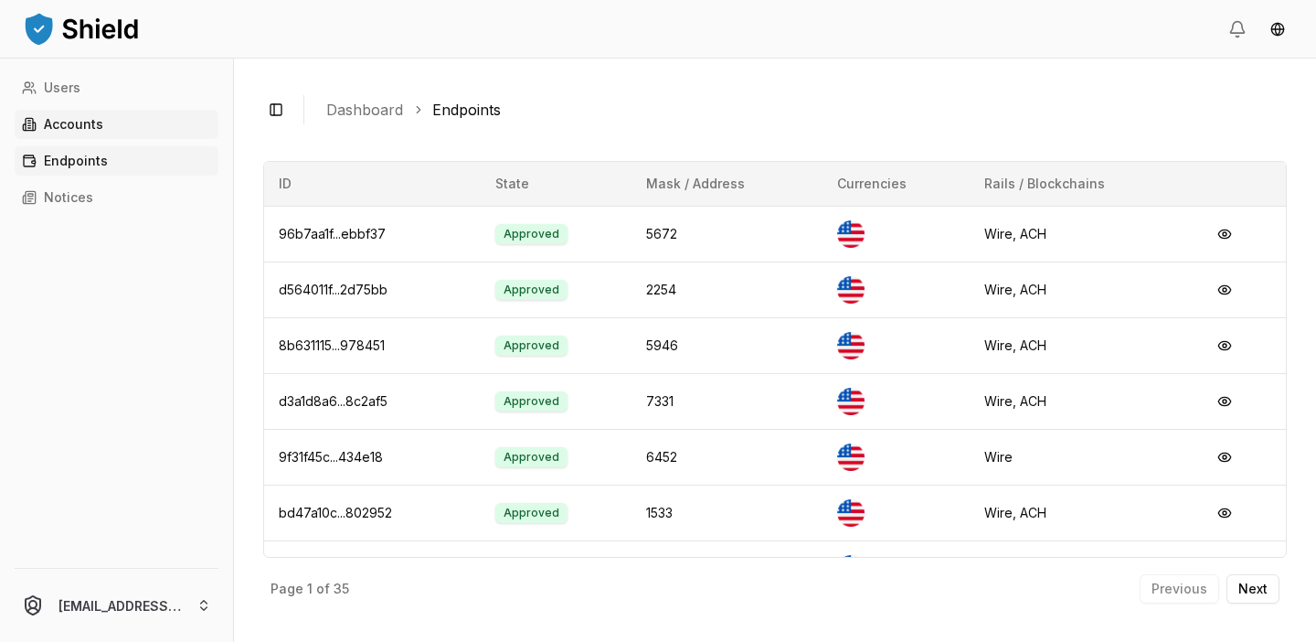
click at [112, 127] on link "Accounts" at bounding box center [117, 124] width 204 height 29
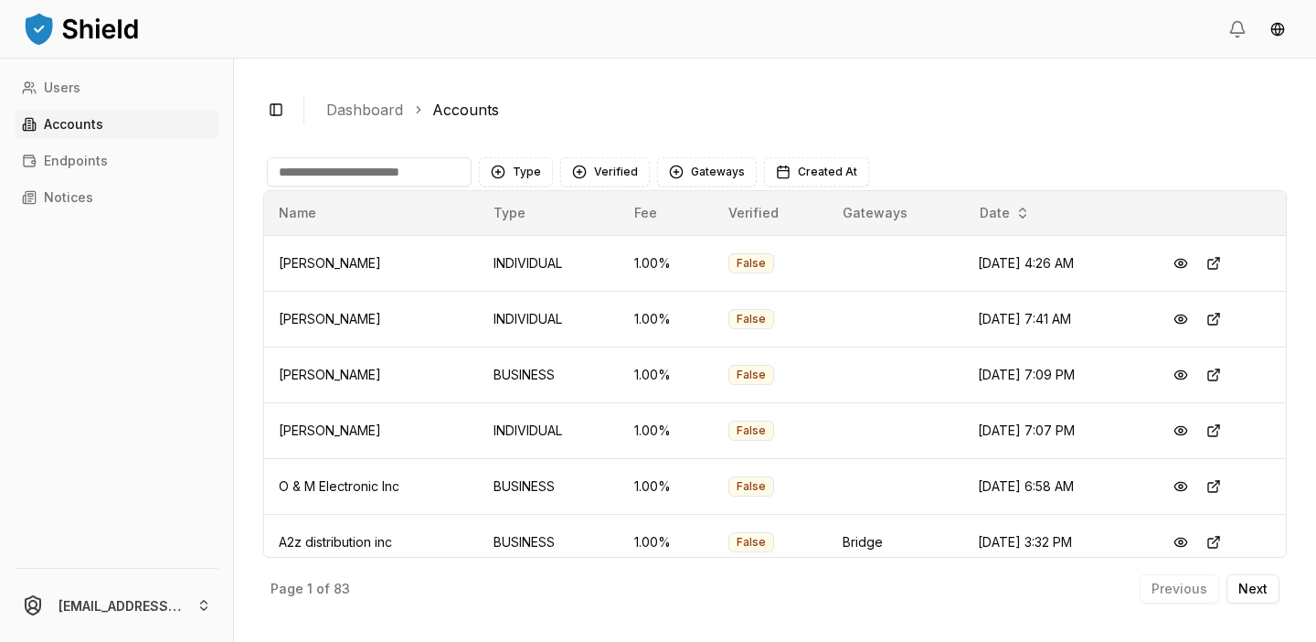
click at [341, 154] on div "Type Verified Gateways Created At" at bounding box center [775, 172] width 1024 height 37
click at [346, 169] on input at bounding box center [369, 171] width 205 height 29
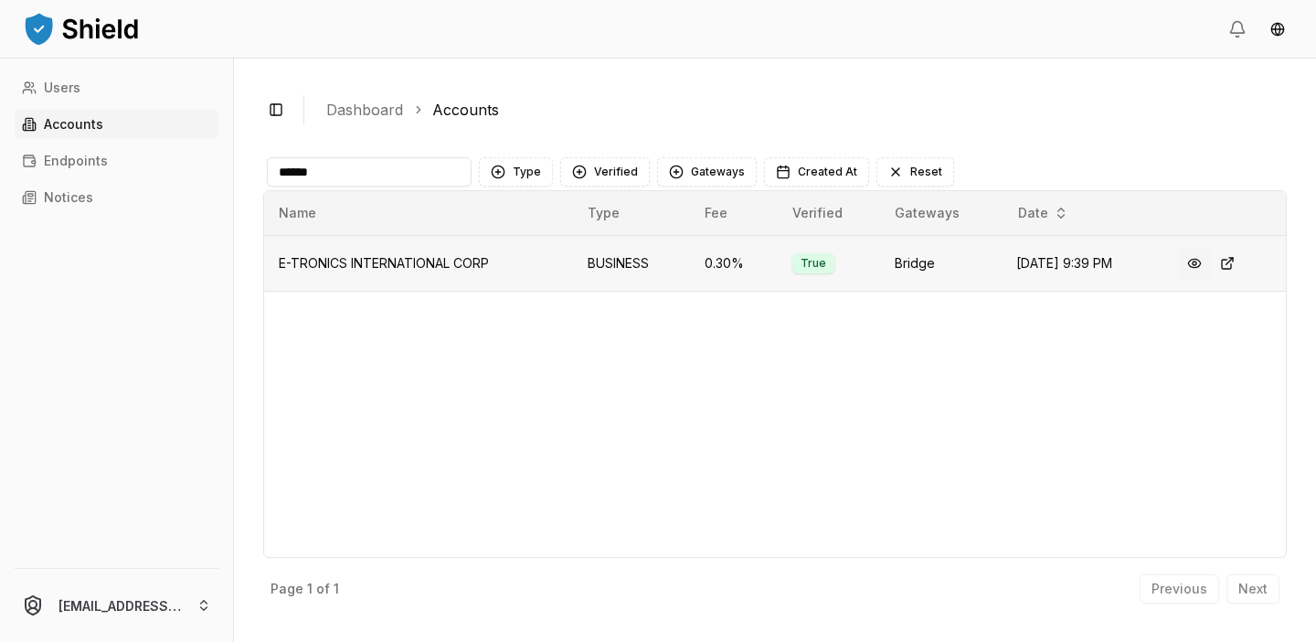
type input "******"
click at [1204, 268] on button at bounding box center [1194, 263] width 33 height 33
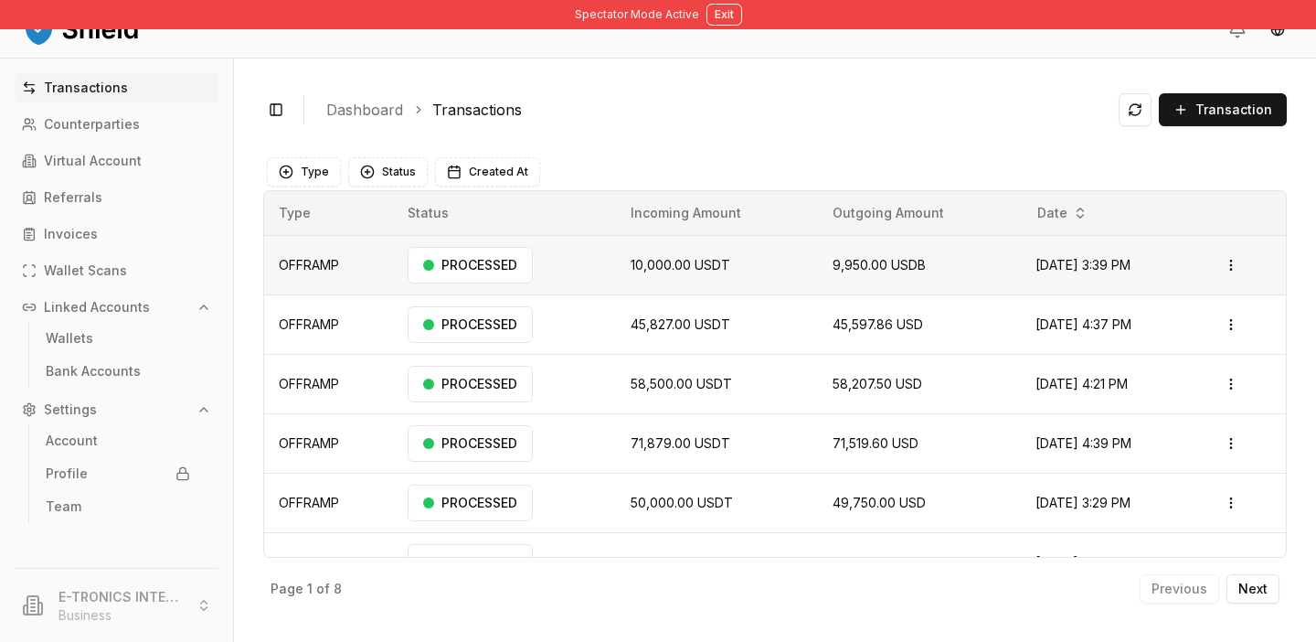
scroll to position [153, 0]
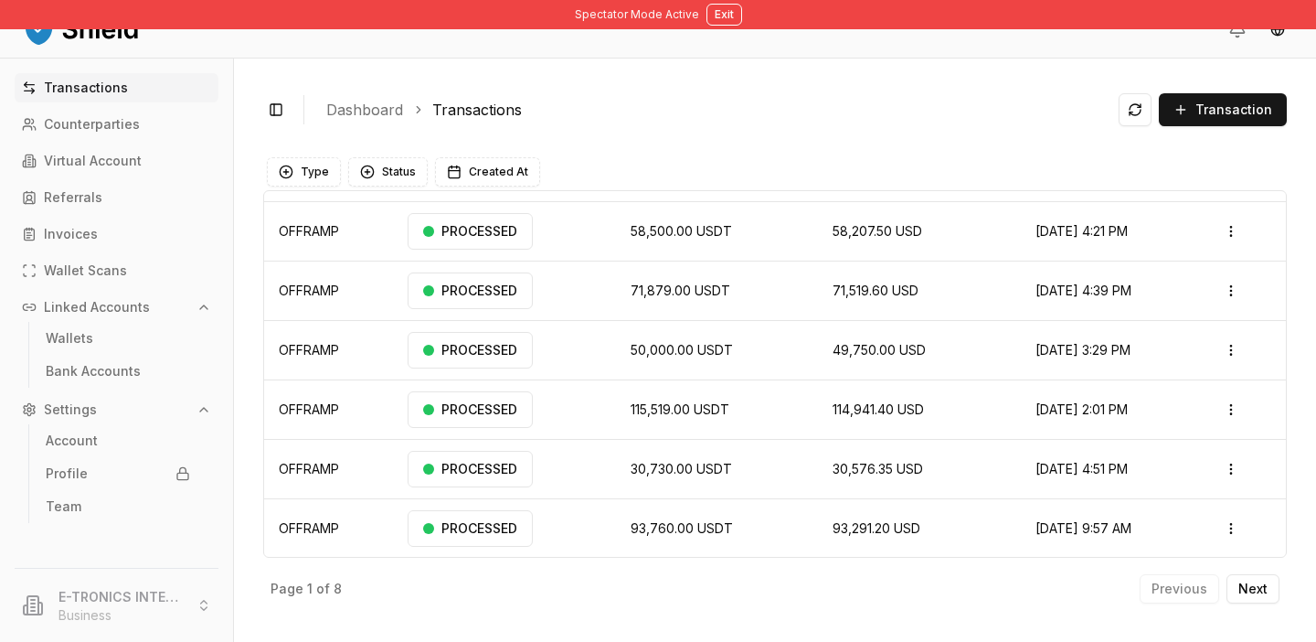
click at [1273, 572] on div "Page 1 of 8 Previous Next" at bounding box center [775, 585] width 1024 height 55
click at [1272, 582] on button "Next" at bounding box center [1253, 588] width 53 height 29
click at [1271, 582] on button "Next" at bounding box center [1253, 588] width 53 height 29
click at [1259, 592] on p "Next" at bounding box center [1253, 588] width 29 height 13
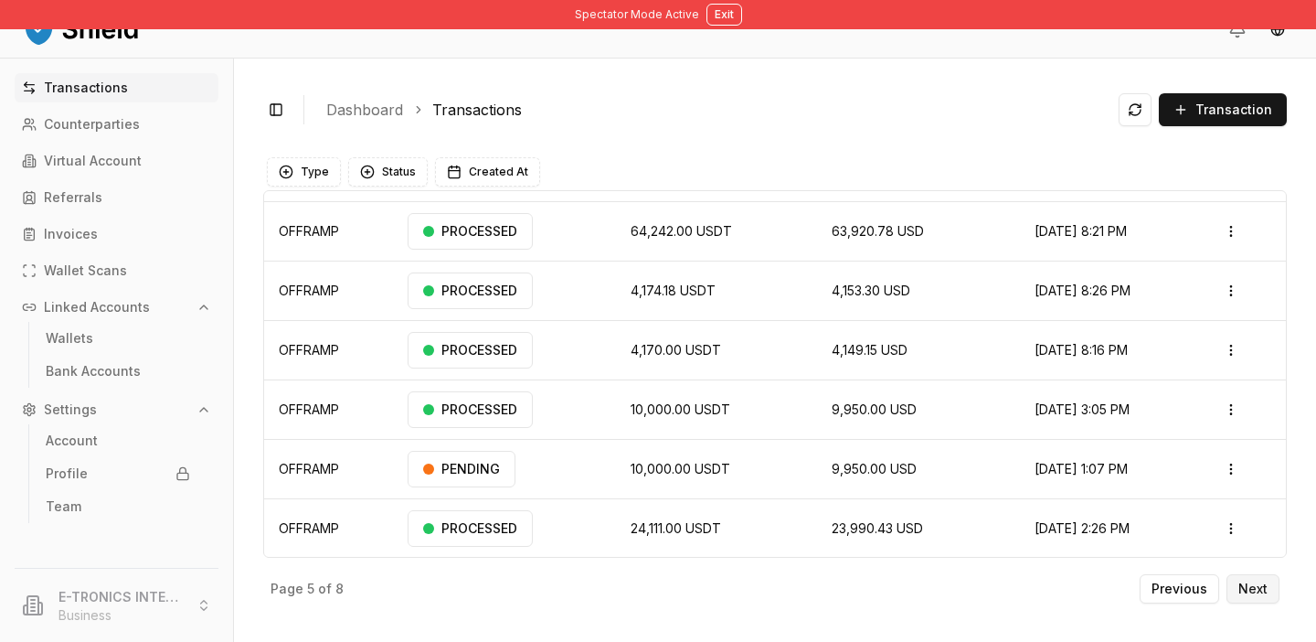
click at [1259, 591] on p "Next" at bounding box center [1253, 588] width 29 height 13
click at [1267, 592] on p "Next" at bounding box center [1253, 588] width 29 height 13
click at [1268, 592] on button "Next" at bounding box center [1253, 588] width 53 height 29
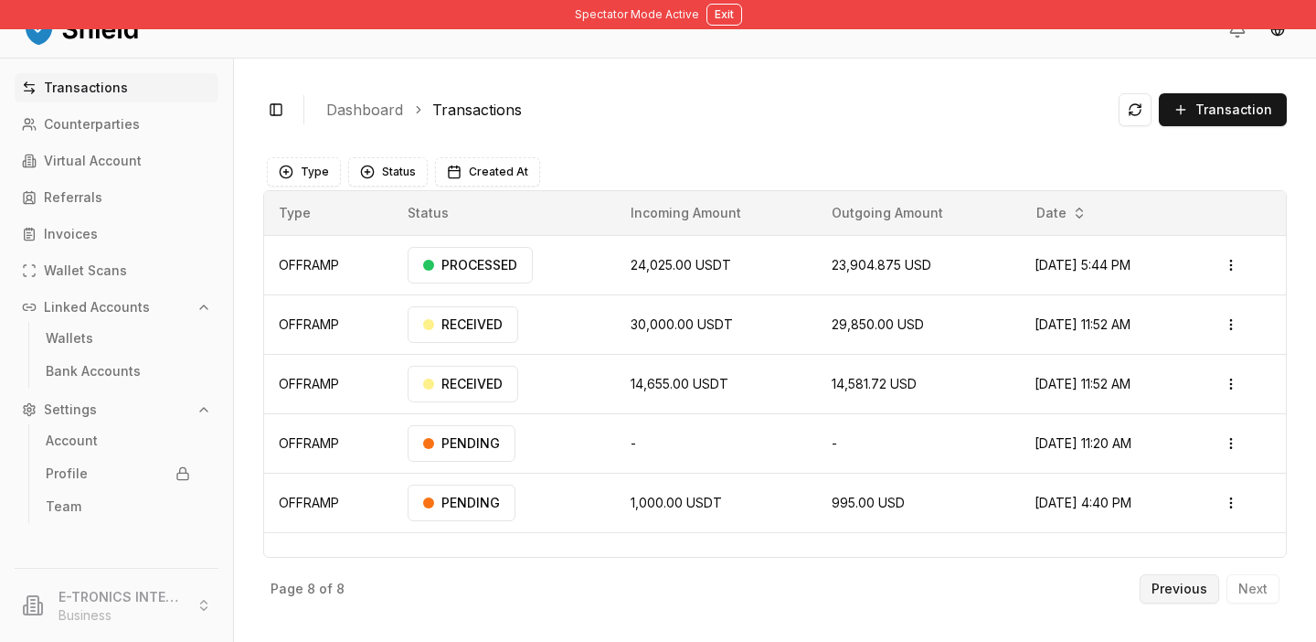
click at [1198, 592] on p "Previous" at bounding box center [1180, 588] width 56 height 13
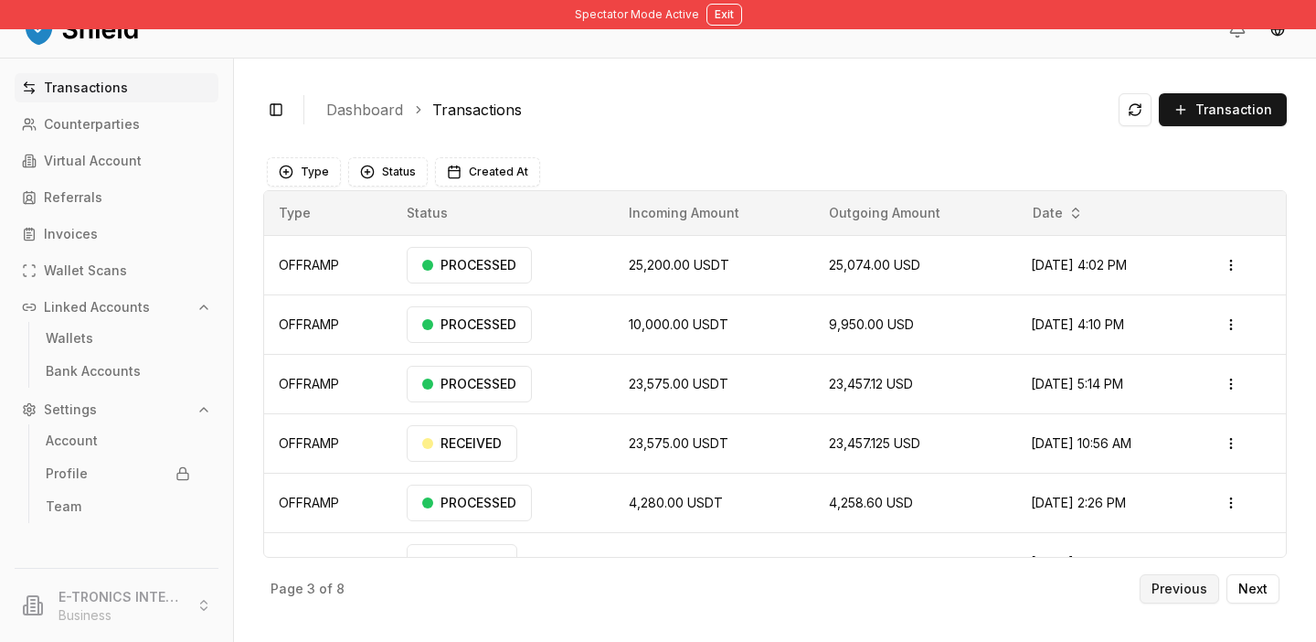
click at [1198, 592] on p "Previous" at bounding box center [1180, 588] width 56 height 13
click at [1198, 592] on div "Previous Next" at bounding box center [1210, 588] width 140 height 29
click at [1257, 591] on p "Next" at bounding box center [1253, 588] width 29 height 13
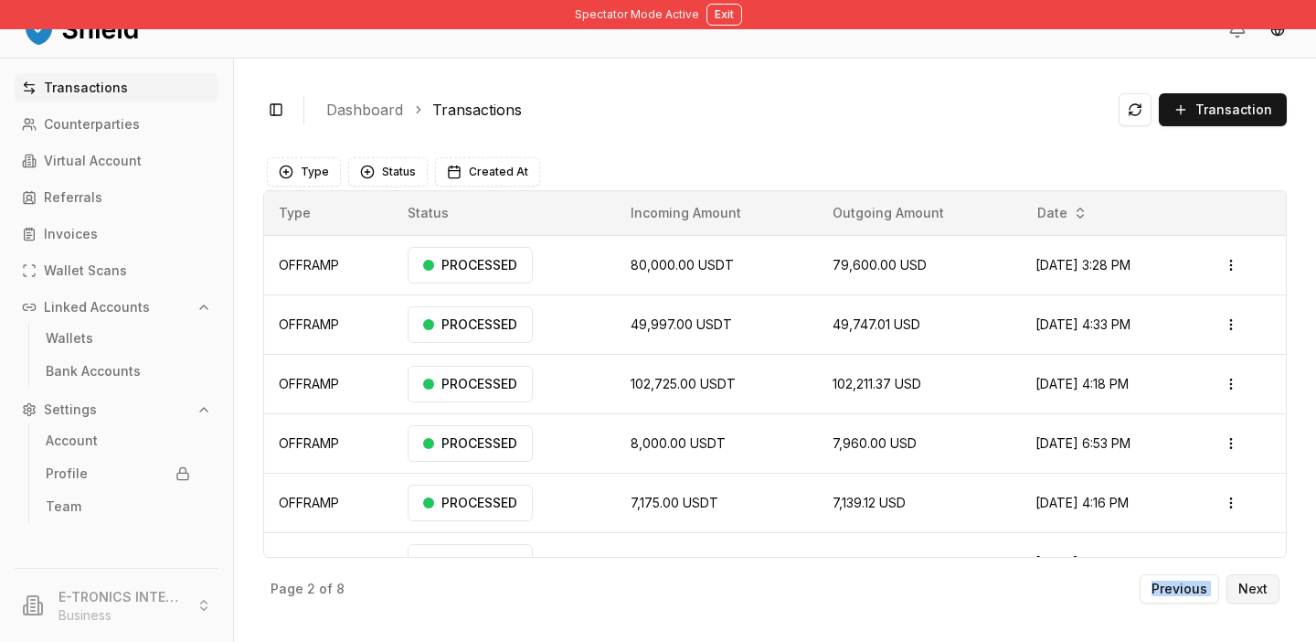
click at [1257, 591] on p "Next" at bounding box center [1253, 588] width 29 height 13
click at [1272, 583] on button "Next" at bounding box center [1253, 588] width 53 height 29
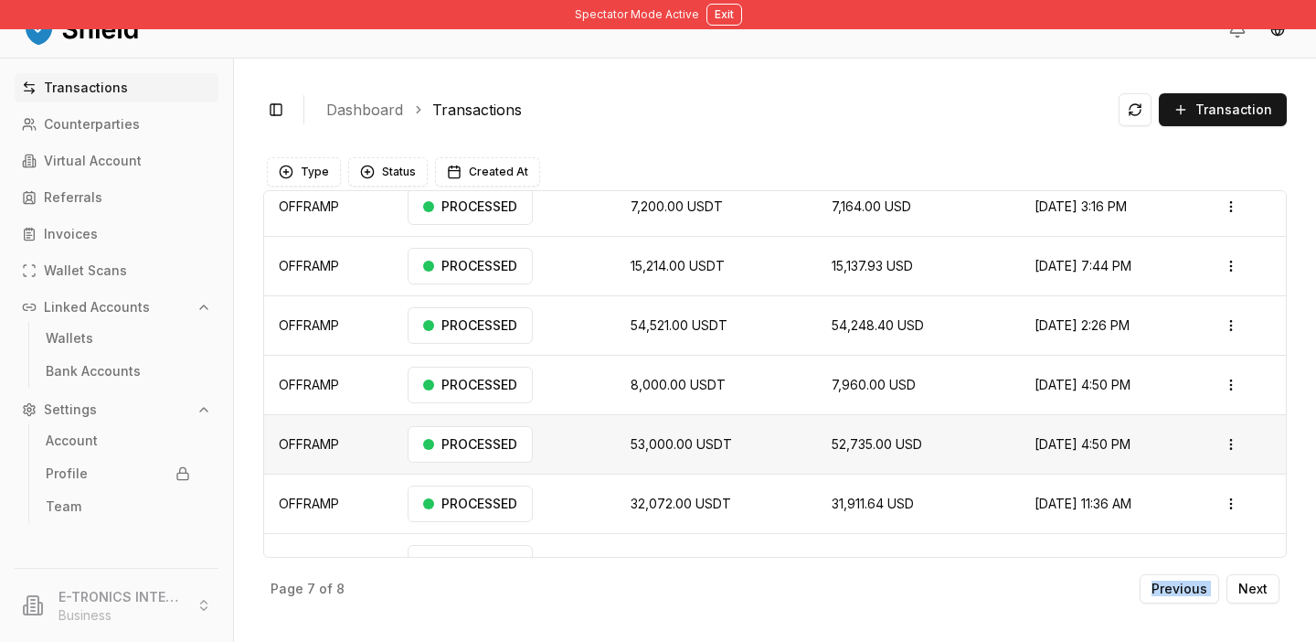
scroll to position [153, 0]
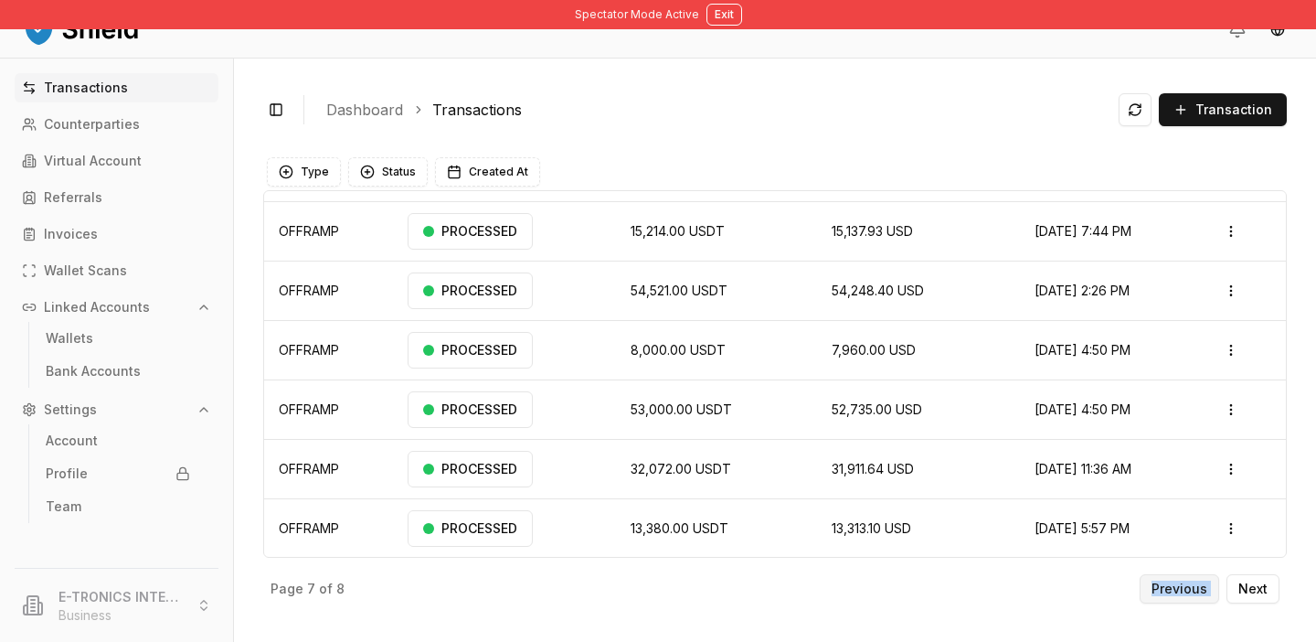
click at [1194, 585] on p "Previous" at bounding box center [1180, 588] width 56 height 13
click at [1194, 586] on p "Previous" at bounding box center [1180, 588] width 56 height 13
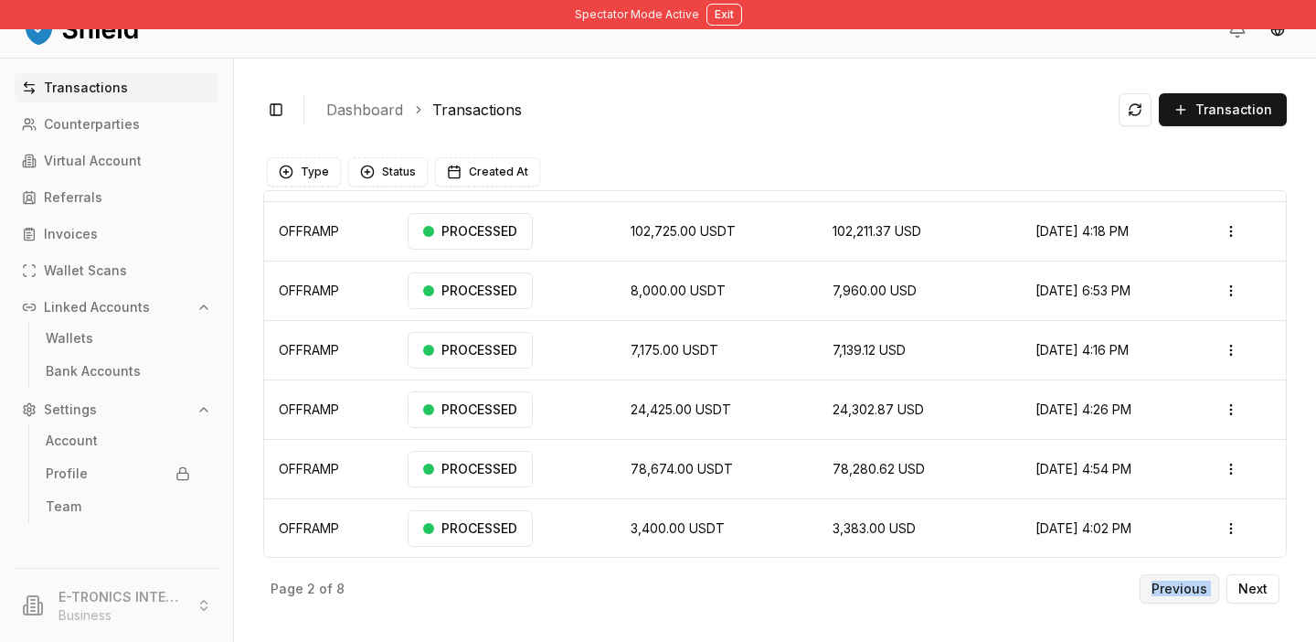
click at [1194, 586] on p "Previous" at bounding box center [1180, 588] width 56 height 13
click at [1194, 586] on div "Previous Next" at bounding box center [1210, 588] width 140 height 29
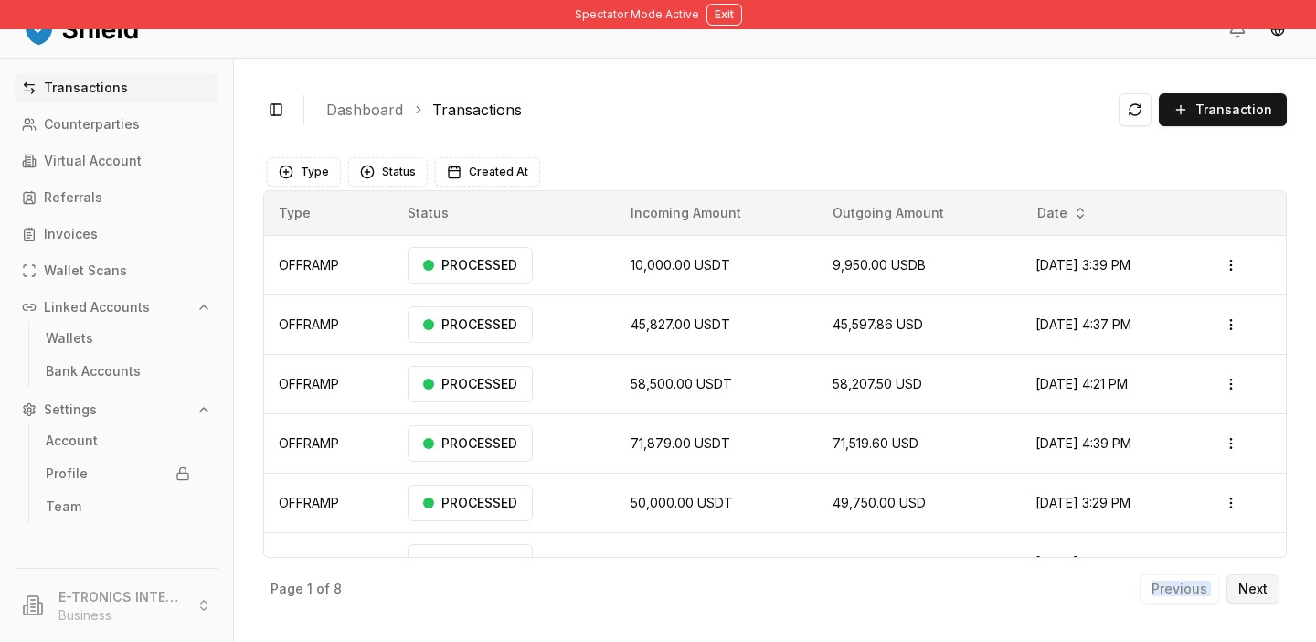
click at [1259, 590] on p "Next" at bounding box center [1253, 588] width 29 height 13
click at [1257, 590] on p "Next" at bounding box center [1253, 588] width 29 height 13
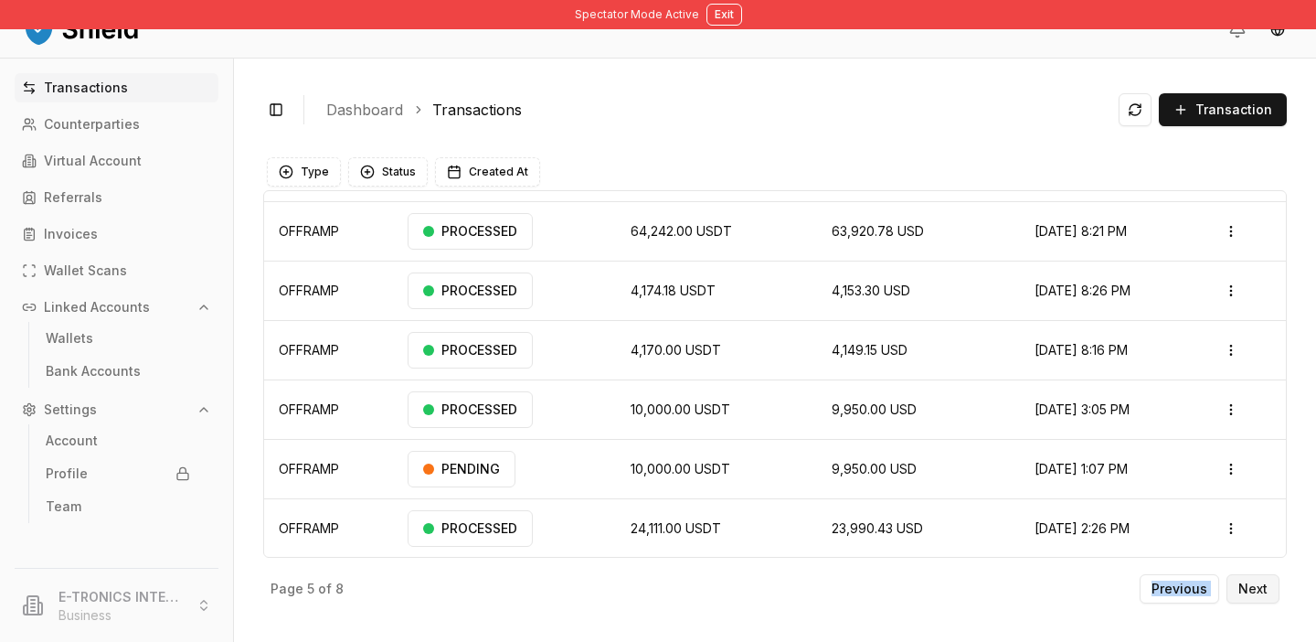
click at [1262, 593] on p "Next" at bounding box center [1253, 588] width 29 height 13
click at [1262, 594] on p "Next" at bounding box center [1253, 588] width 29 height 13
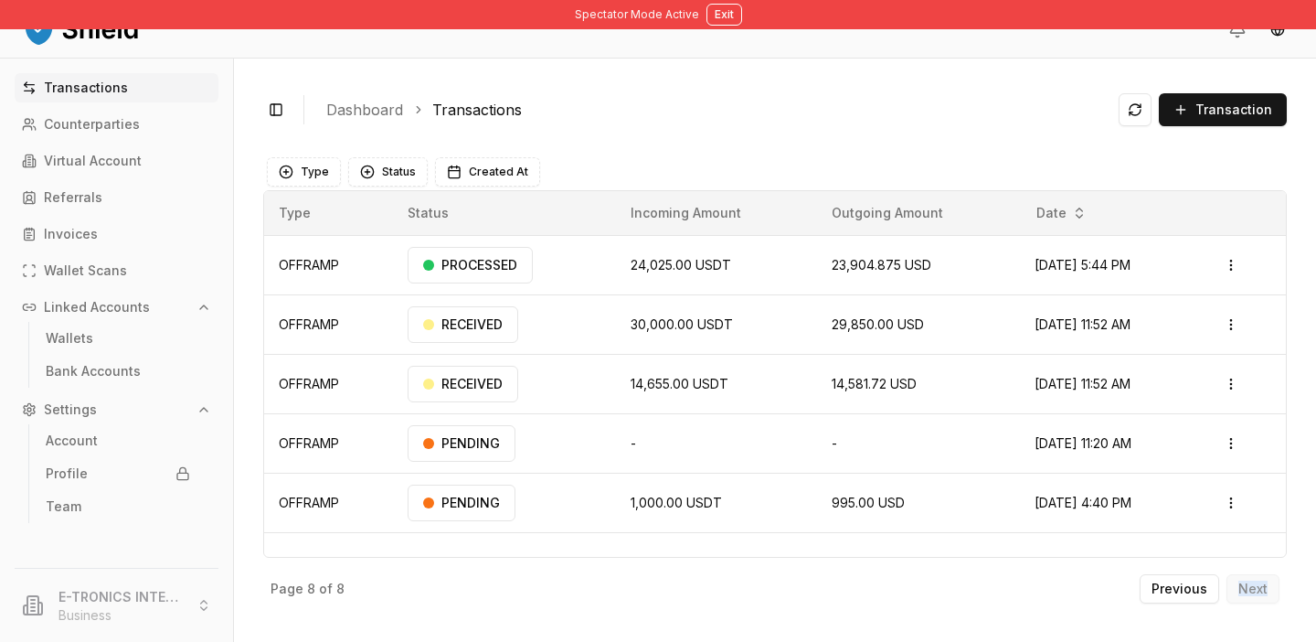
click at [1262, 594] on div "Previous Next" at bounding box center [1210, 588] width 140 height 29
click at [1162, 590] on p "Previous" at bounding box center [1180, 588] width 56 height 13
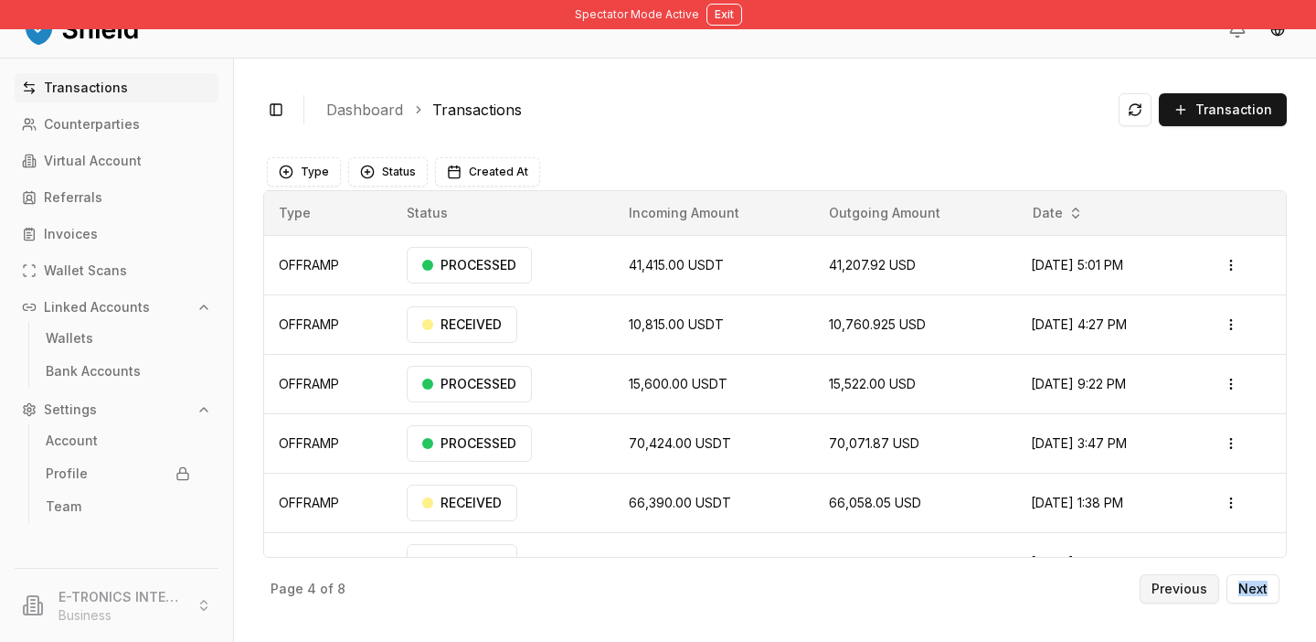
click at [1162, 590] on p "Previous" at bounding box center [1180, 588] width 56 height 13
click at [718, 14] on button "Exit" at bounding box center [725, 15] width 36 height 22
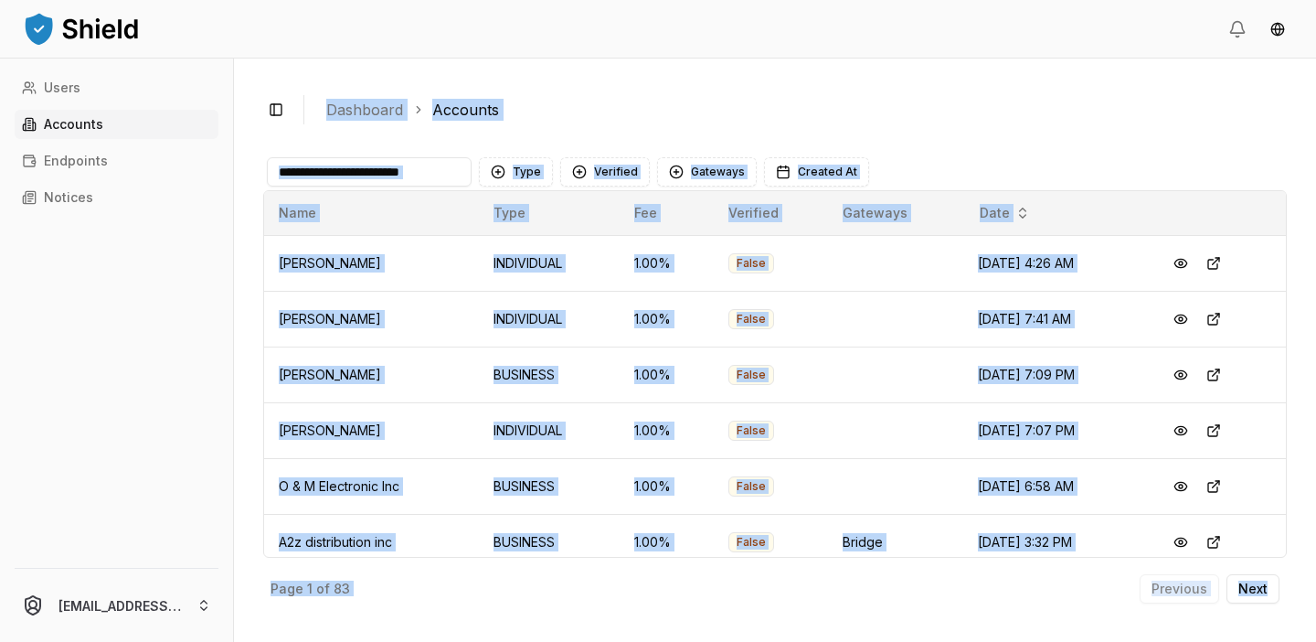
click at [392, 173] on input at bounding box center [369, 171] width 205 height 29
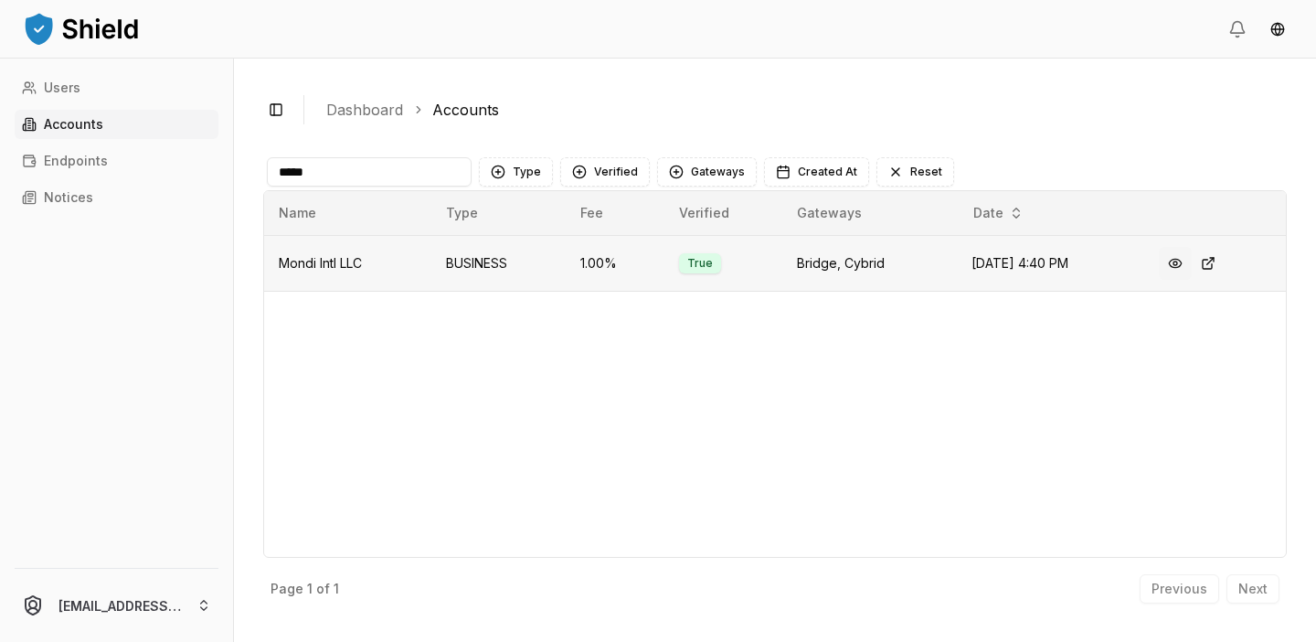
type input "*****"
click at [1176, 261] on button at bounding box center [1175, 263] width 33 height 33
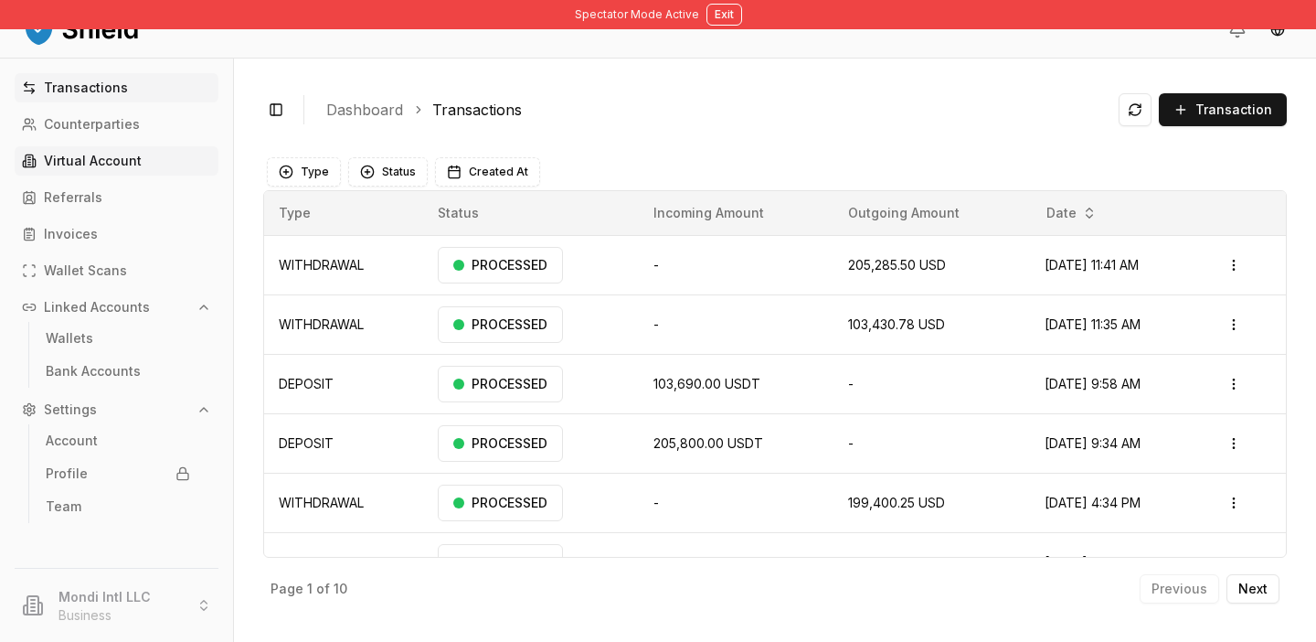
click at [119, 160] on p "Virtual Account" at bounding box center [93, 160] width 98 height 13
click at [108, 237] on link "Invoices" at bounding box center [117, 233] width 204 height 29
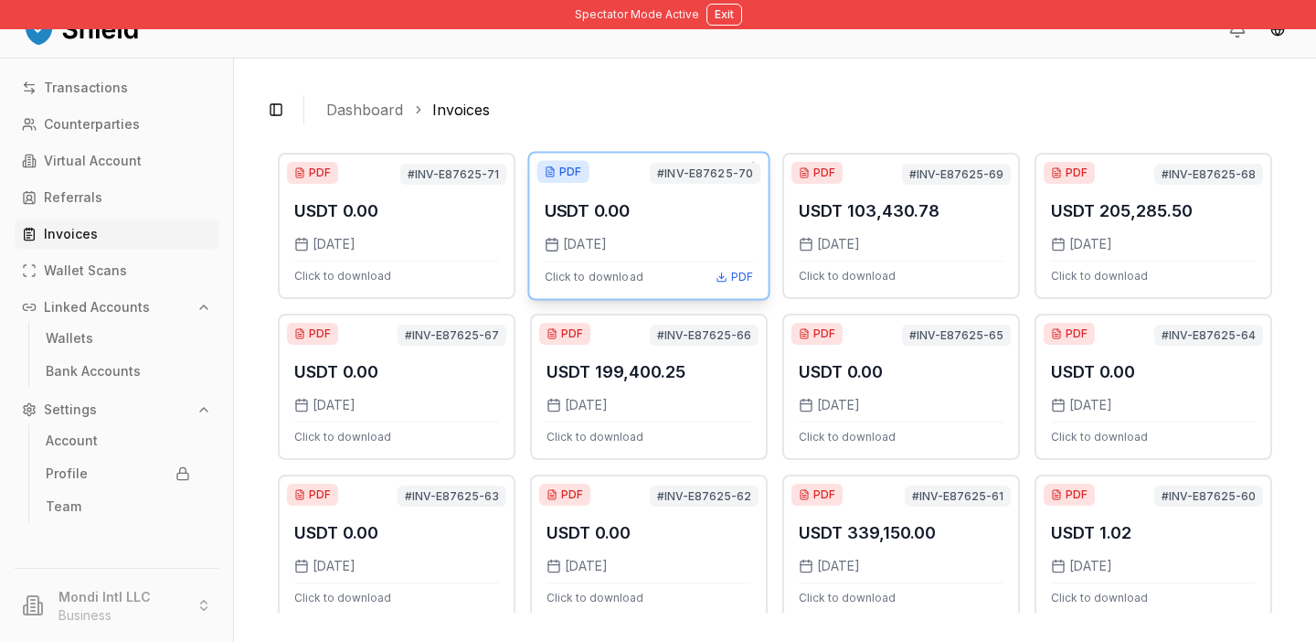
scroll to position [55, 0]
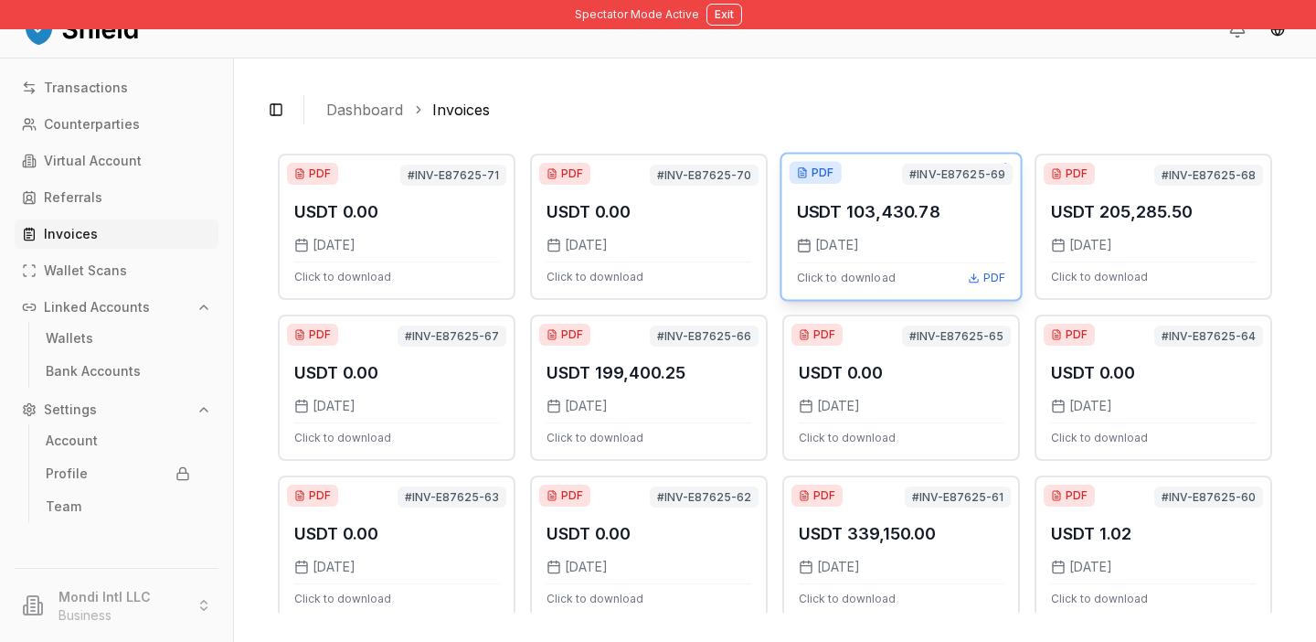
click at [884, 287] on div "PDF #INV-E87625-69 USDT 103,430.78 8/29/2025 Click to download PDF" at bounding box center [901, 226] width 242 height 149
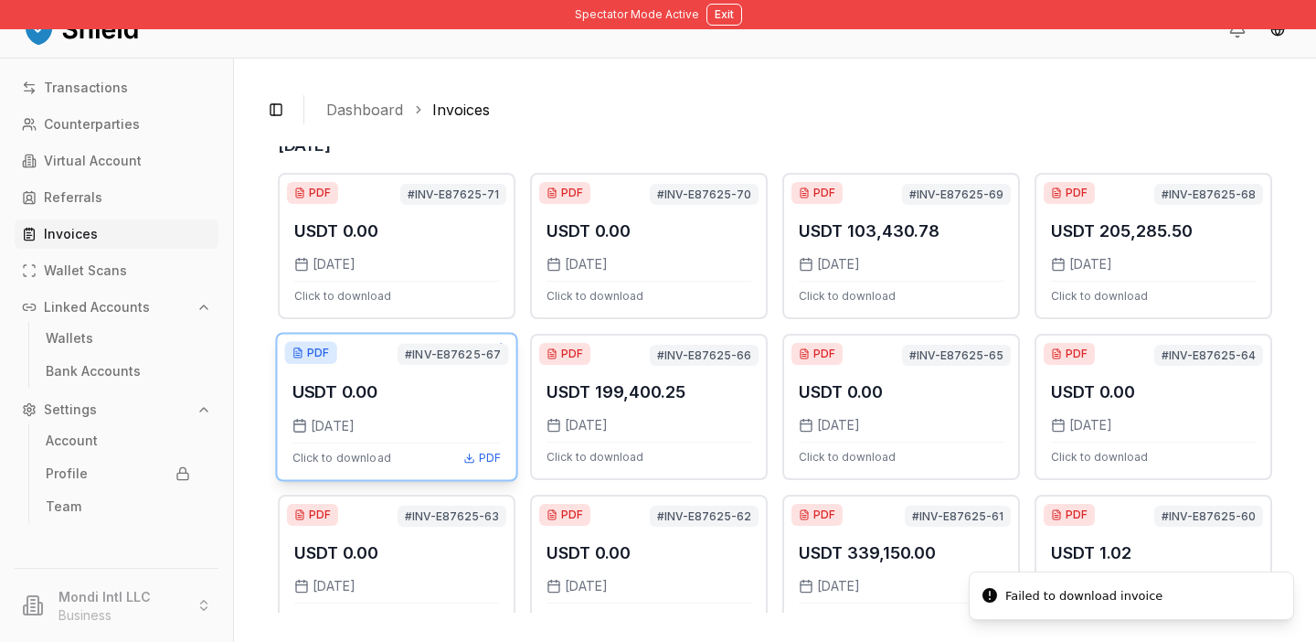
scroll to position [0, 0]
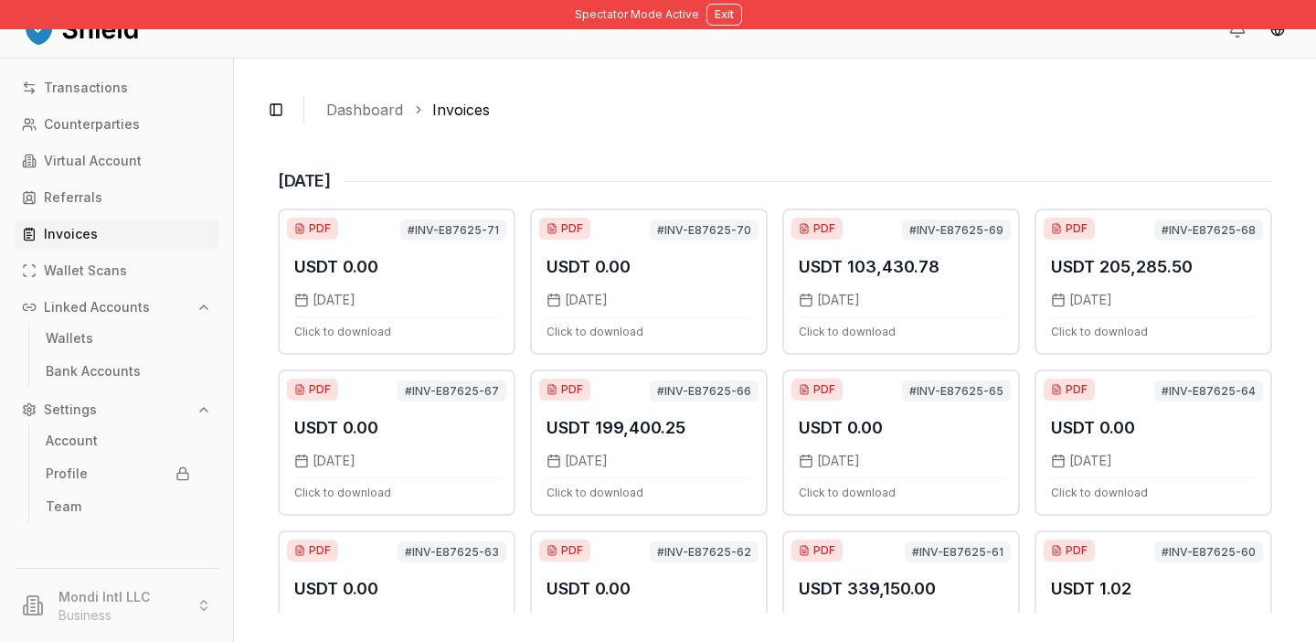
drag, startPoint x: 603, startPoint y: 425, endPoint x: 630, endPoint y: 428, distance: 26.6
click at [630, 428] on p "USDT 199,400.25" at bounding box center [616, 428] width 139 height 26
click at [727, 13] on button "Exit" at bounding box center [725, 15] width 36 height 22
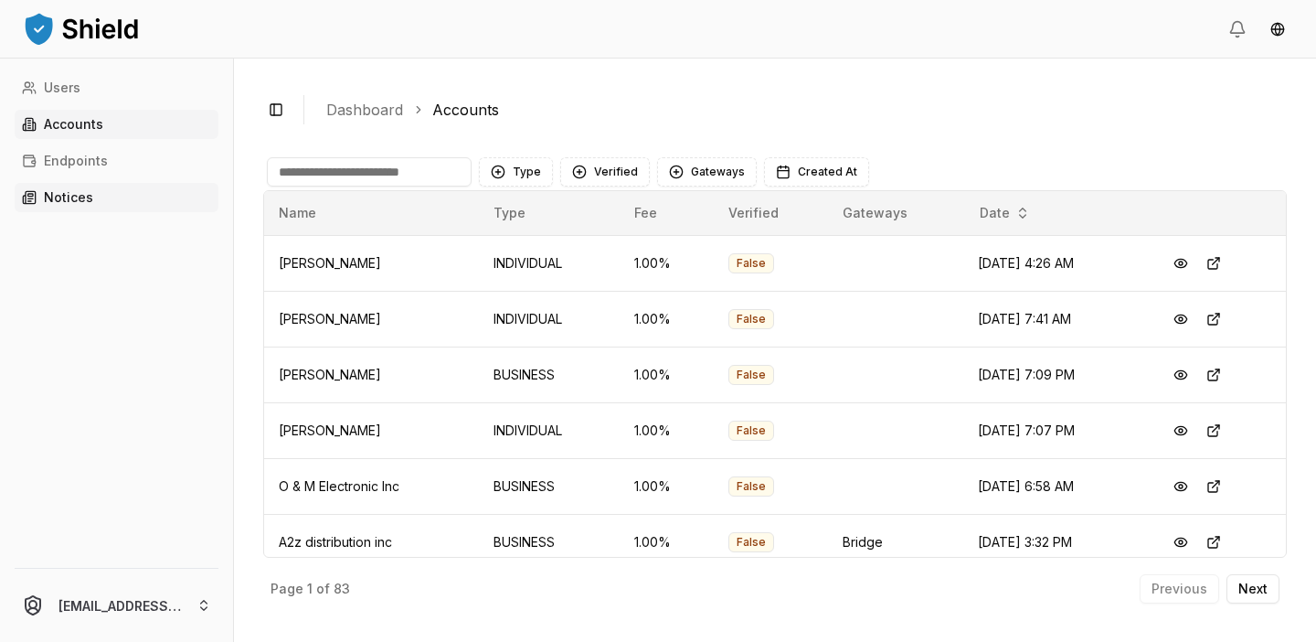
click at [90, 190] on link "Notices" at bounding box center [117, 197] width 204 height 29
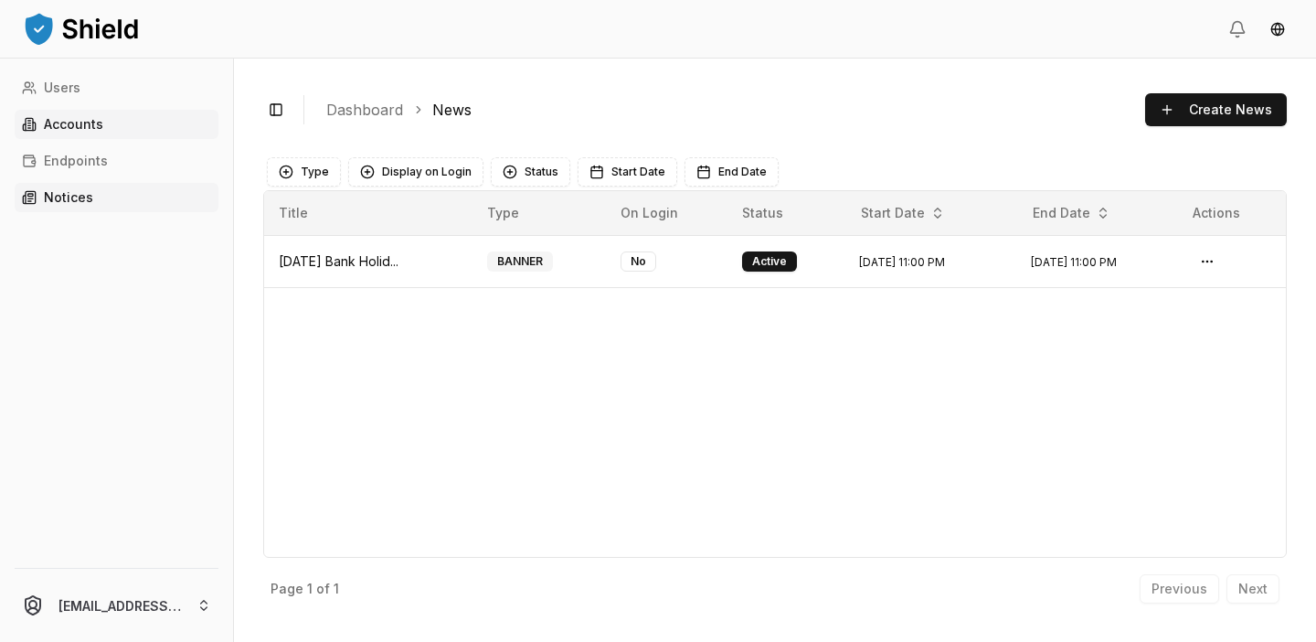
click at [102, 132] on link "Accounts" at bounding box center [117, 124] width 204 height 29
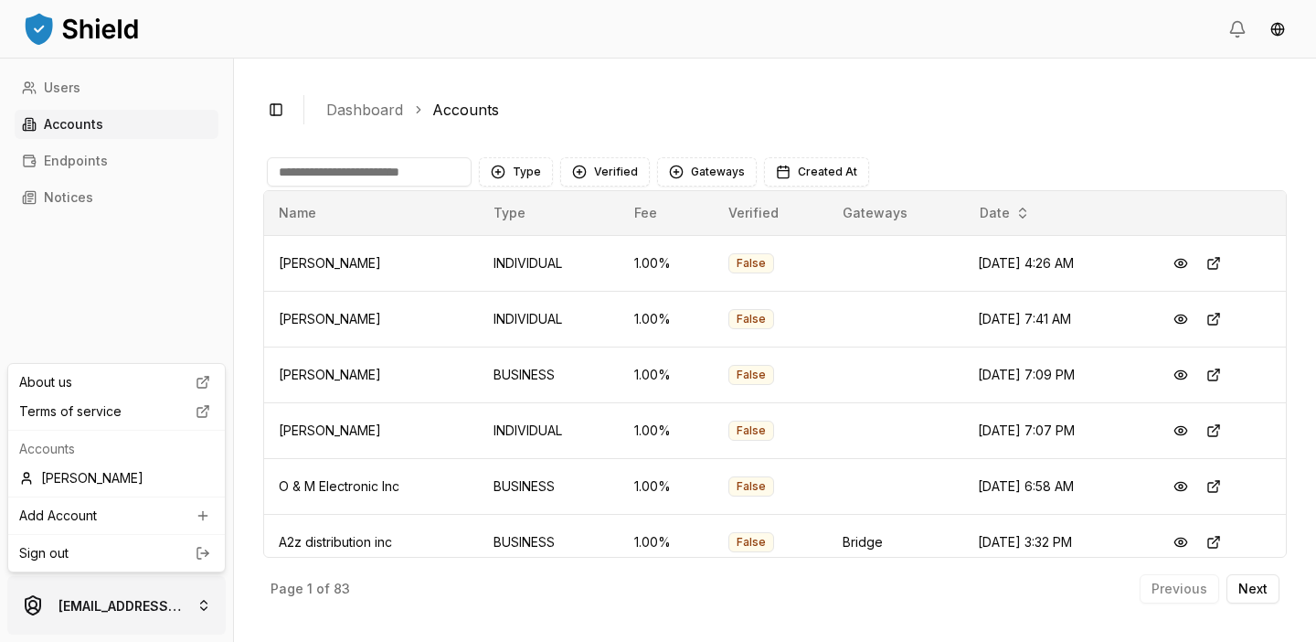
click at [134, 590] on html "Users Accounts Endpoints Notices luiscarchi23@gmail.com Toggle Sidebar Dashboar…" at bounding box center [658, 321] width 1316 height 642
click at [106, 474] on div "[PERSON_NAME]" at bounding box center [116, 477] width 209 height 29
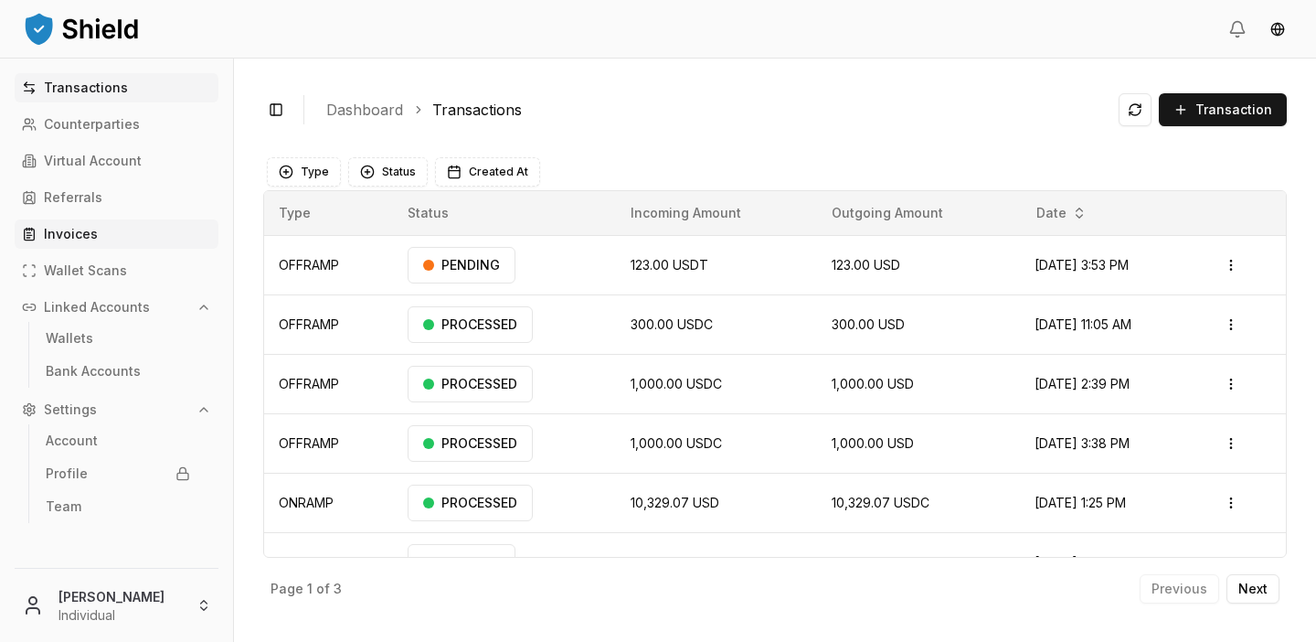
click at [111, 225] on link "Invoices" at bounding box center [117, 233] width 204 height 29
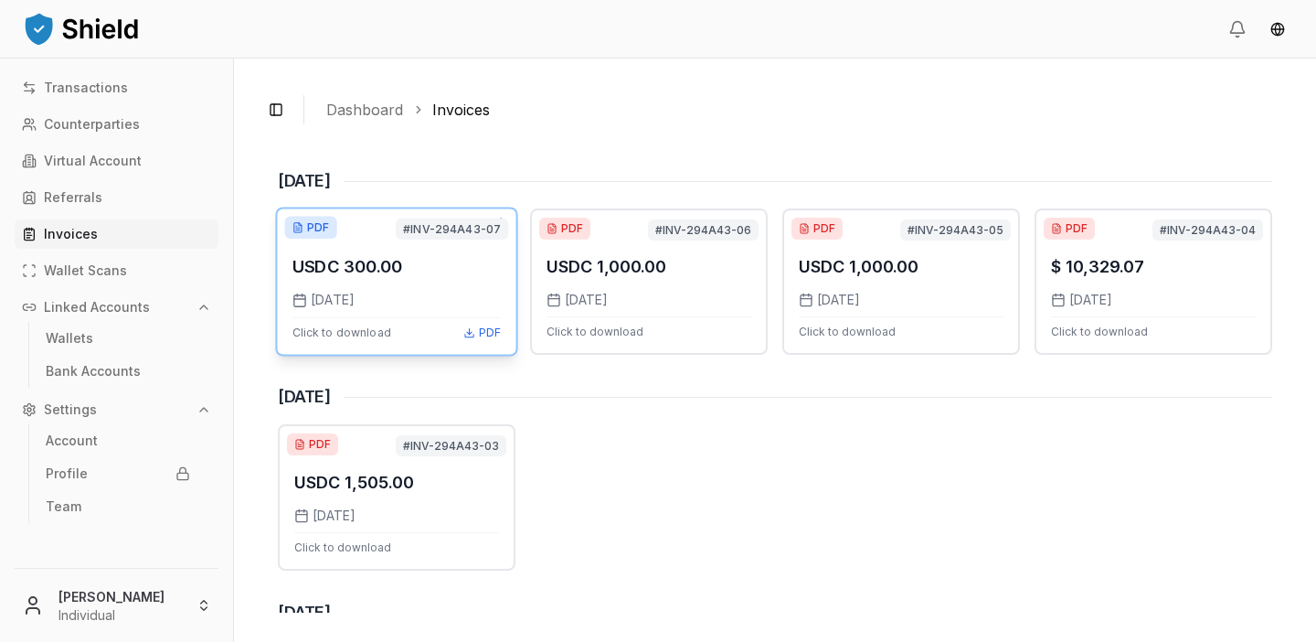
click at [455, 272] on div "USDC 300.00" at bounding box center [397, 266] width 208 height 27
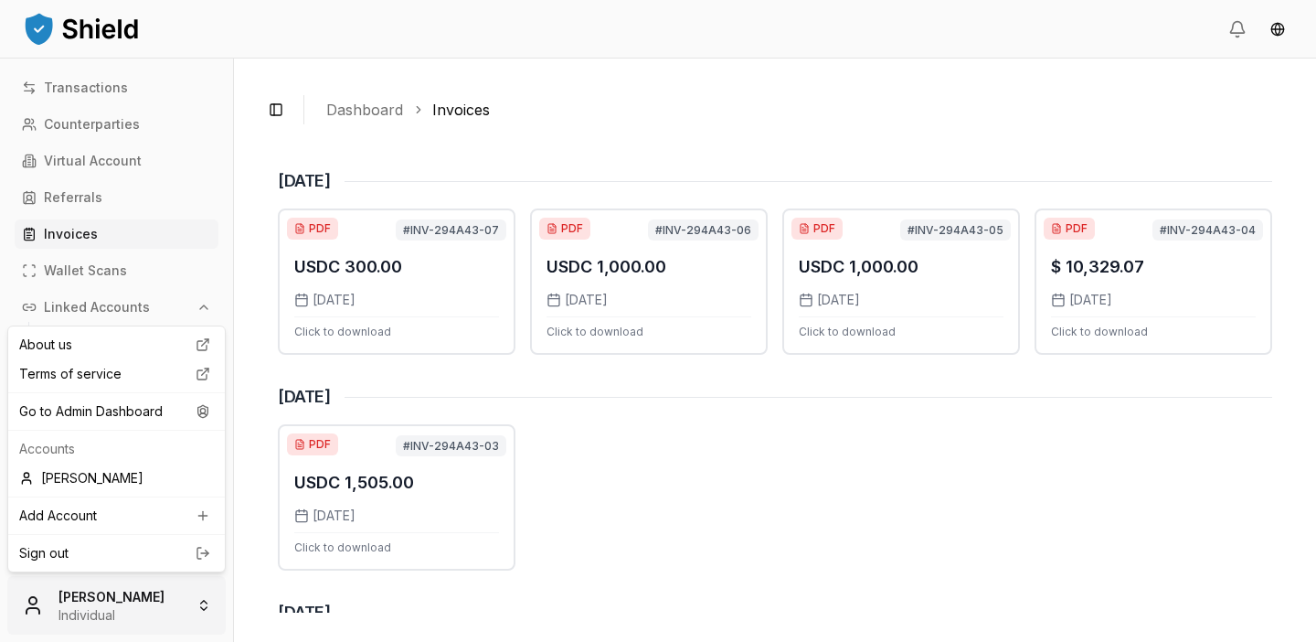
click at [110, 603] on html "Transactions Counterparties Virtual Account Referrals Invoices Wallet Scans Lin…" at bounding box center [658, 321] width 1316 height 642
click at [143, 415] on div "Go to Admin Dashboard" at bounding box center [116, 411] width 209 height 29
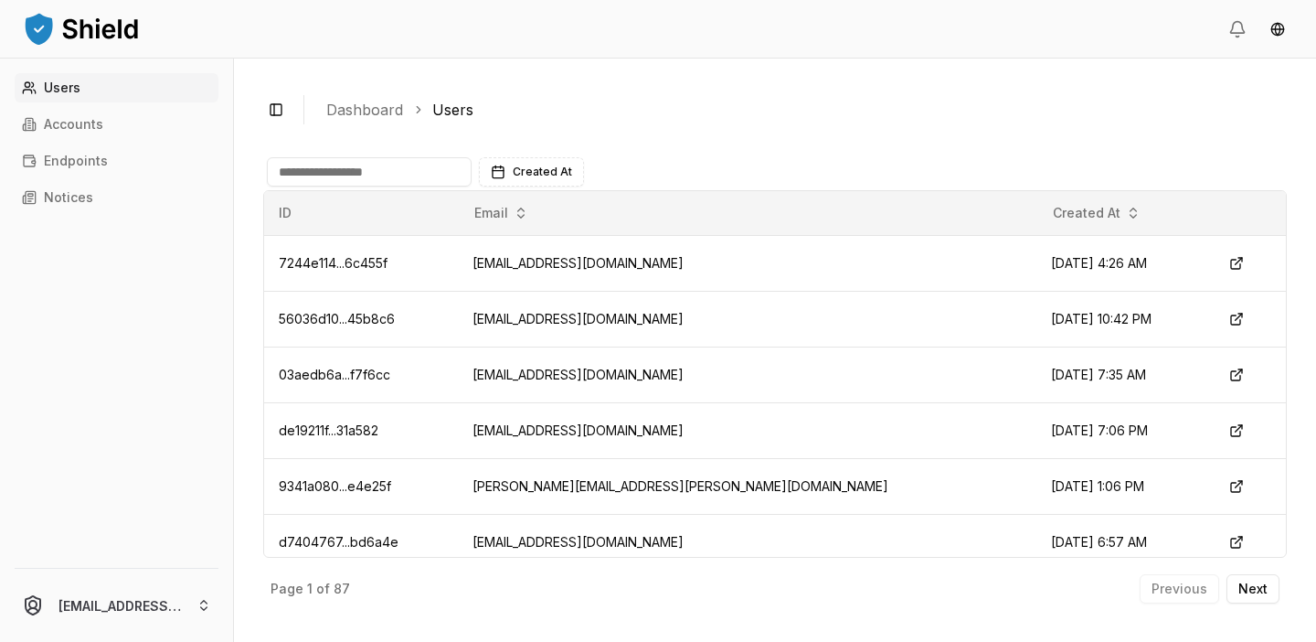
click at [380, 169] on input at bounding box center [369, 171] width 205 height 29
click at [74, 120] on p "Accounts" at bounding box center [73, 124] width 59 height 13
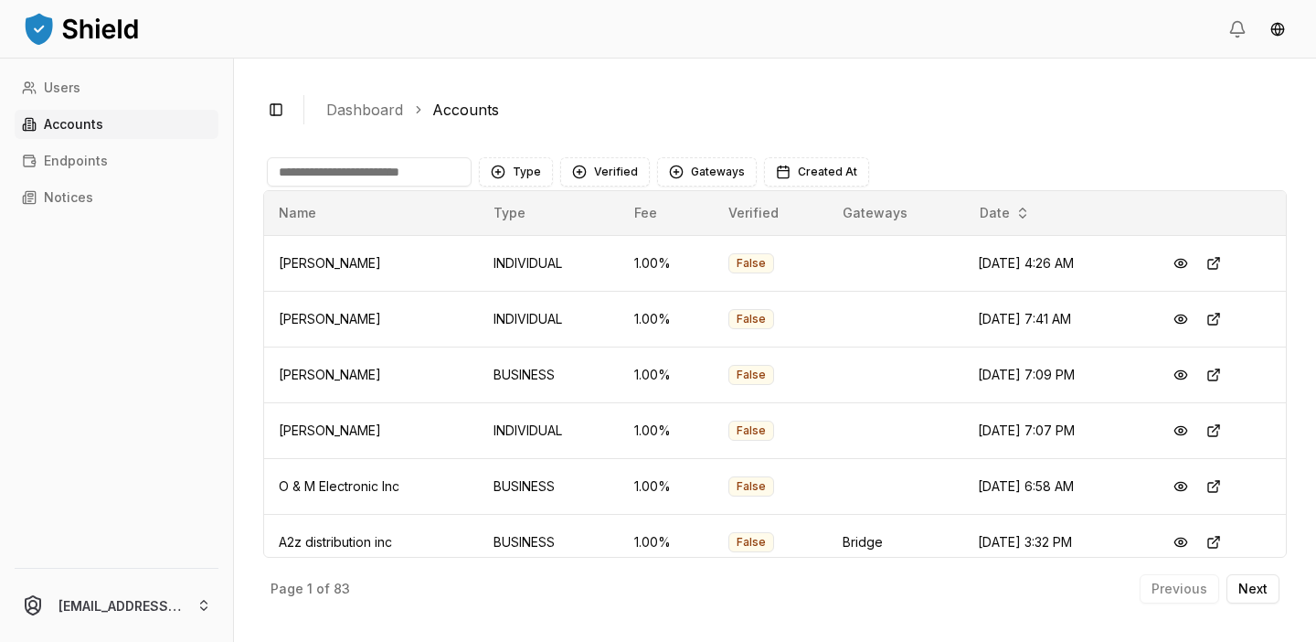
click at [386, 169] on input at bounding box center [369, 171] width 205 height 29
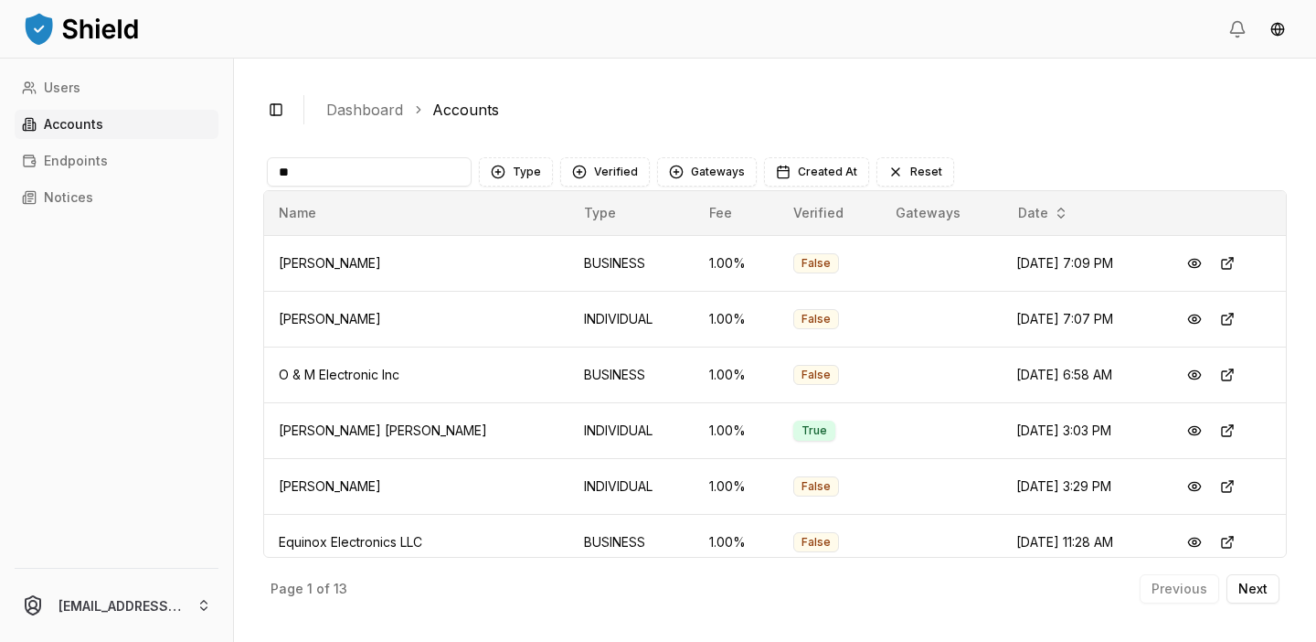
type input "*"
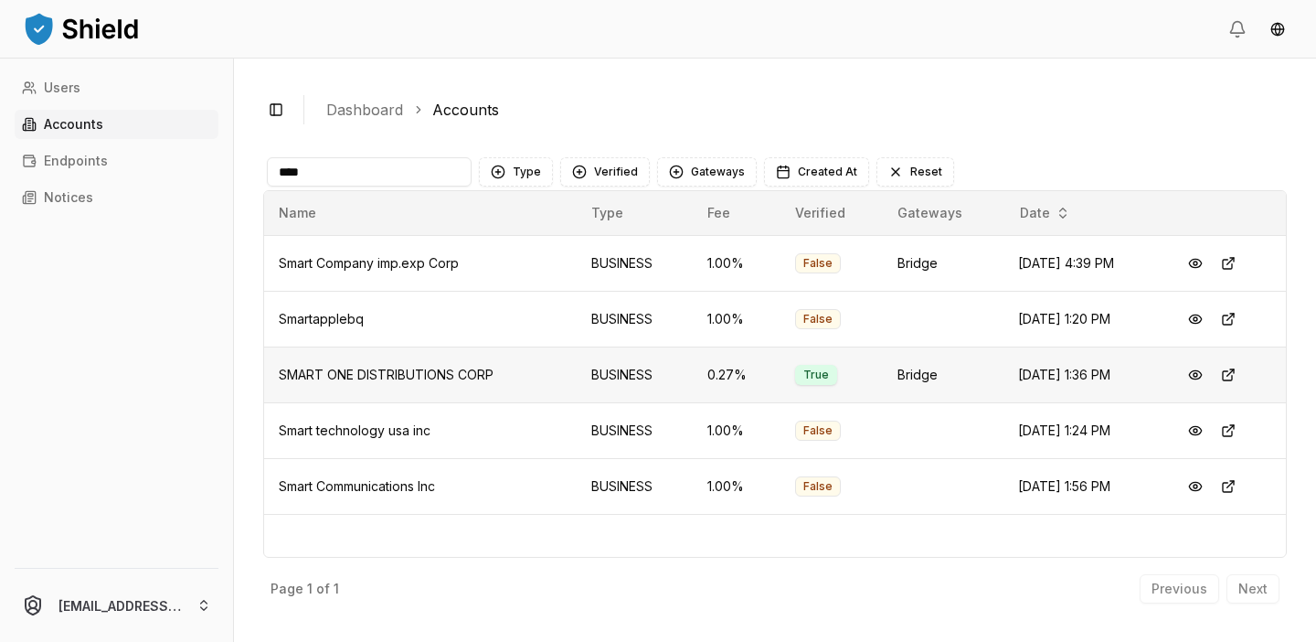
type input "****"
click at [1181, 375] on td at bounding box center [1226, 374] width 122 height 56
click at [1196, 375] on button at bounding box center [1195, 374] width 33 height 33
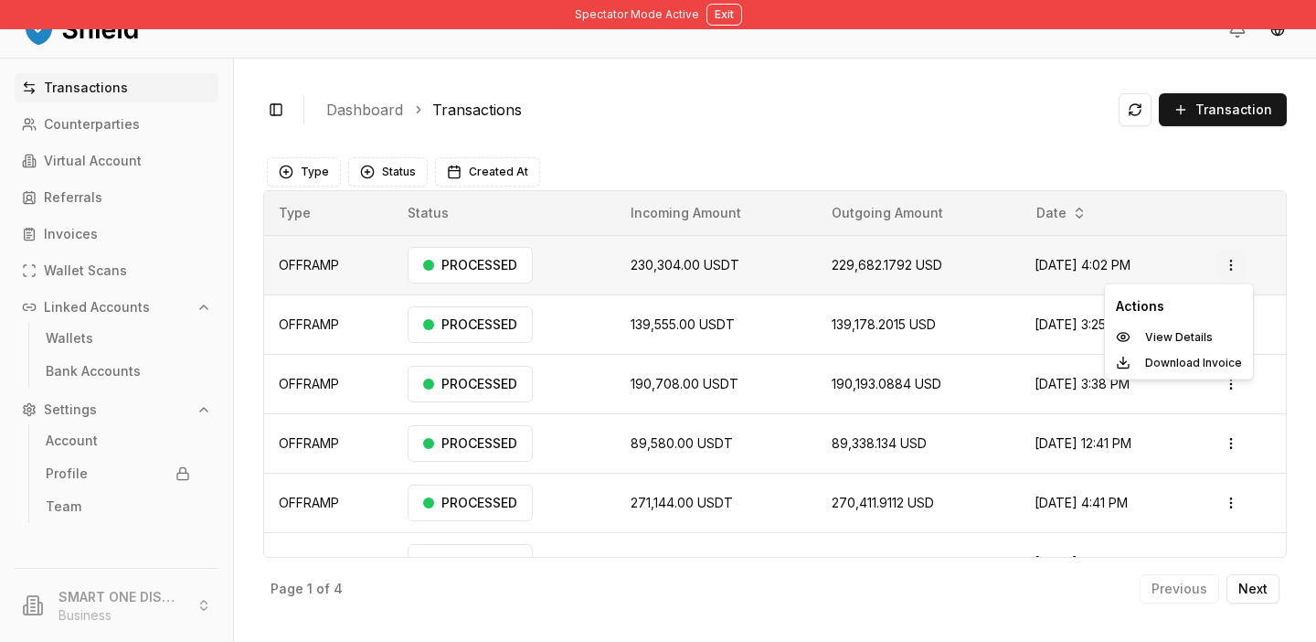
click at [1240, 271] on html "Spectator Mode Active Exit Transactions Counterparties Virtual Account Referral…" at bounding box center [658, 321] width 1316 height 642
click at [1208, 358] on p "Download Invoice" at bounding box center [1193, 362] width 97 height 11
click at [92, 233] on p "Invoices" at bounding box center [71, 234] width 54 height 13
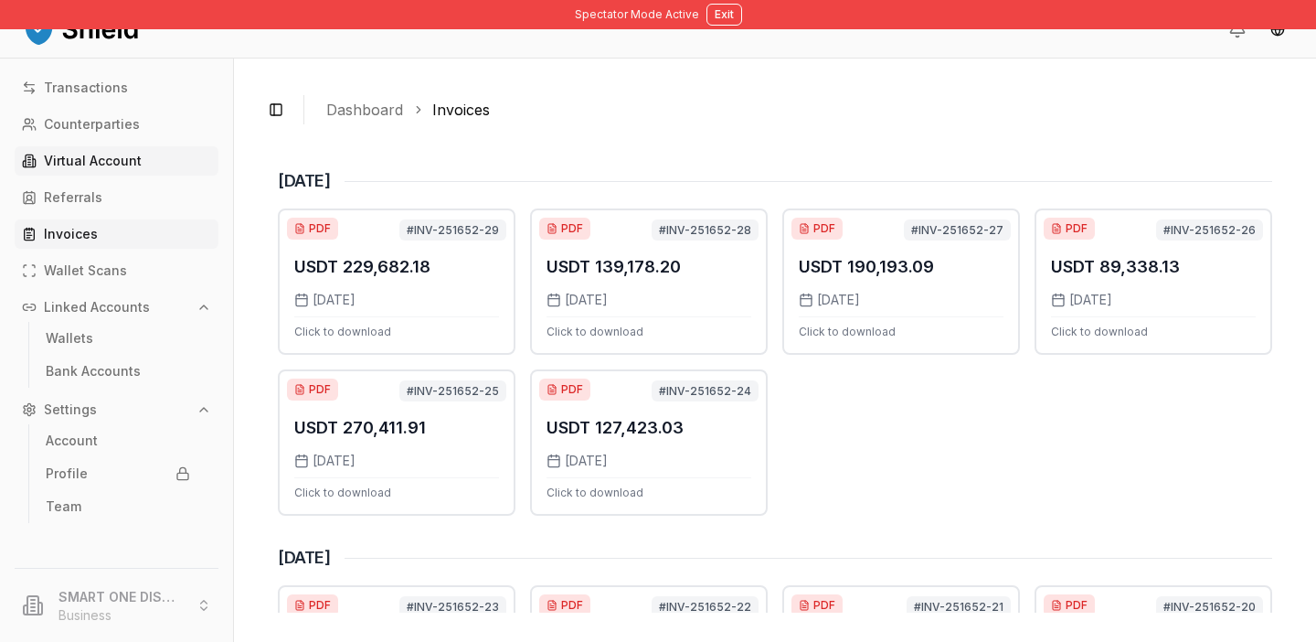
click at [107, 173] on link "Virtual Account" at bounding box center [117, 160] width 204 height 29
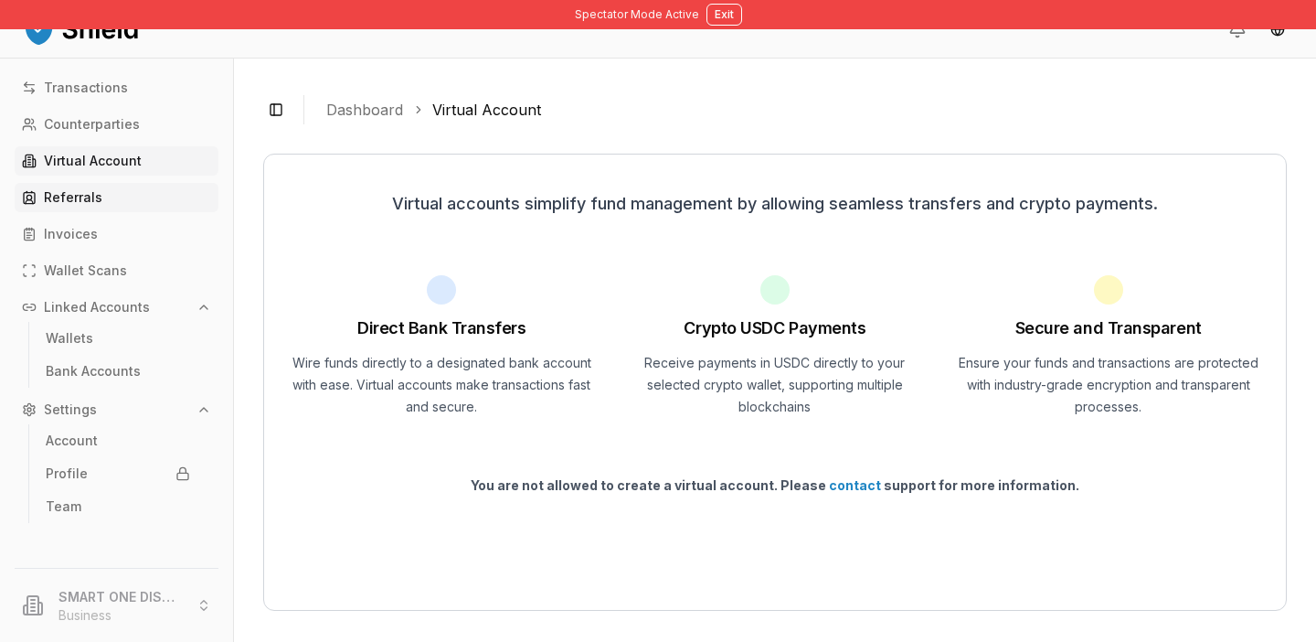
click at [111, 205] on link "Referrals" at bounding box center [117, 197] width 204 height 29
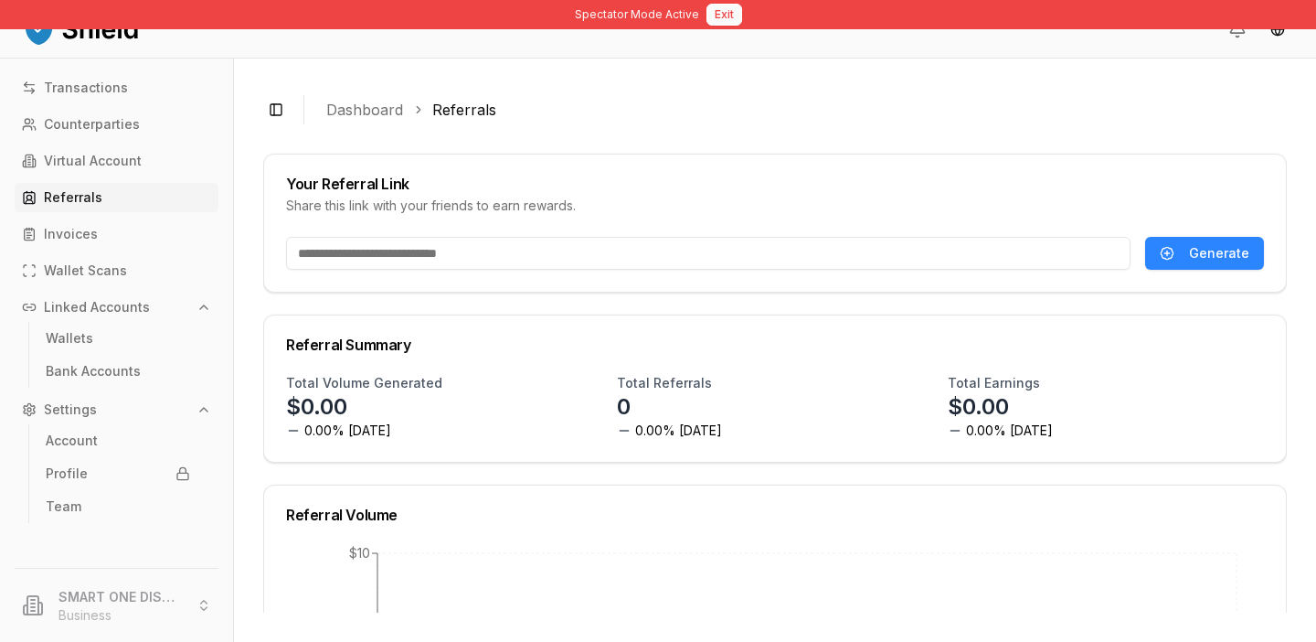
click at [725, 13] on button "Exit" at bounding box center [725, 15] width 36 height 22
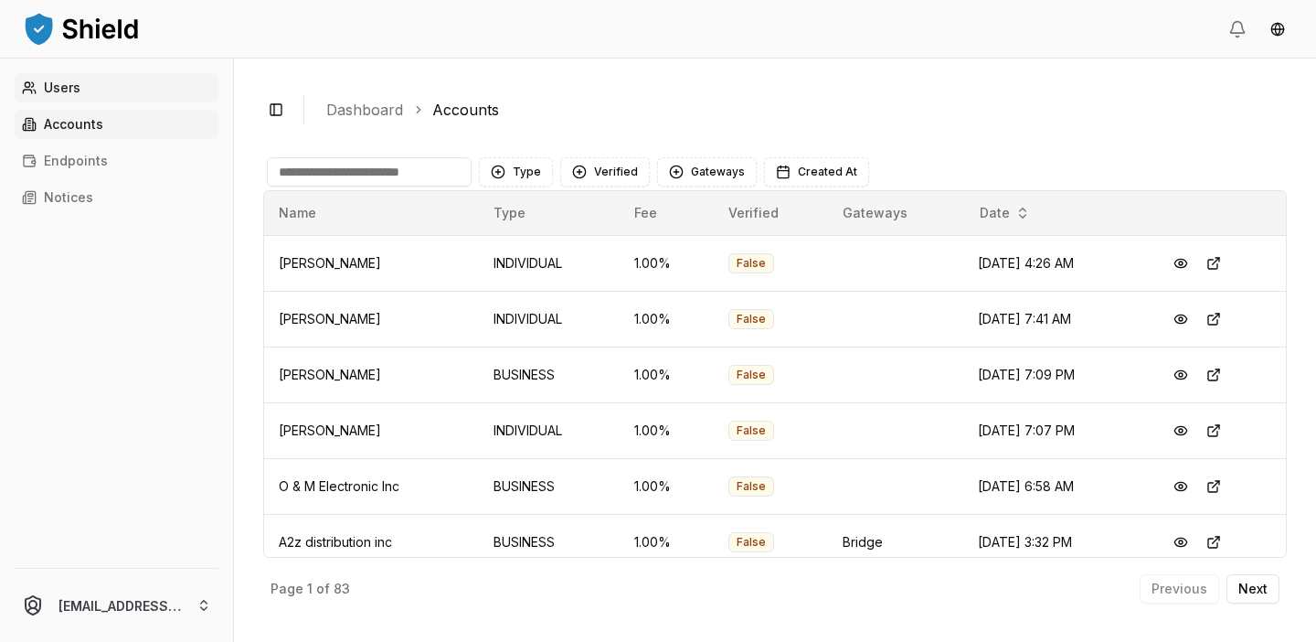
click at [97, 101] on link "Users" at bounding box center [117, 87] width 204 height 29
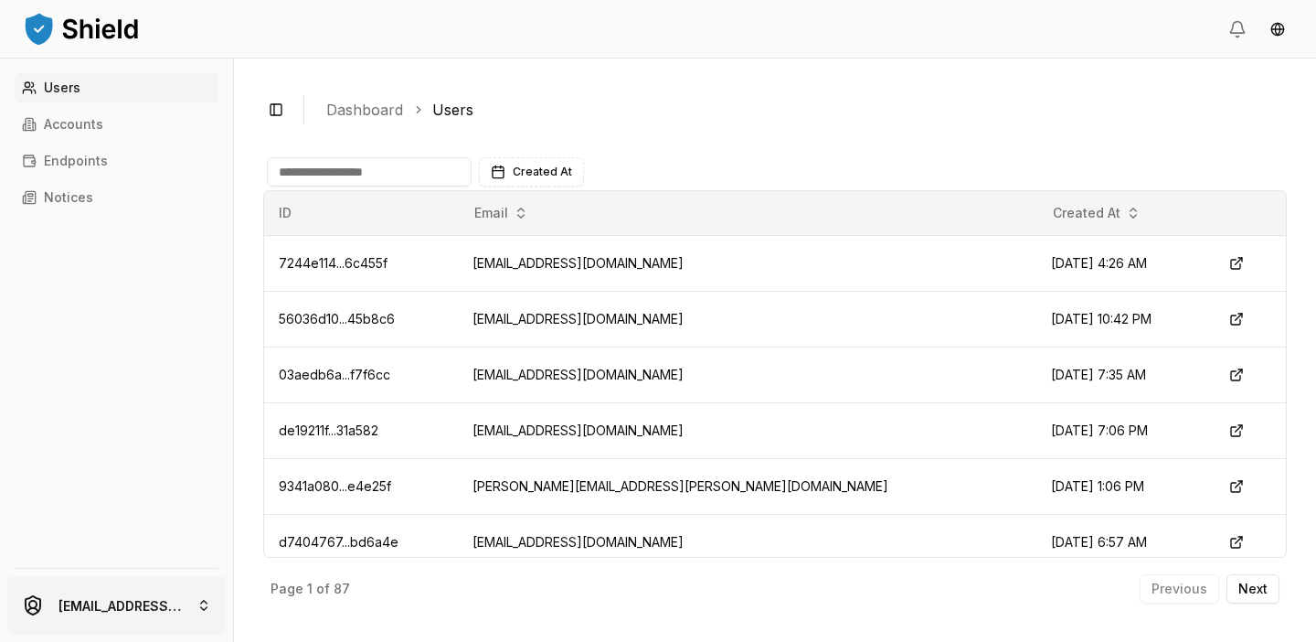
click at [142, 579] on html "Users Accounts Endpoints Notices luiscarchi23@gmail.com Toggle Sidebar Dashboar…" at bounding box center [658, 321] width 1316 height 642
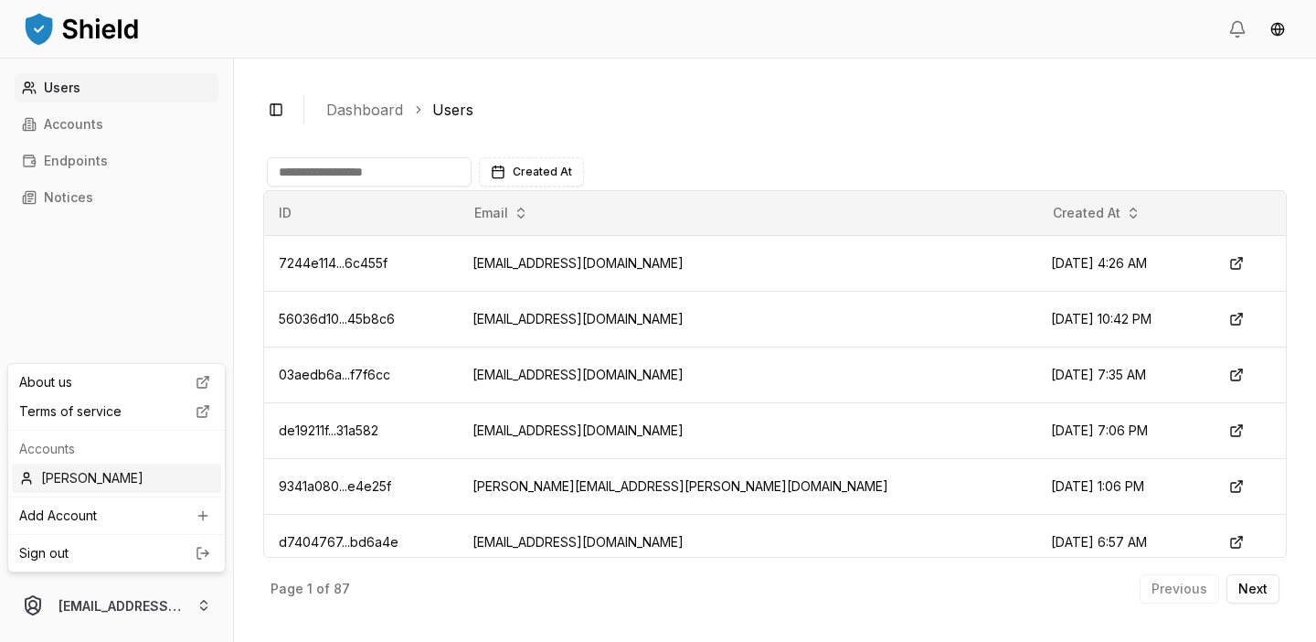
click at [107, 476] on div "[PERSON_NAME]" at bounding box center [116, 477] width 209 height 29
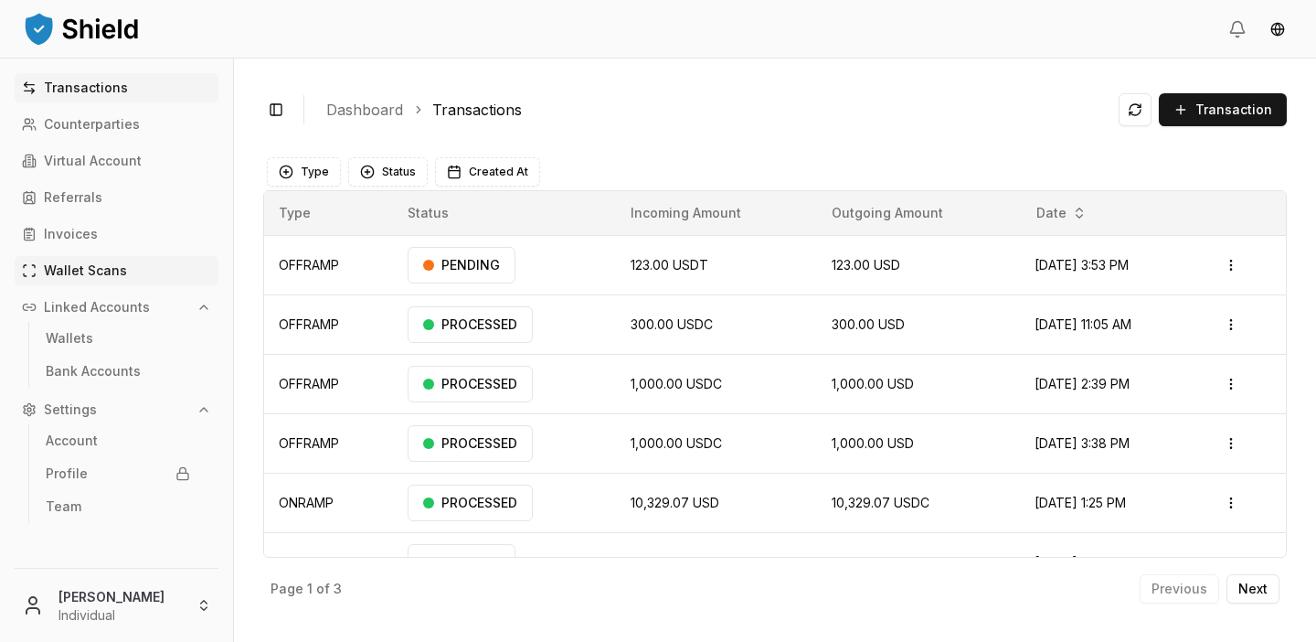
click at [122, 271] on p "Wallet Scans" at bounding box center [85, 270] width 83 height 13
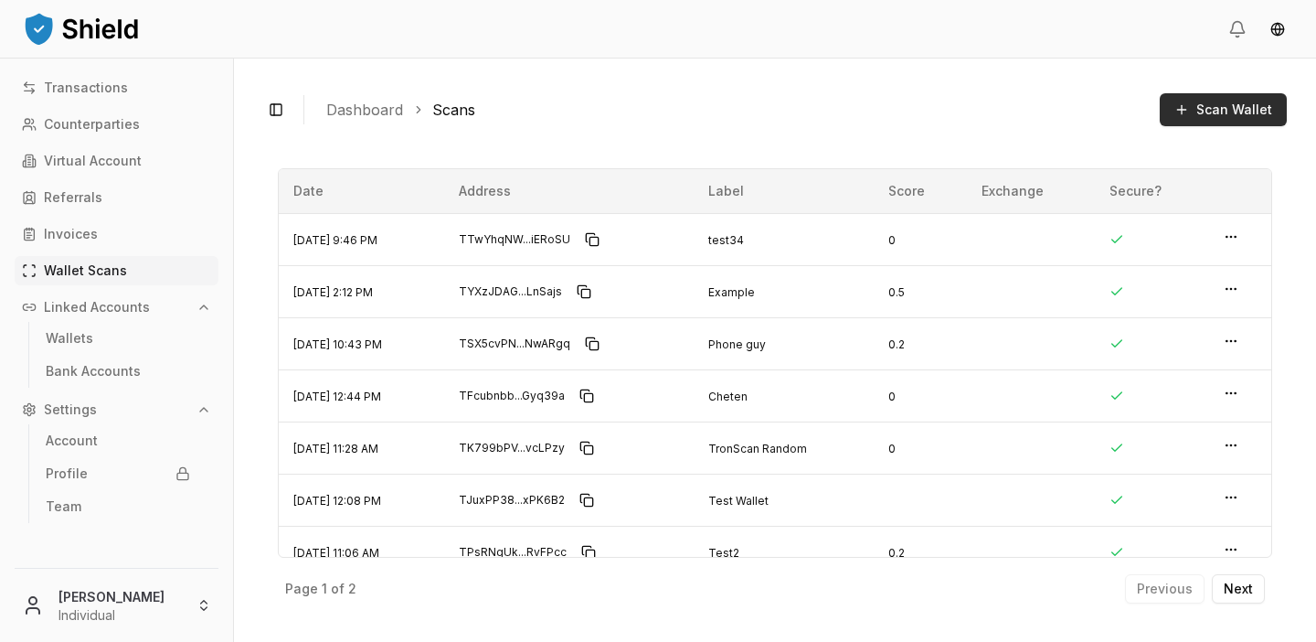
click at [1234, 109] on span "Scan Wallet" at bounding box center [1235, 110] width 76 height 18
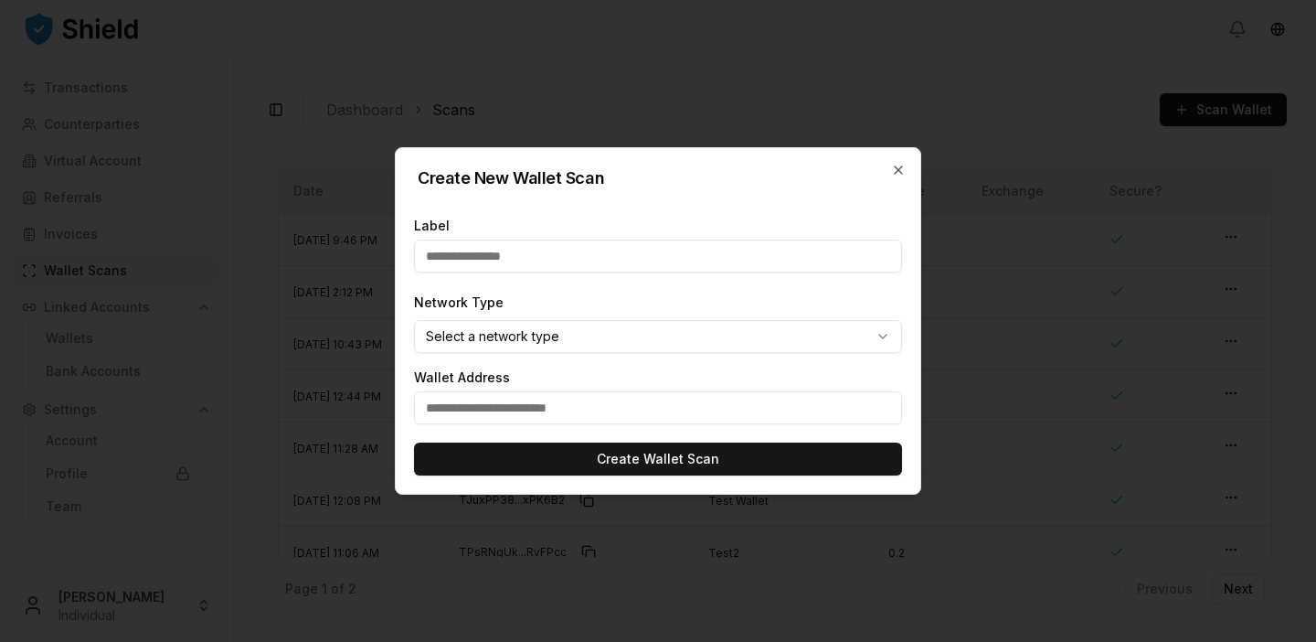
type input "**********"
click at [601, 406] on input "text" at bounding box center [658, 407] width 488 height 33
paste input "**********"
type input "**********"
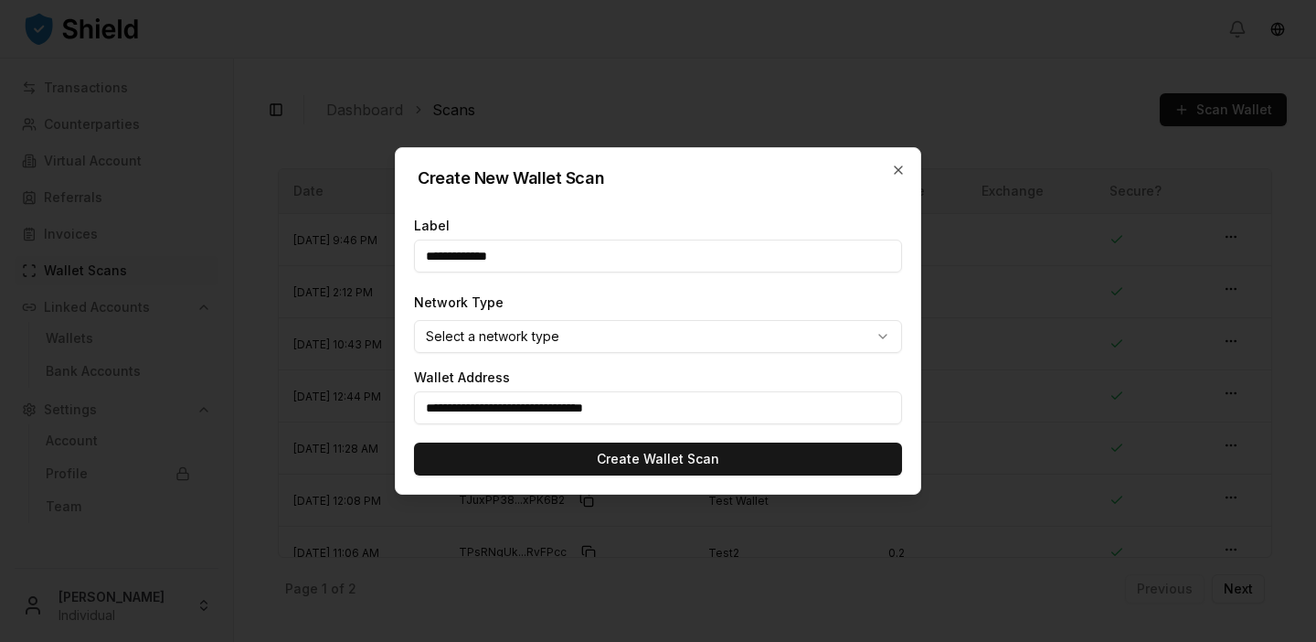
click at [554, 344] on body "Transactions Counterparties Virtual Account Referrals Invoices Wallet Scans Lin…" at bounding box center [658, 321] width 1316 height 642
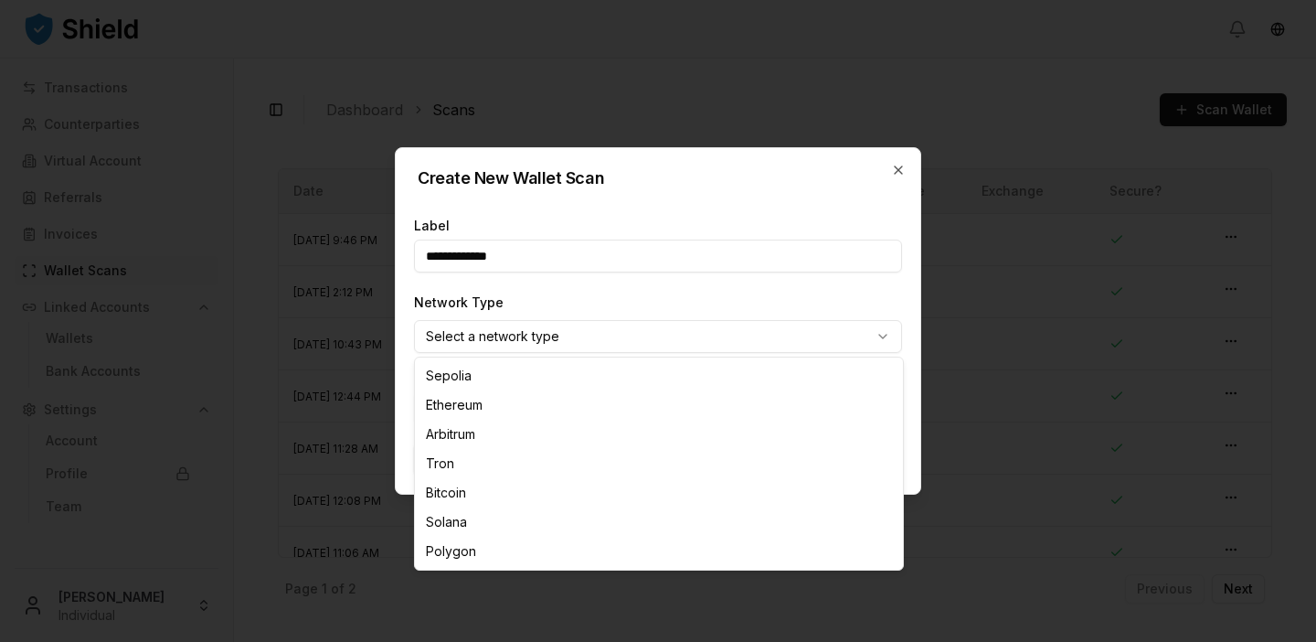
select select "****"
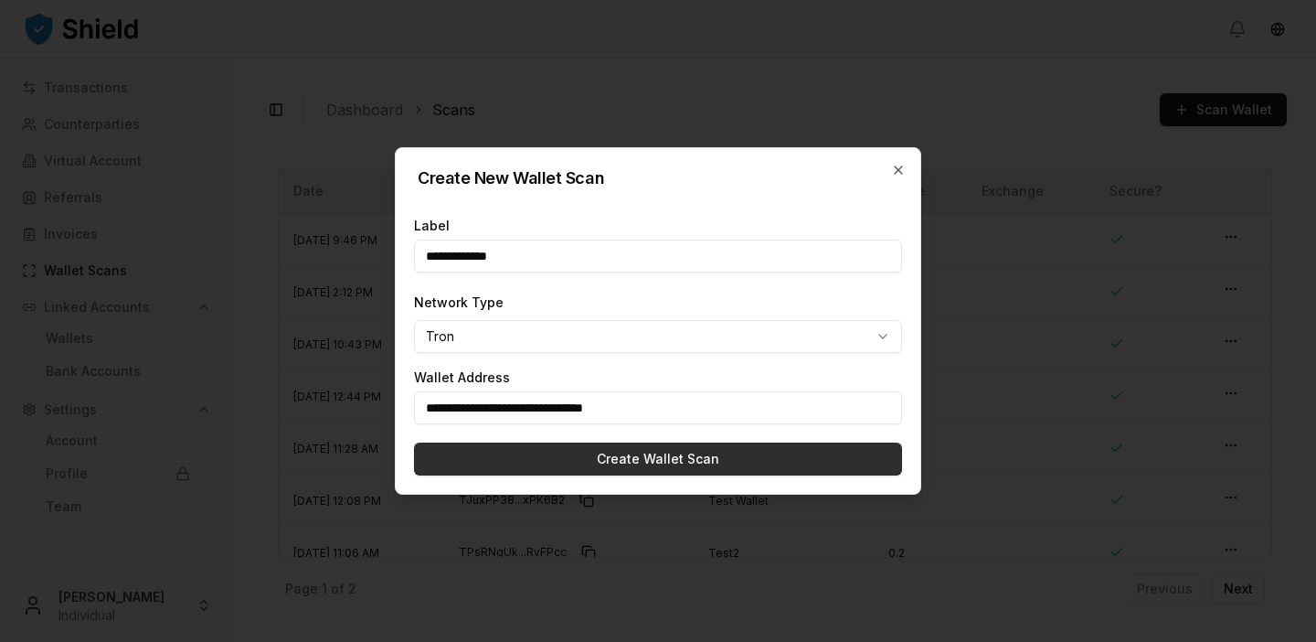
click at [540, 462] on button "Create Wallet Scan" at bounding box center [658, 458] width 488 height 33
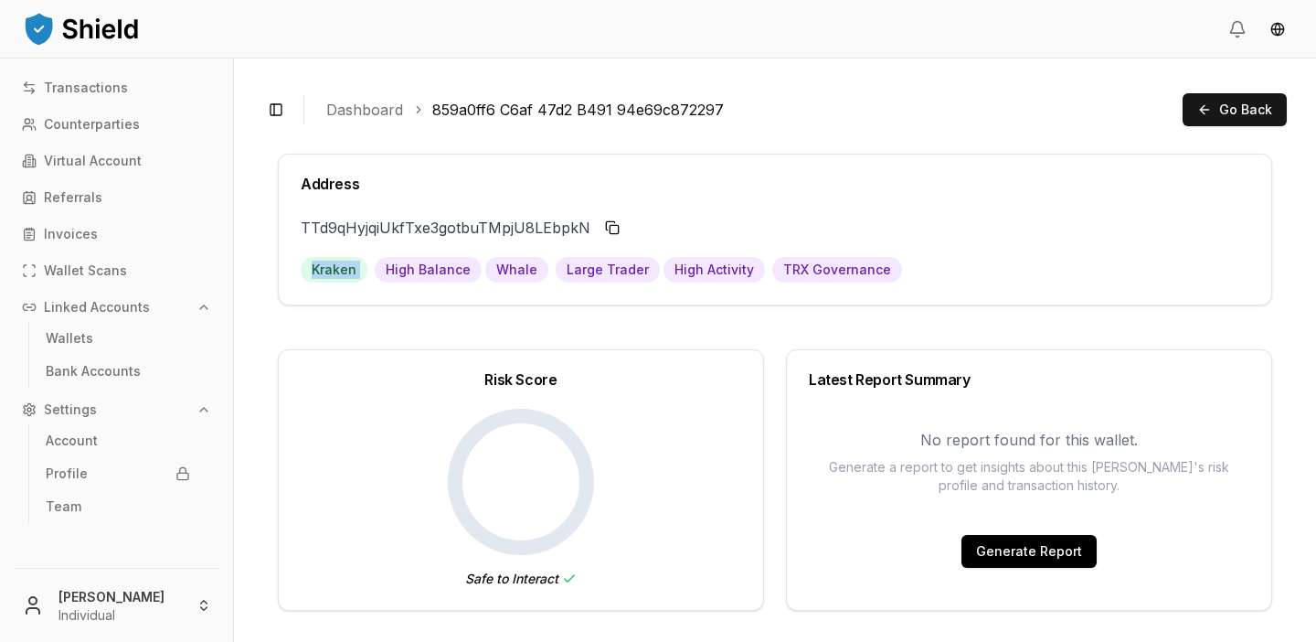
drag, startPoint x: 310, startPoint y: 256, endPoint x: 381, endPoint y: 271, distance: 72.8
click at [380, 271] on div "TTd9qHyjqiUkfTxe3gotbuTMpjU8LEbpkN TTd9qHyj...LEbpkN Kraken High Balance Whale …" at bounding box center [775, 258] width 993 height 91
click at [336, 266] on span "Kraken" at bounding box center [334, 270] width 67 height 26
drag, startPoint x: 324, startPoint y: 274, endPoint x: 289, endPoint y: 274, distance: 34.7
click at [289, 274] on div "TTd9qHyjqiUkfTxe3gotbuTMpjU8LEbpkN TTd9qHyj...LEbpkN Kraken High Balance Whale …" at bounding box center [775, 258] width 993 height 91
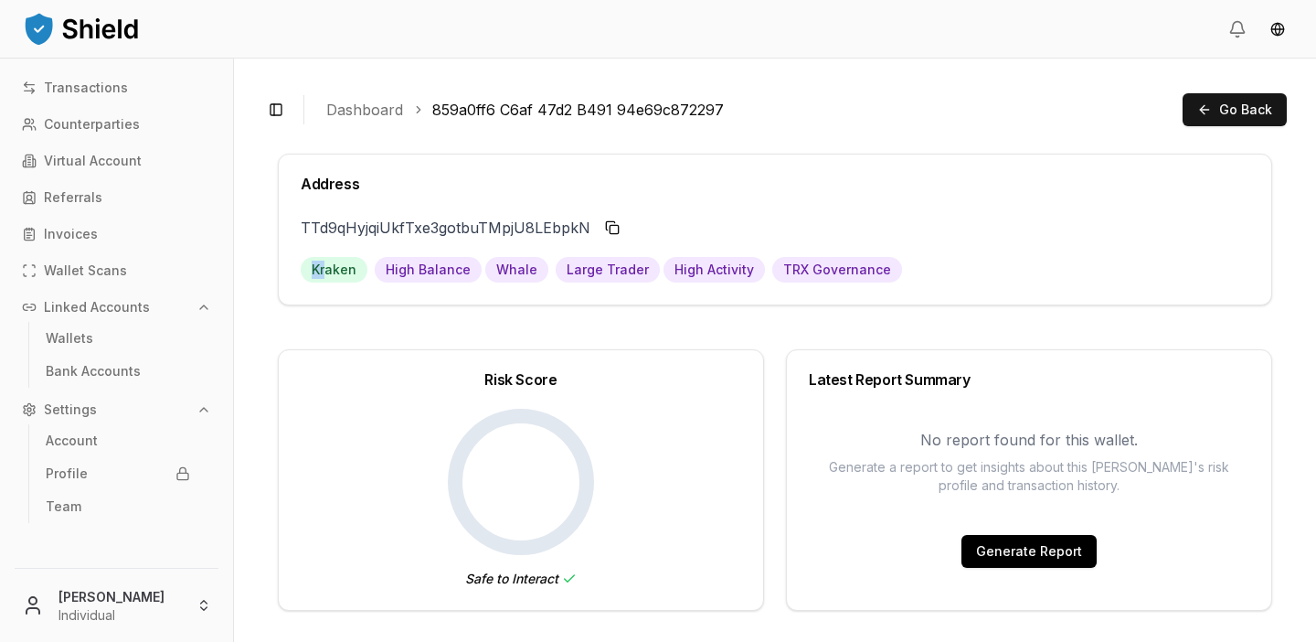
click at [309, 268] on span "Kraken" at bounding box center [334, 270] width 67 height 26
drag, startPoint x: 314, startPoint y: 268, endPoint x: 358, endPoint y: 267, distance: 43.9
click at [360, 267] on span "Kraken" at bounding box center [334, 270] width 67 height 26
click at [358, 267] on span "Kraken" at bounding box center [334, 270] width 67 height 26
click at [336, 267] on span "Kraken" at bounding box center [334, 270] width 67 height 26
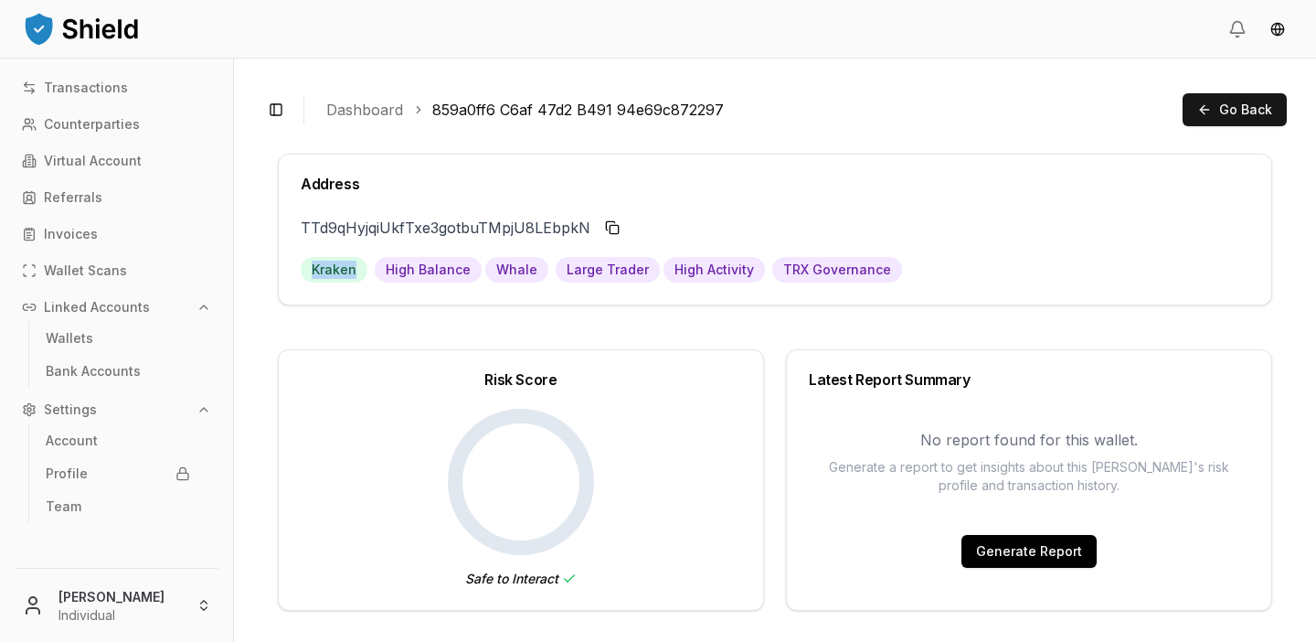
drag, startPoint x: 298, startPoint y: 267, endPoint x: 354, endPoint y: 269, distance: 55.8
click at [355, 269] on div "TTd9qHyjqiUkfTxe3gotbuTMpjU8LEbpkN TTd9qHyj...LEbpkN Kraken High Balance Whale …" at bounding box center [775, 258] width 993 height 91
click at [323, 270] on span "Kraken" at bounding box center [334, 270] width 67 height 26
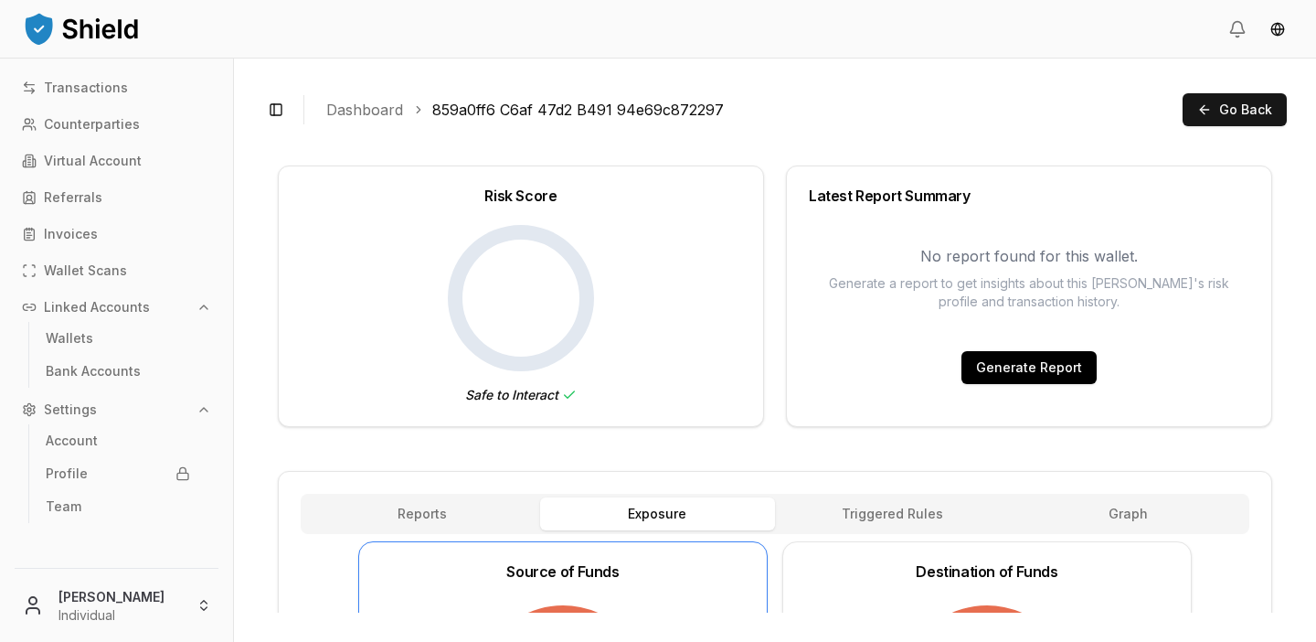
scroll to position [130, 0]
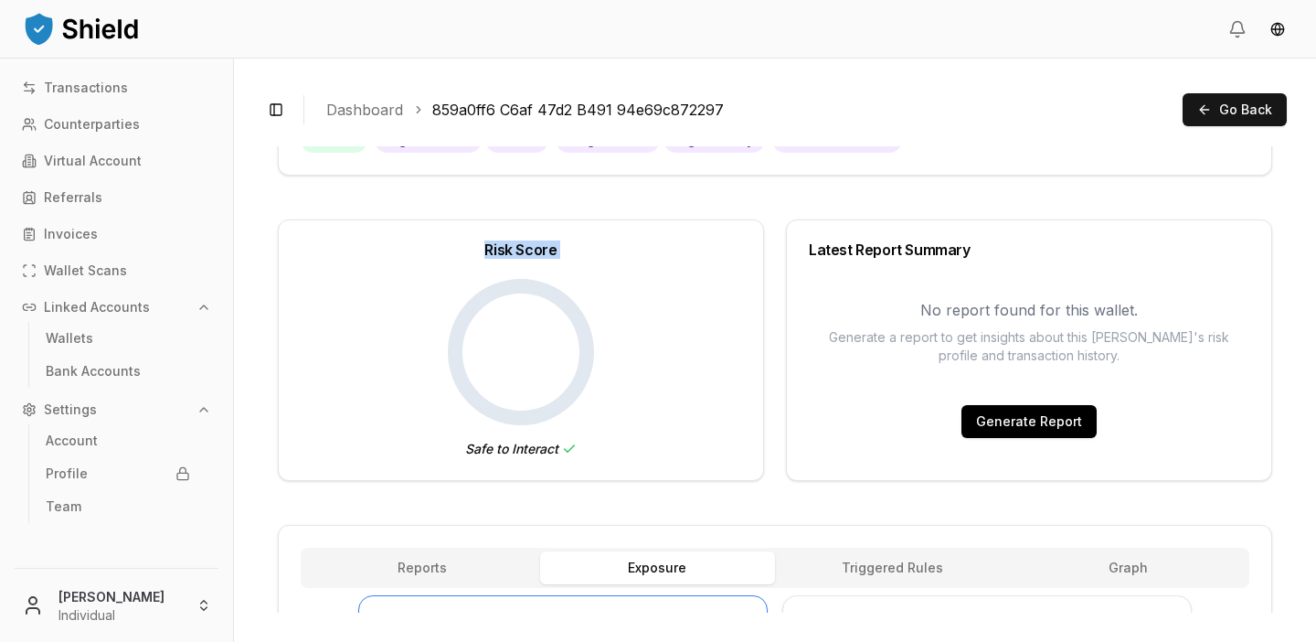
drag, startPoint x: 476, startPoint y: 240, endPoint x: 512, endPoint y: 411, distance: 174.6
click at [512, 411] on div "Risk Score Safe to Interact" at bounding box center [521, 349] width 486 height 261
click at [516, 411] on circle at bounding box center [521, 352] width 132 height 132
drag, startPoint x: 481, startPoint y: 216, endPoint x: 560, endPoint y: 454, distance: 251.5
click at [559, 454] on div "Address TTd9qHyjqiUkfTxe3gotbuTMpjU8LEbpkN TTd9qHyj...LEbpkN Kraken High Balanc…" at bounding box center [775, 252] width 995 height 457
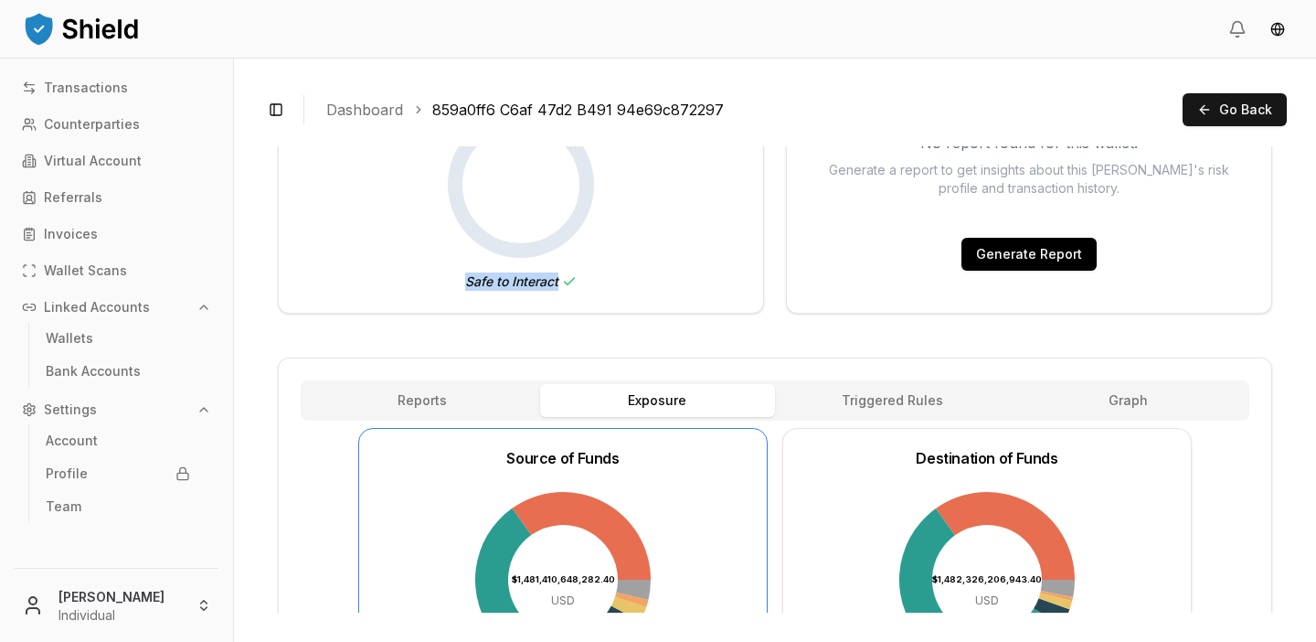
scroll to position [167, 0]
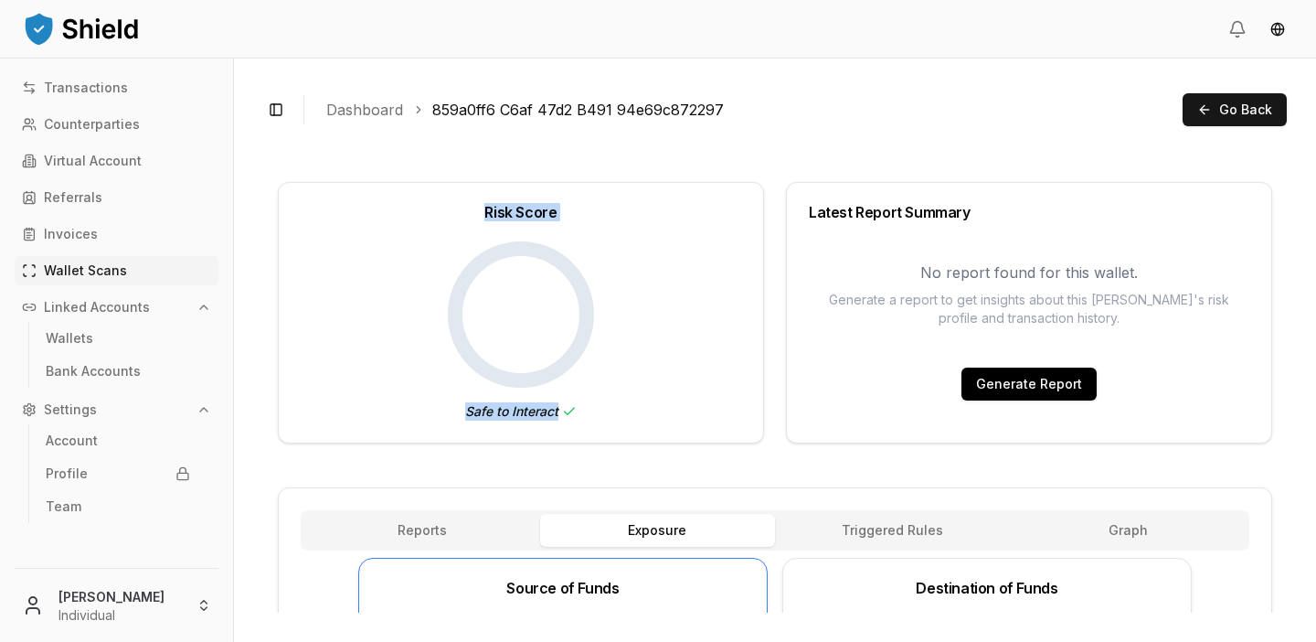
click at [112, 279] on link "Wallet Scans" at bounding box center [117, 270] width 204 height 29
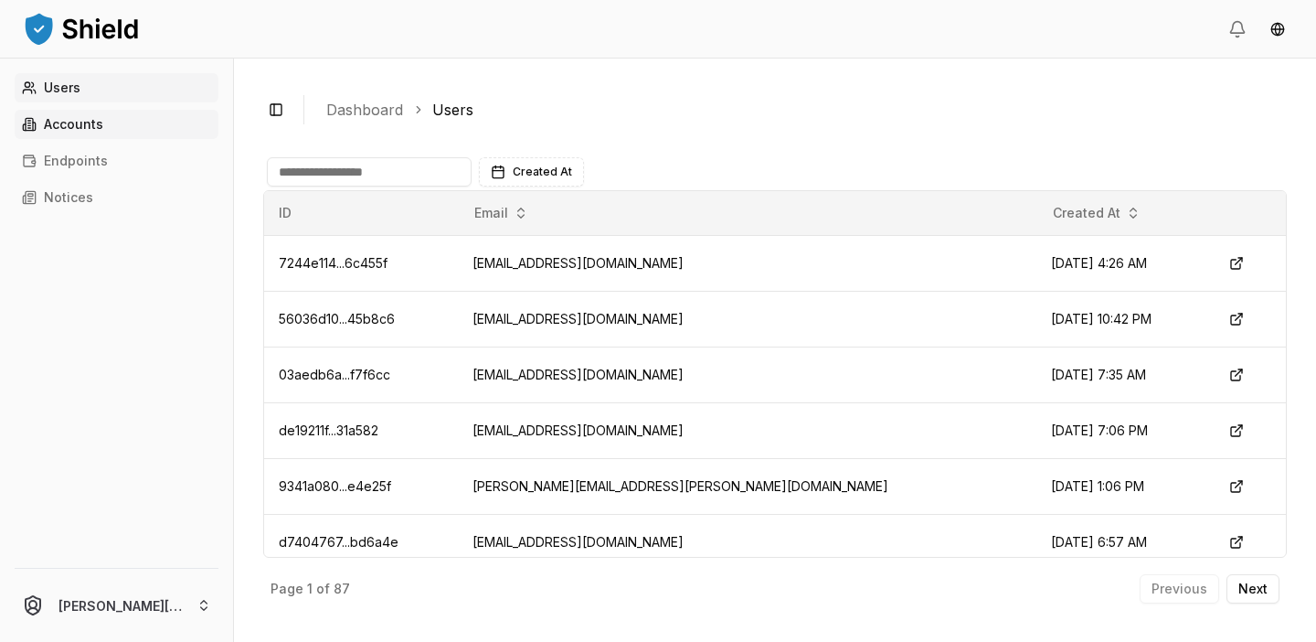
click at [117, 135] on link "Accounts" at bounding box center [117, 124] width 204 height 29
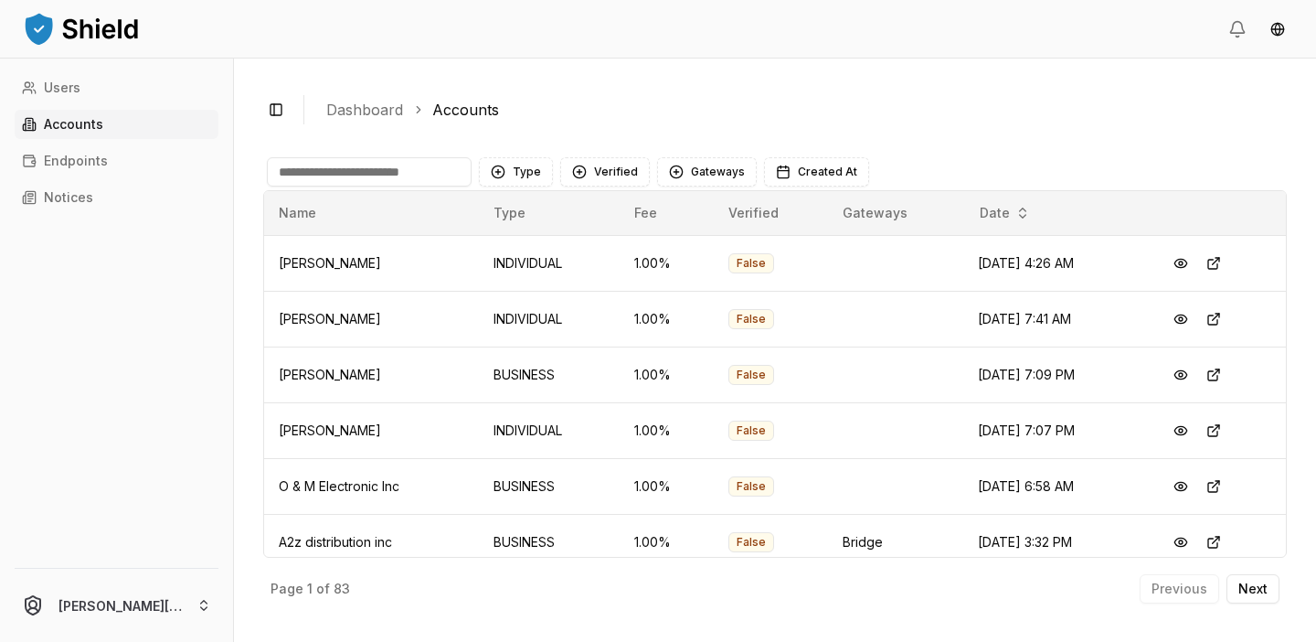
click at [100, 112] on link "Accounts" at bounding box center [117, 124] width 204 height 29
click at [172, 592] on html "Users Accounts Endpoints Notices luis@getshield.xyz Toggle Sidebar Dashboard Ac…" at bounding box center [658, 321] width 1316 height 642
click at [154, 286] on html "Users Accounts Endpoints Notices luis@getshield.xyz Toggle Sidebar Dashboard Ac…" at bounding box center [658, 321] width 1316 height 642
click at [140, 591] on html "Users Accounts Endpoints Notices luis@getshield.xyz Toggle Sidebar Dashboard Ac…" at bounding box center [658, 321] width 1316 height 642
click at [142, 331] on html "Users Accounts Endpoints Notices luis@getshield.xyz Toggle Sidebar Dashboard Ac…" at bounding box center [658, 321] width 1316 height 642
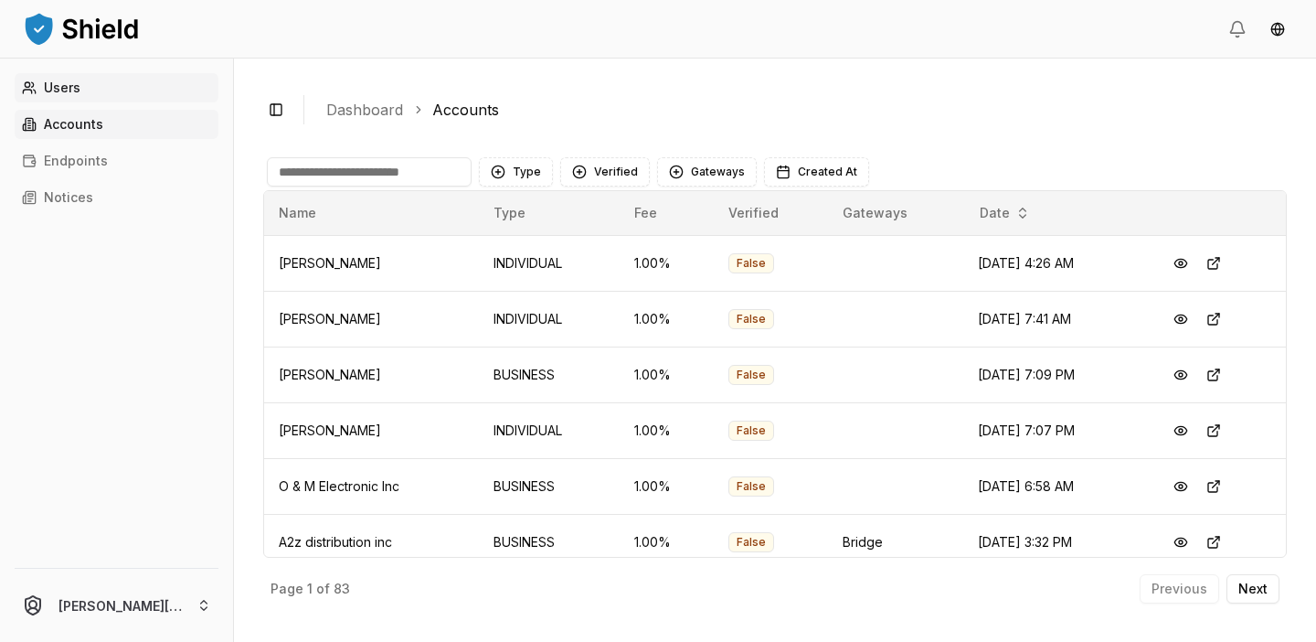
click at [71, 76] on link "Users" at bounding box center [117, 87] width 204 height 29
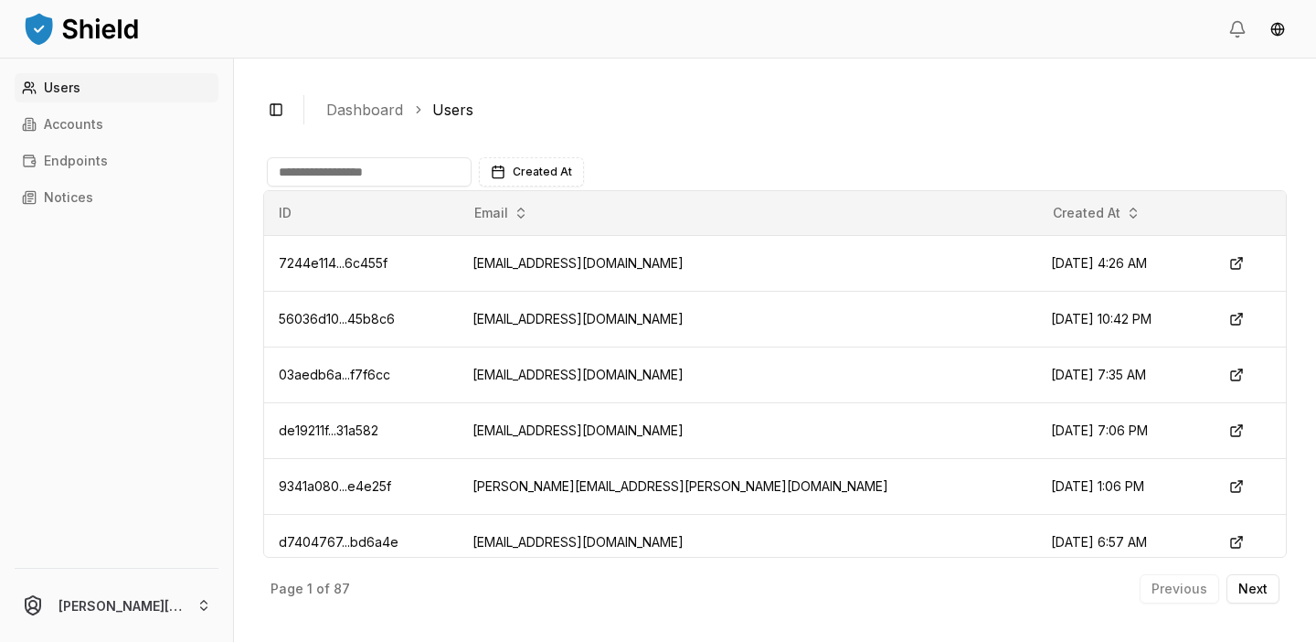
click at [112, 596] on html "Users Accounts Endpoints Notices luis@getshield.xyz Toggle Sidebar Dashboard Us…" at bounding box center [658, 321] width 1316 height 642
click at [94, 477] on p "Accounts" at bounding box center [116, 478] width 195 height 18
click at [58, 481] on p "Accounts" at bounding box center [116, 478] width 195 height 18
click at [55, 480] on p "Accounts" at bounding box center [116, 478] width 195 height 18
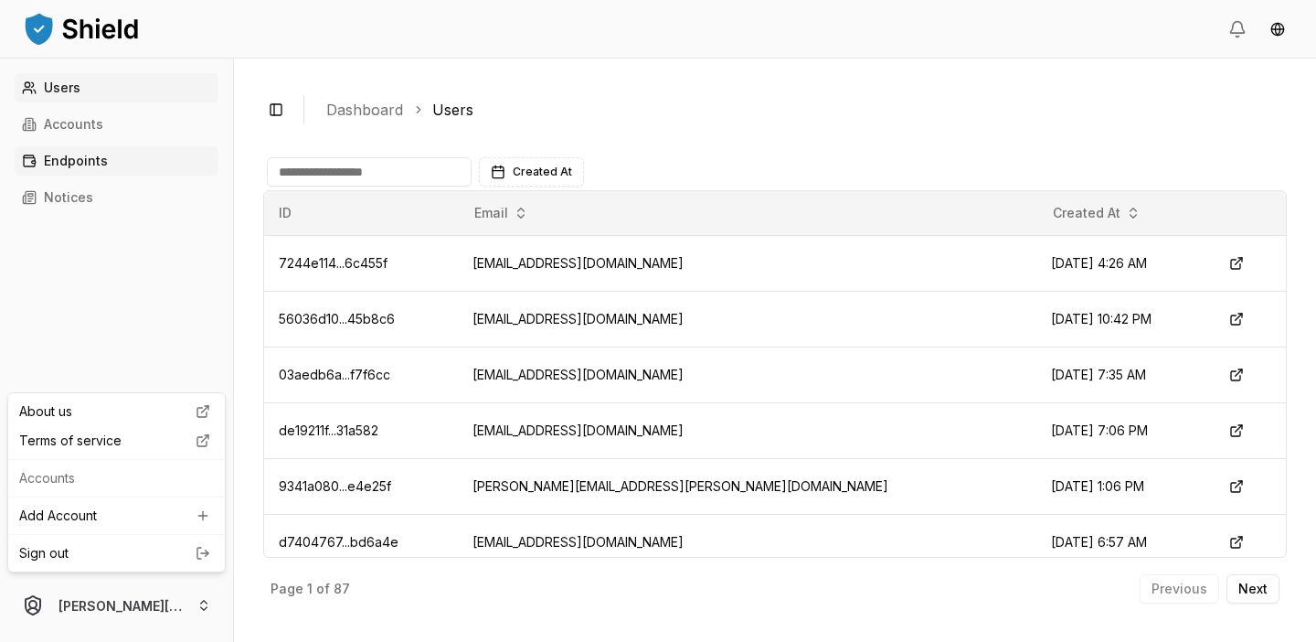
click at [72, 168] on html "Users Accounts Endpoints Notices luis@getshield.xyz Toggle Sidebar Dashboard Us…" at bounding box center [658, 321] width 1316 height 642
click at [77, 197] on p "Notices" at bounding box center [68, 197] width 49 height 13
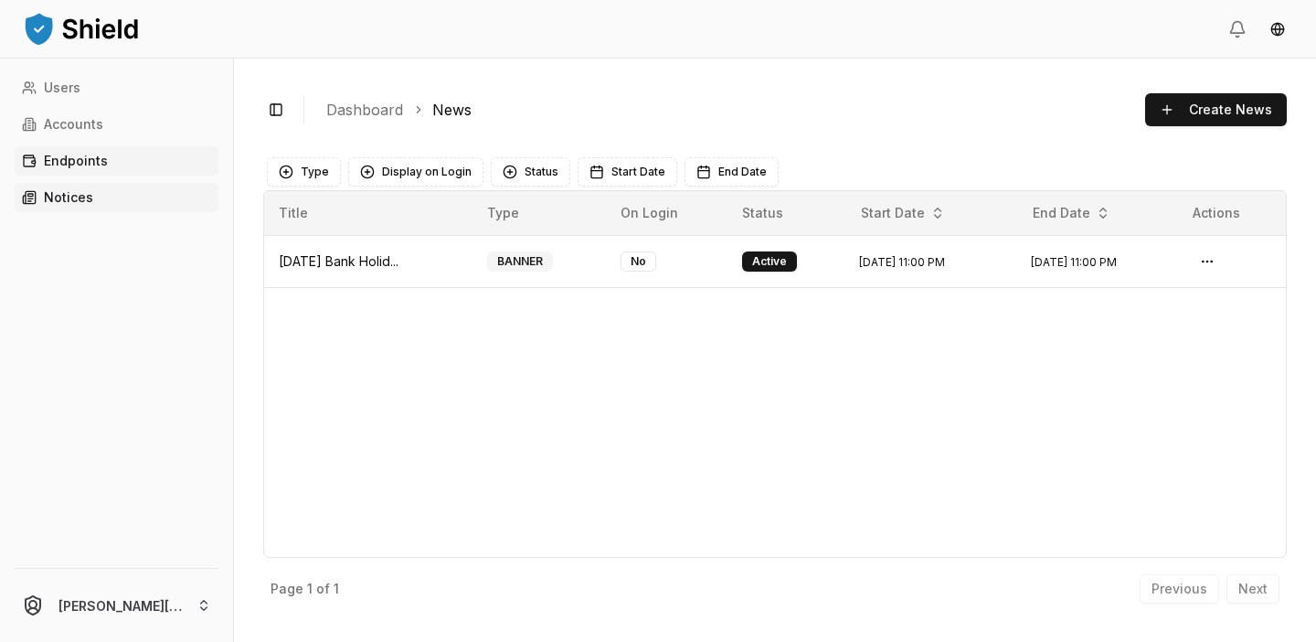
click at [104, 151] on link "Endpoints" at bounding box center [117, 160] width 204 height 29
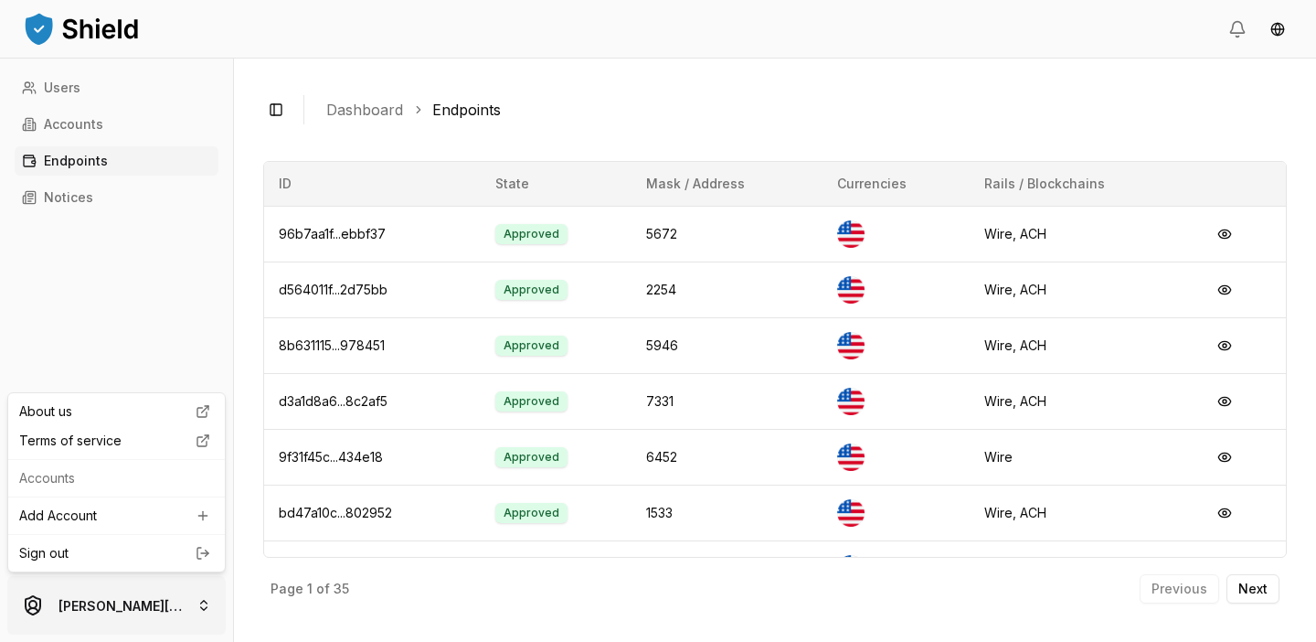
click at [133, 607] on html "Users Accounts Endpoints Notices luis@getshield.xyz Toggle Sidebar Dashboard En…" at bounding box center [658, 321] width 1316 height 642
click at [54, 473] on p "Accounts" at bounding box center [116, 478] width 195 height 18
click at [55, 474] on p "Accounts" at bounding box center [116, 478] width 195 height 18
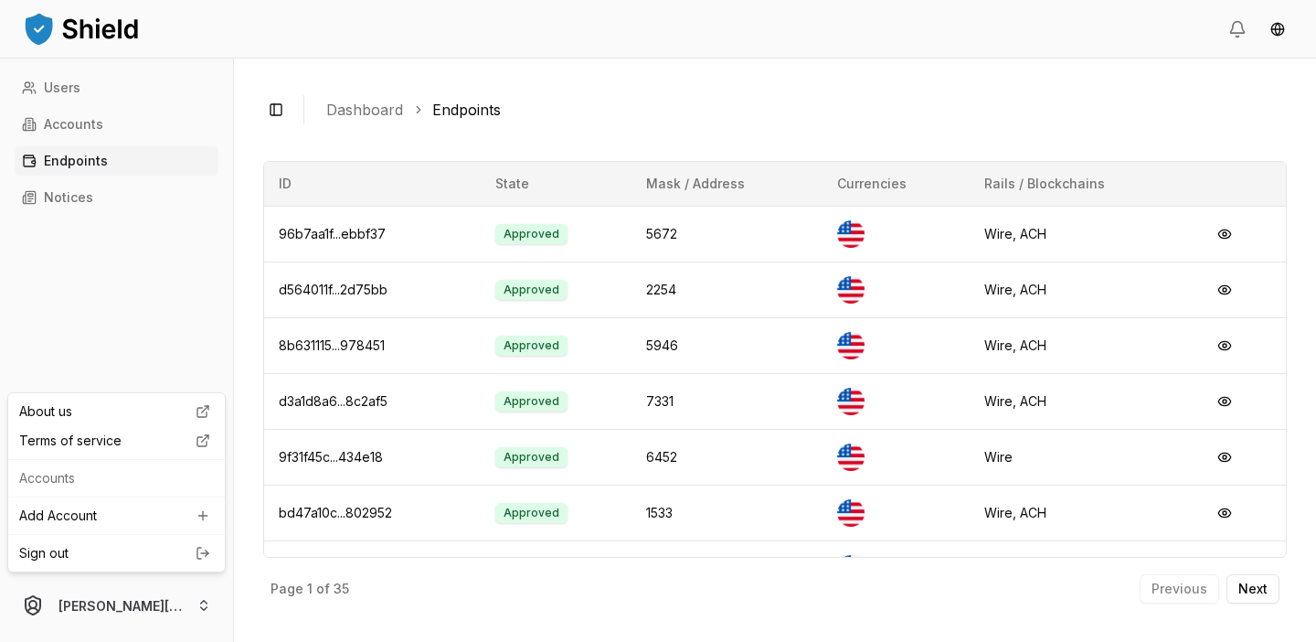
click at [154, 302] on html "Users Accounts Endpoints Notices luis@getshield.xyz Toggle Sidebar Dashboard En…" at bounding box center [658, 321] width 1316 height 642
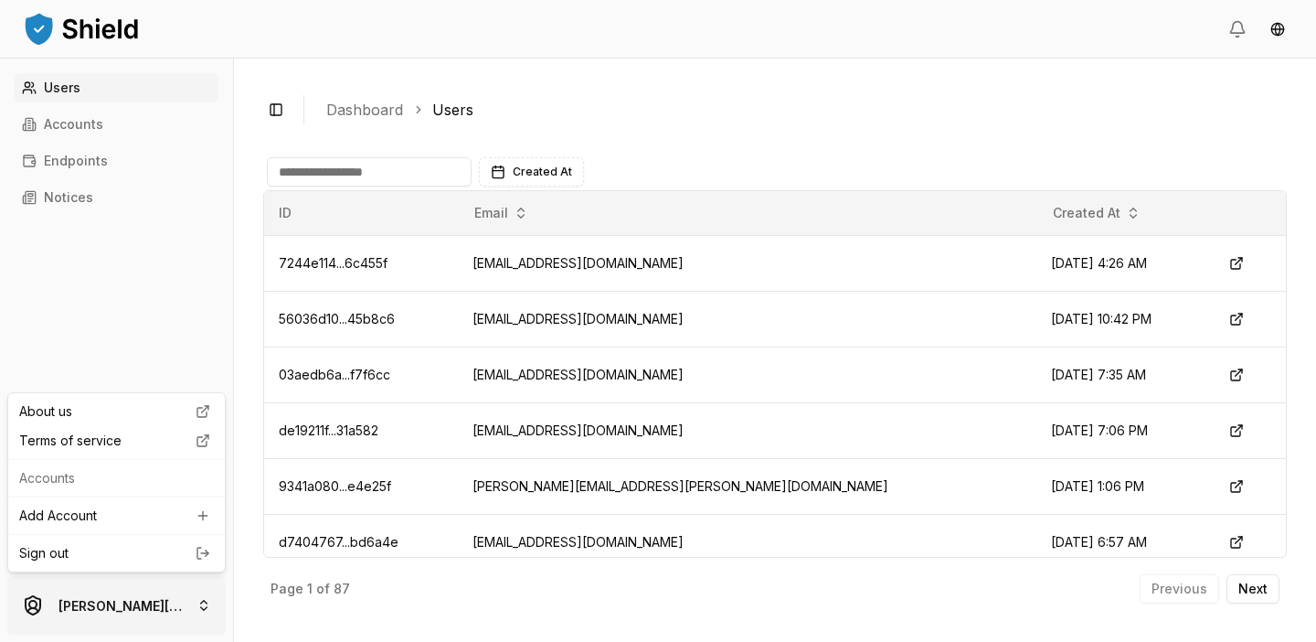
click at [180, 595] on html "Users Accounts Endpoints Notices [PERSON_NAME][EMAIL_ADDRESS][DOMAIN_NAME] Togg…" at bounding box center [658, 321] width 1316 height 642
click at [144, 553] on link "Sign out" at bounding box center [116, 553] width 195 height 18
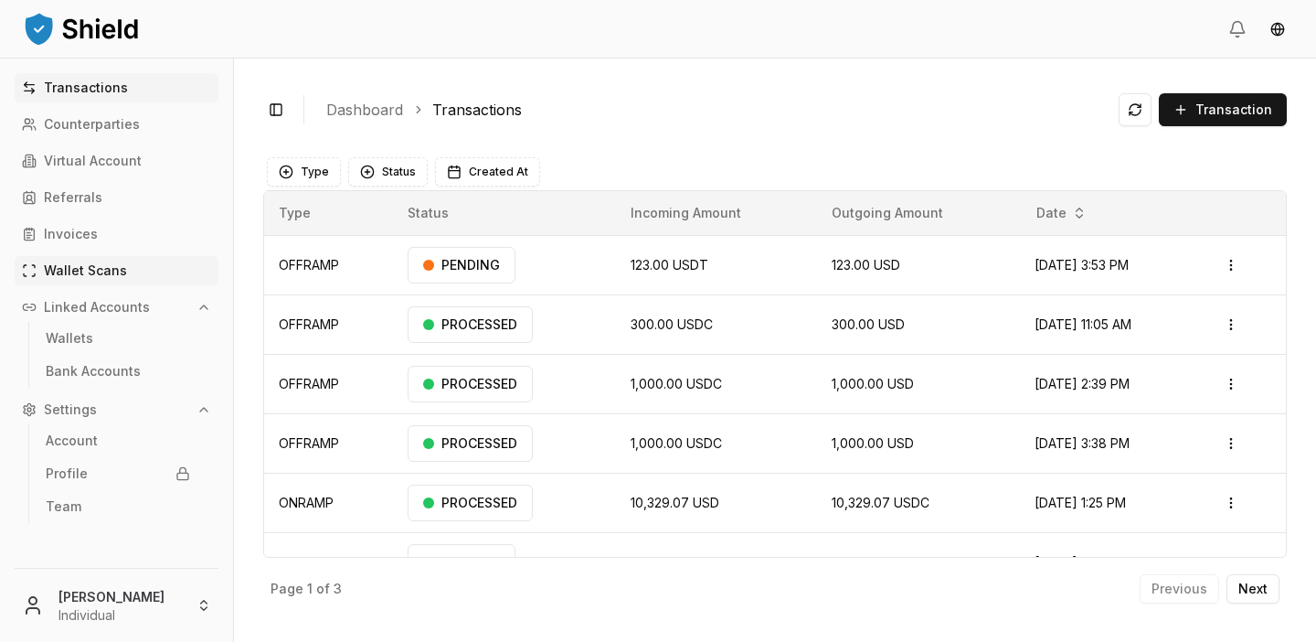
click at [102, 272] on p "Wallet Scans" at bounding box center [85, 270] width 83 height 13
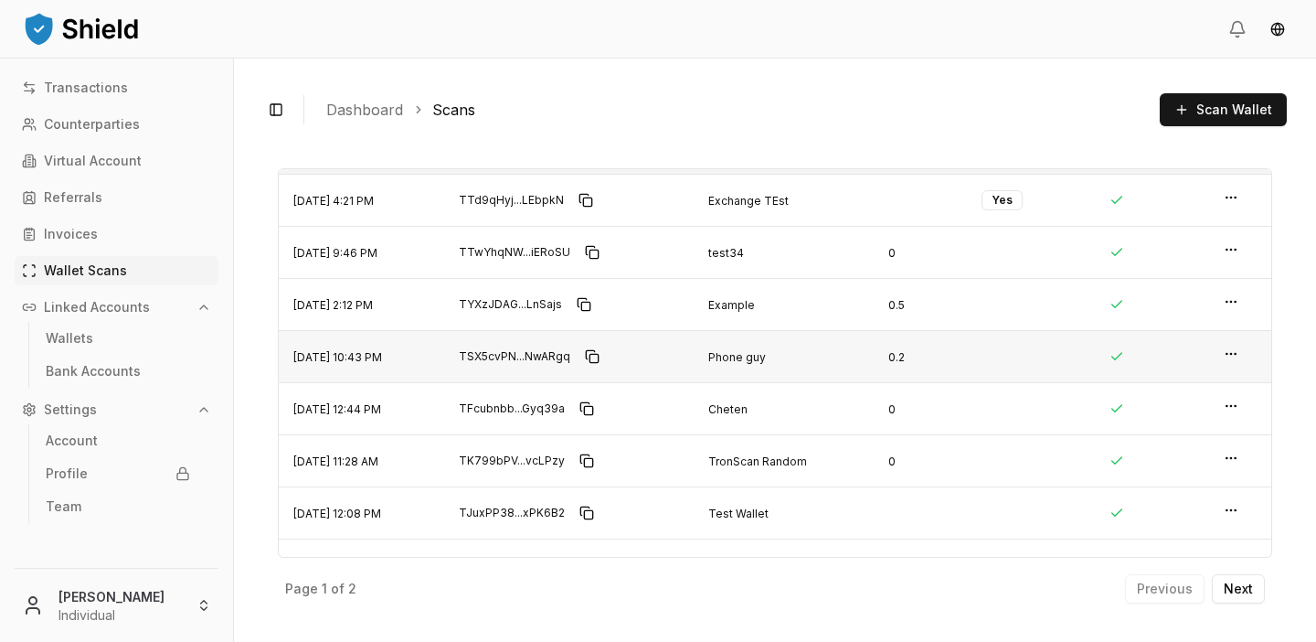
scroll to position [59, 0]
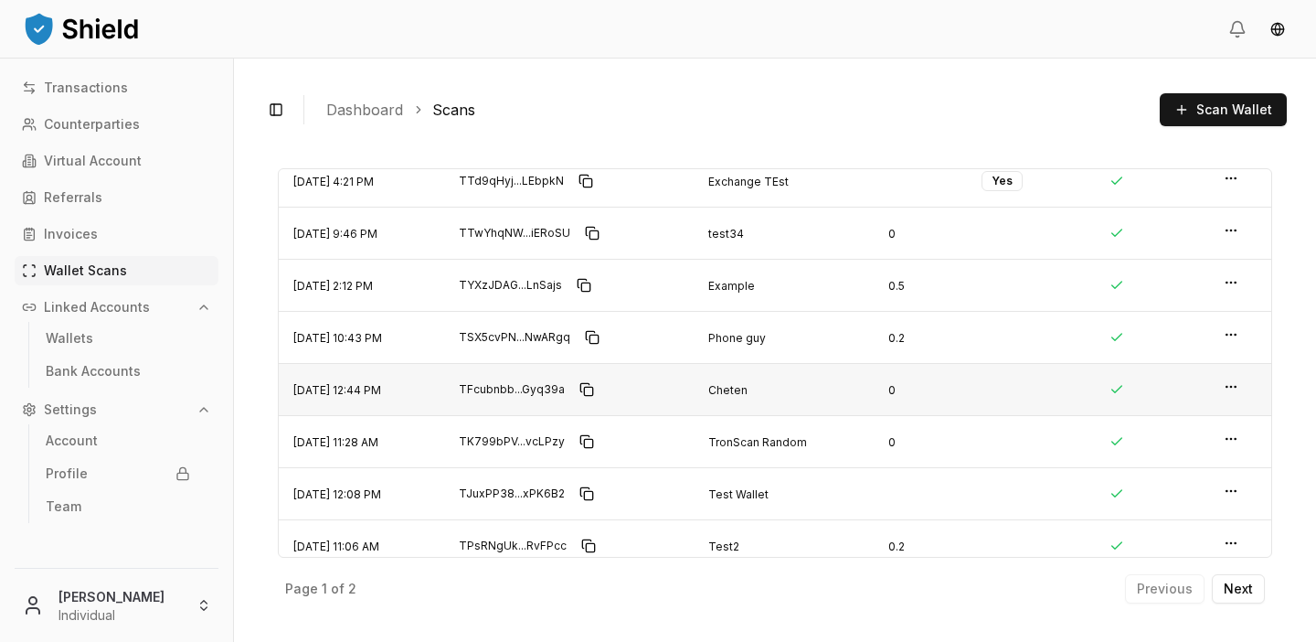
click at [1220, 388] on td at bounding box center [1240, 389] width 62 height 52
click at [1228, 387] on html "Transactions Counterparties Virtual Account Referrals Invoices Wallet Scans Lin…" at bounding box center [658, 321] width 1316 height 642
click at [1181, 353] on p "View Details" at bounding box center [1172, 351] width 80 height 13
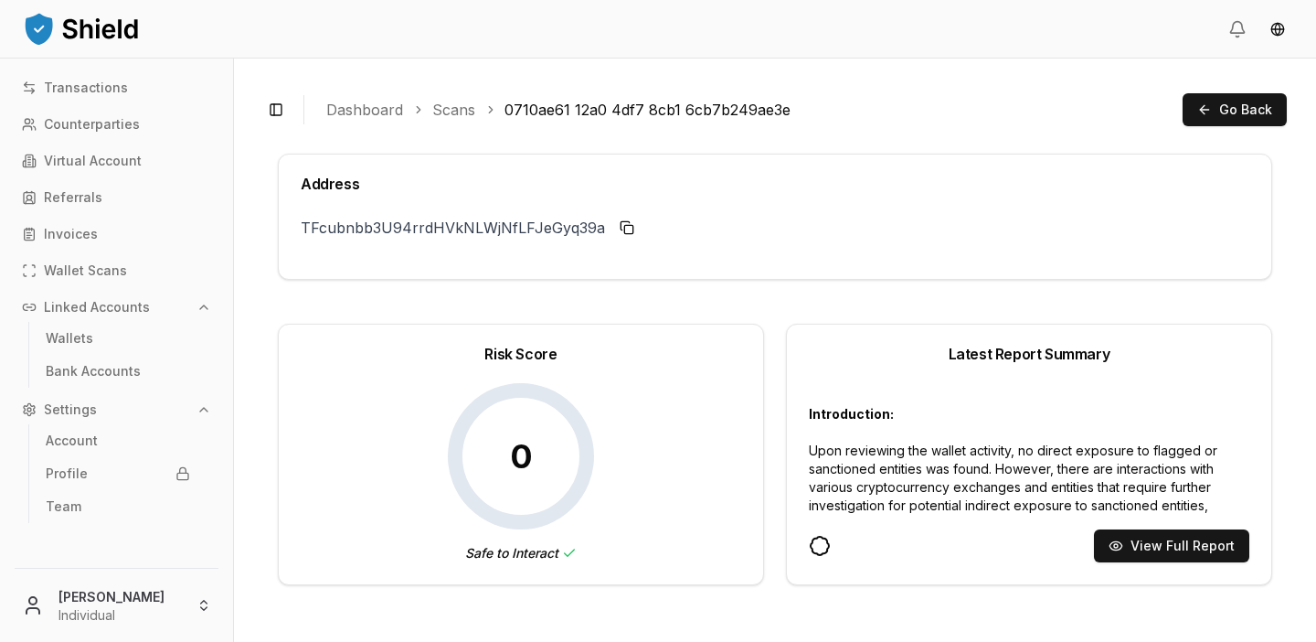
click at [458, 119] on link "Scans" at bounding box center [453, 110] width 43 height 22
click at [455, 112] on link "Scans" at bounding box center [453, 110] width 43 height 22
click at [382, 102] on link "Dashboard" at bounding box center [364, 110] width 77 height 22
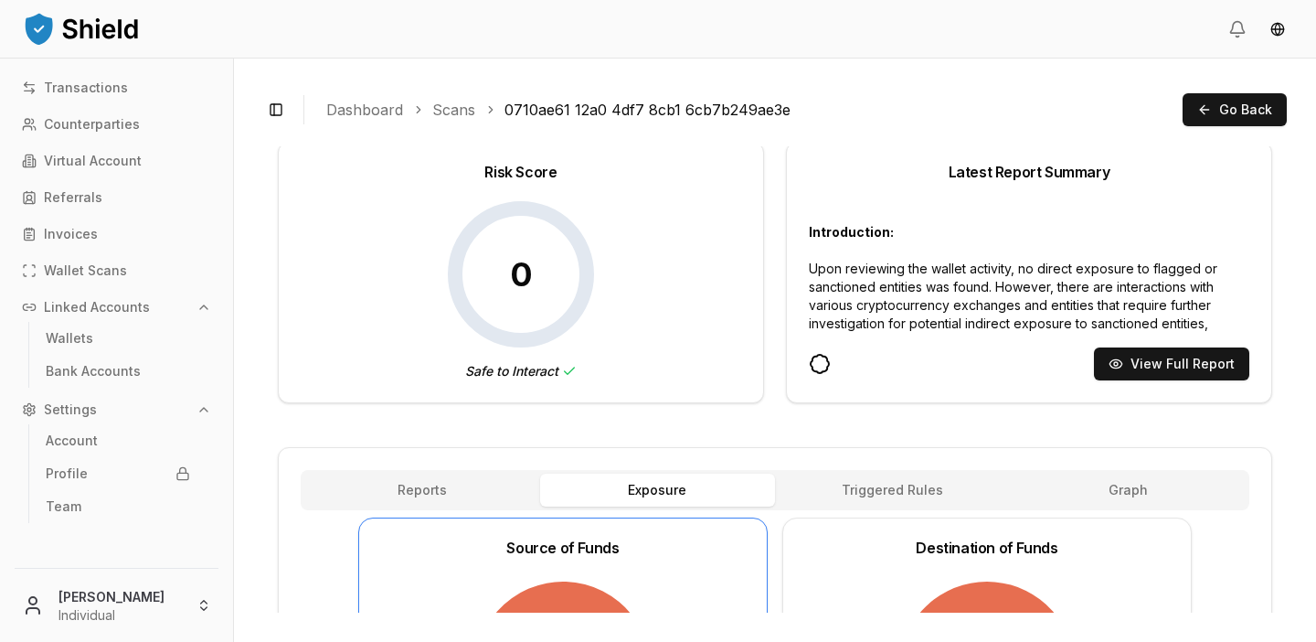
scroll to position [197, 0]
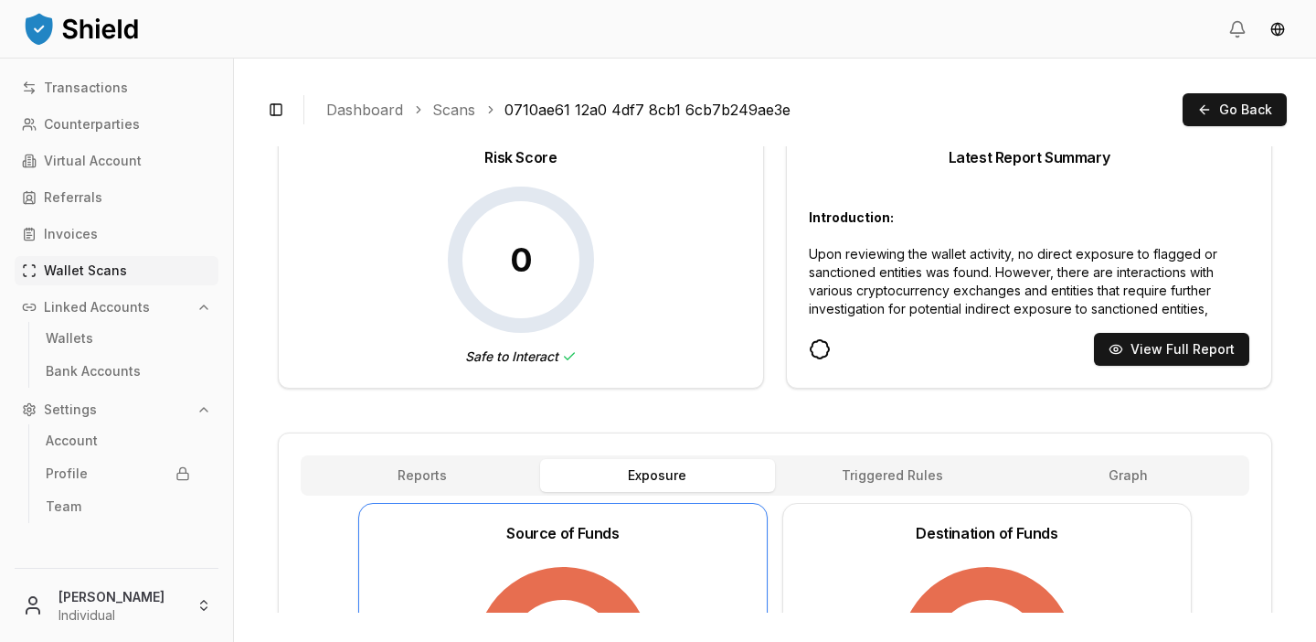
click at [112, 265] on p "Wallet Scans" at bounding box center [85, 270] width 83 height 13
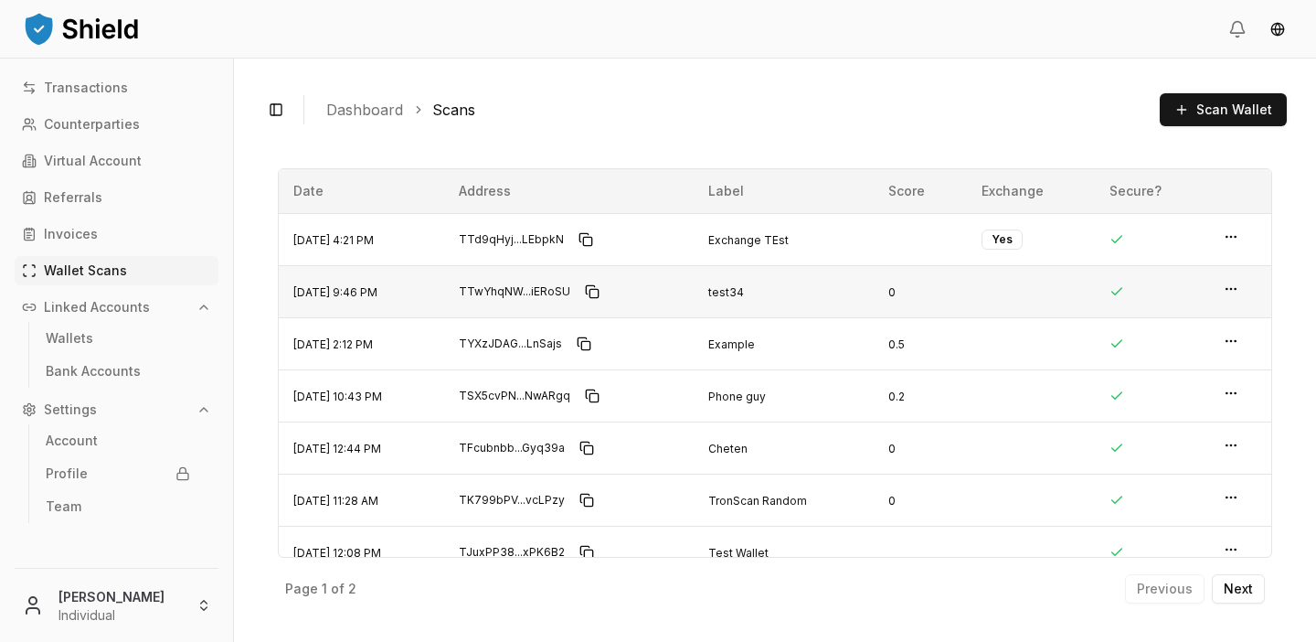
click at [1225, 284] on td at bounding box center [1240, 291] width 62 height 52
click at [1232, 292] on icon "button" at bounding box center [1231, 289] width 15 height 15
click at [1198, 258] on p "View Details" at bounding box center [1172, 253] width 80 height 13
drag, startPoint x: 988, startPoint y: 243, endPoint x: 1048, endPoint y: 231, distance: 61.5
click at [1028, 237] on td "Yes" at bounding box center [1031, 239] width 129 height 52
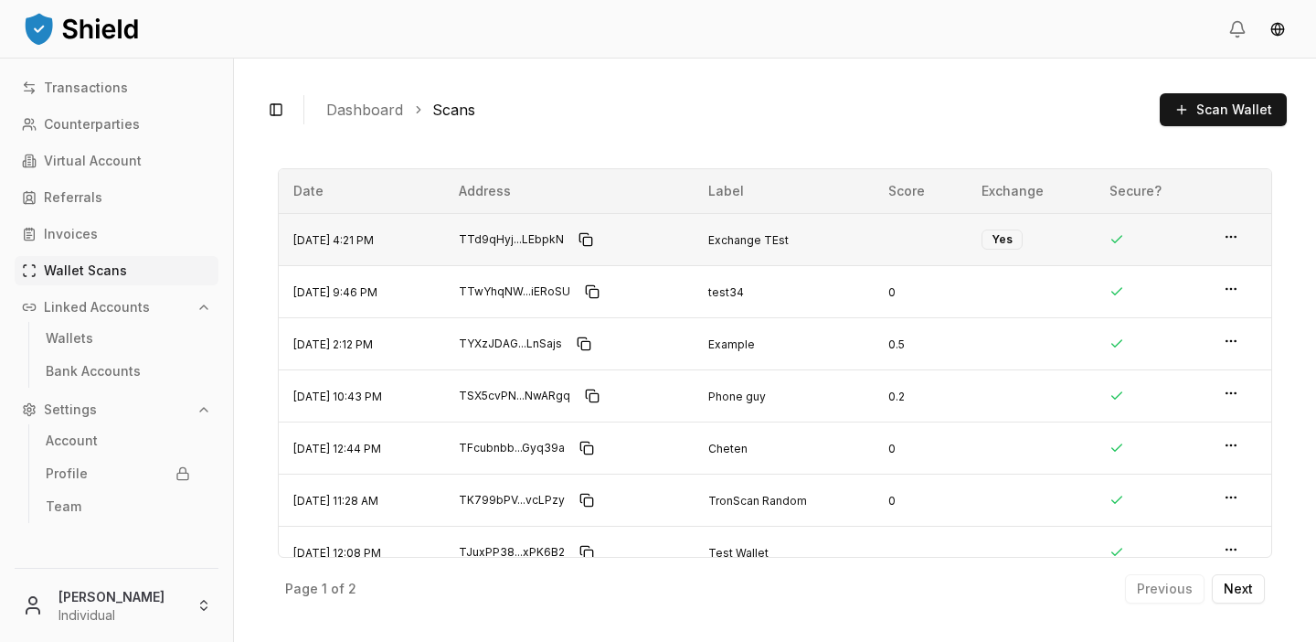
click at [948, 245] on td at bounding box center [920, 239] width 92 height 52
drag, startPoint x: 1024, startPoint y: 236, endPoint x: 1091, endPoint y: 274, distance: 77.8
click at [1086, 266] on tbody "[DATE] 4:21 PM TTd9qHyj...LEbpkN Exchange TEst Yes [DATE] 9:46 PM TTwYhqNW...iE…" at bounding box center [775, 421] width 993 height 417
click at [1036, 239] on span "Yes" at bounding box center [1032, 239] width 100 height 20
drag, startPoint x: 1036, startPoint y: 239, endPoint x: 871, endPoint y: 250, distance: 164.8
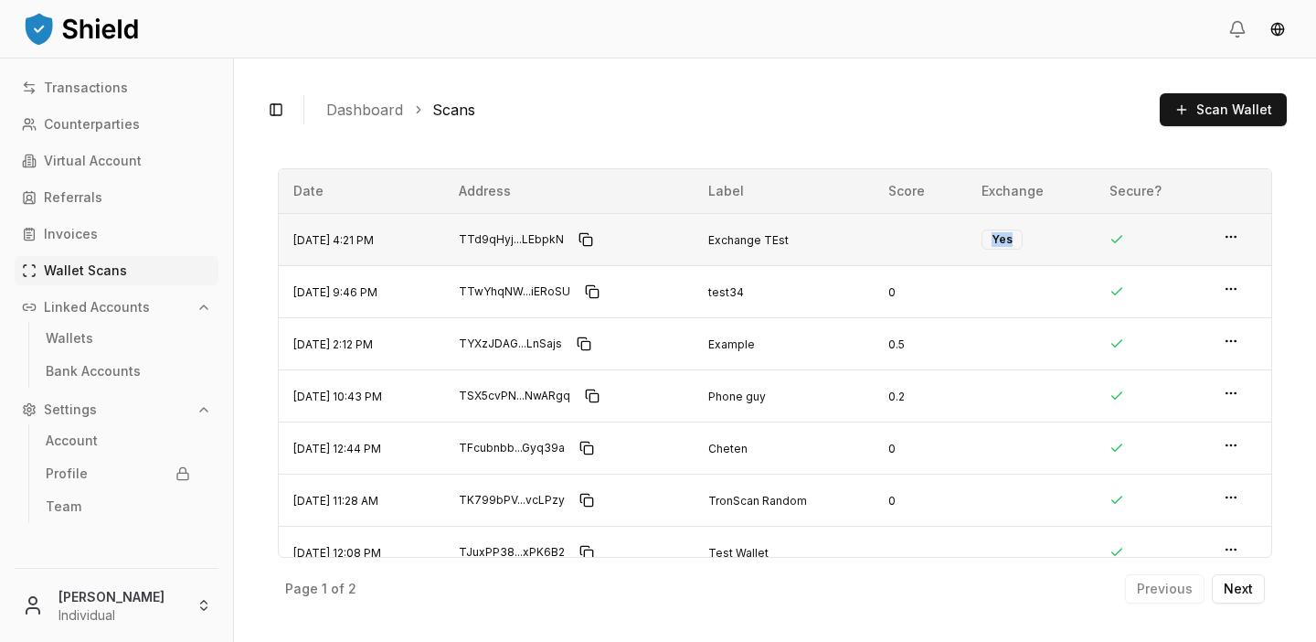
click at [873, 250] on tr "[DATE] 4:21 PM TTd9qHyj...LEbpkN Exchange TEst Yes" at bounding box center [775, 239] width 993 height 52
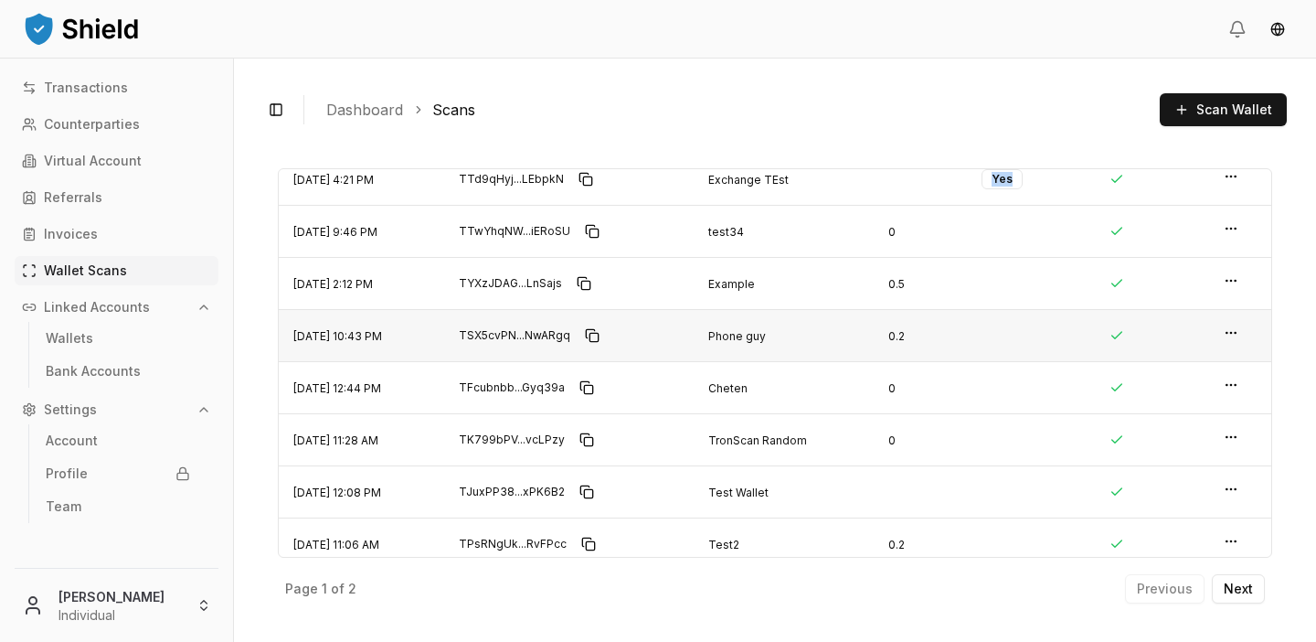
scroll to position [24, 0]
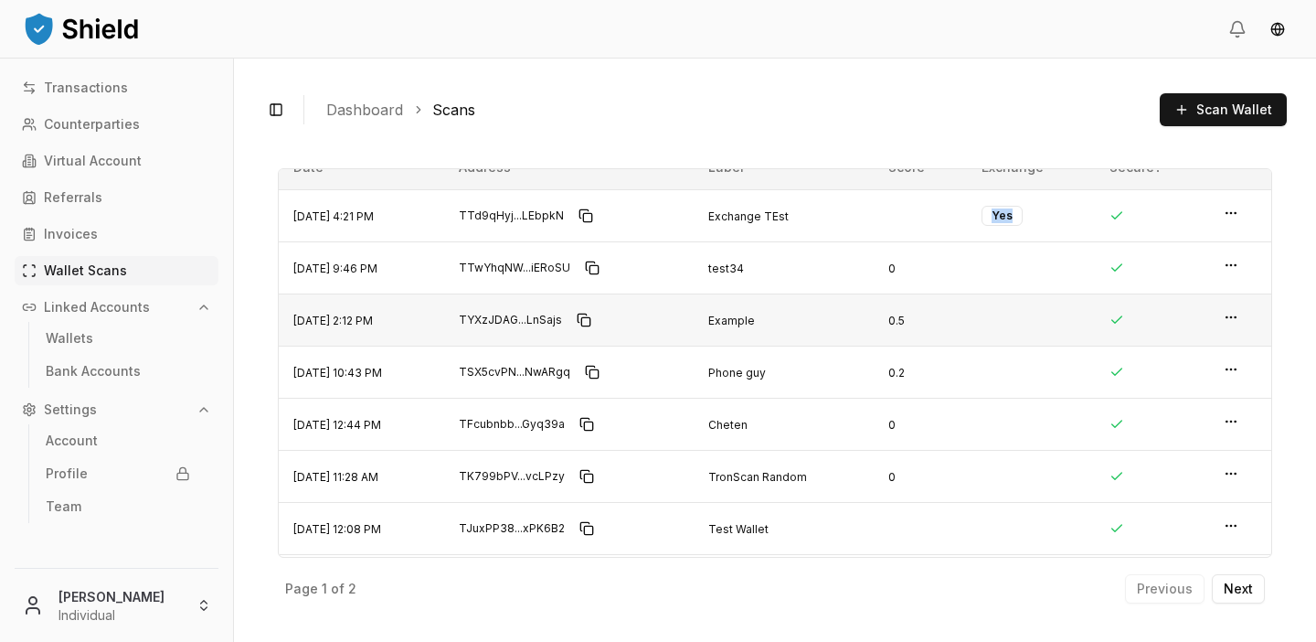
click at [1233, 320] on html "Transactions Counterparties Virtual Account Referrals Invoices Wallet Scans Lin…" at bounding box center [658, 321] width 1316 height 642
click at [1169, 287] on p "View Details" at bounding box center [1172, 281] width 80 height 13
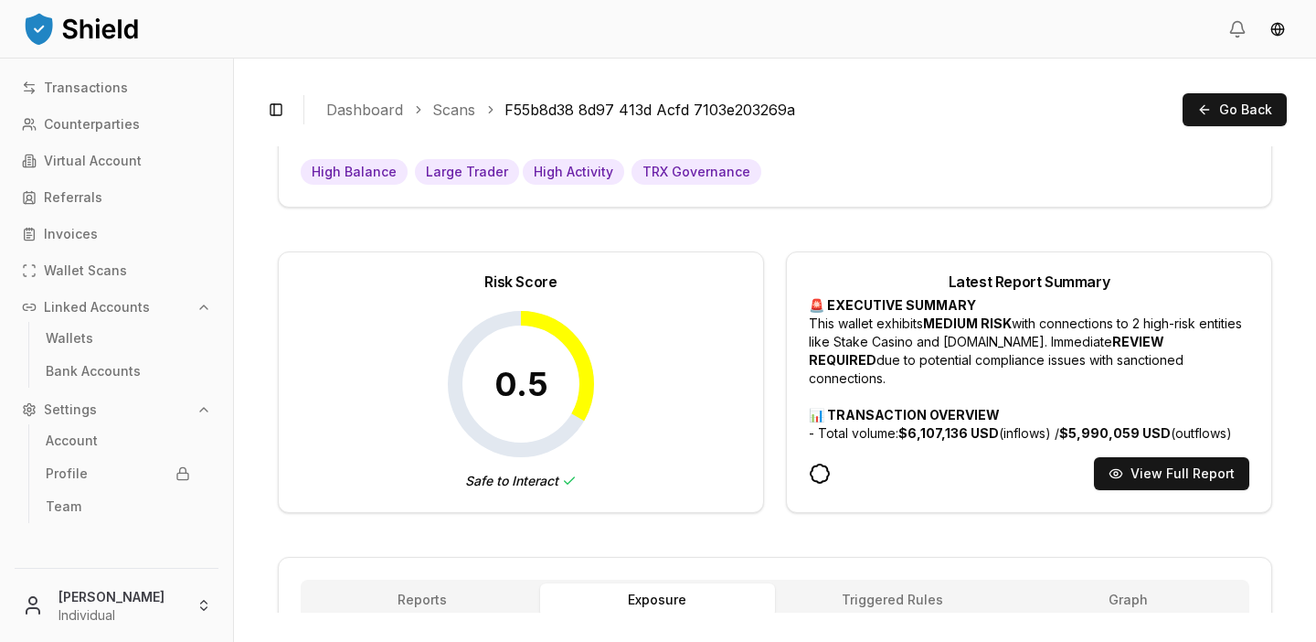
scroll to position [97, 0]
drag, startPoint x: 505, startPoint y: 372, endPoint x: 558, endPoint y: 370, distance: 53.0
click at [558, 370] on icon at bounding box center [521, 385] width 146 height 146
drag, startPoint x: 557, startPoint y: 375, endPoint x: 511, endPoint y: 372, distance: 45.8
click at [511, 372] on icon at bounding box center [521, 385] width 146 height 146
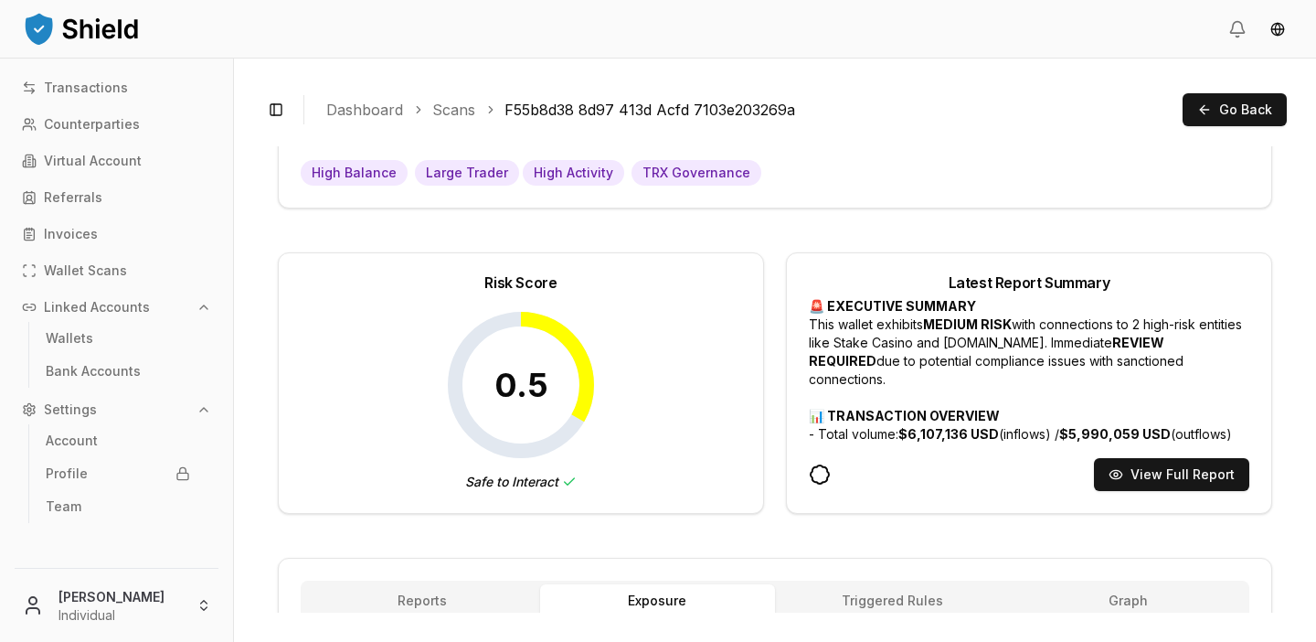
drag, startPoint x: 502, startPoint y: 376, endPoint x: 550, endPoint y: 398, distance: 53.2
click at [557, 401] on icon at bounding box center [521, 385] width 146 height 146
